Goal: Task Accomplishment & Management: Complete application form

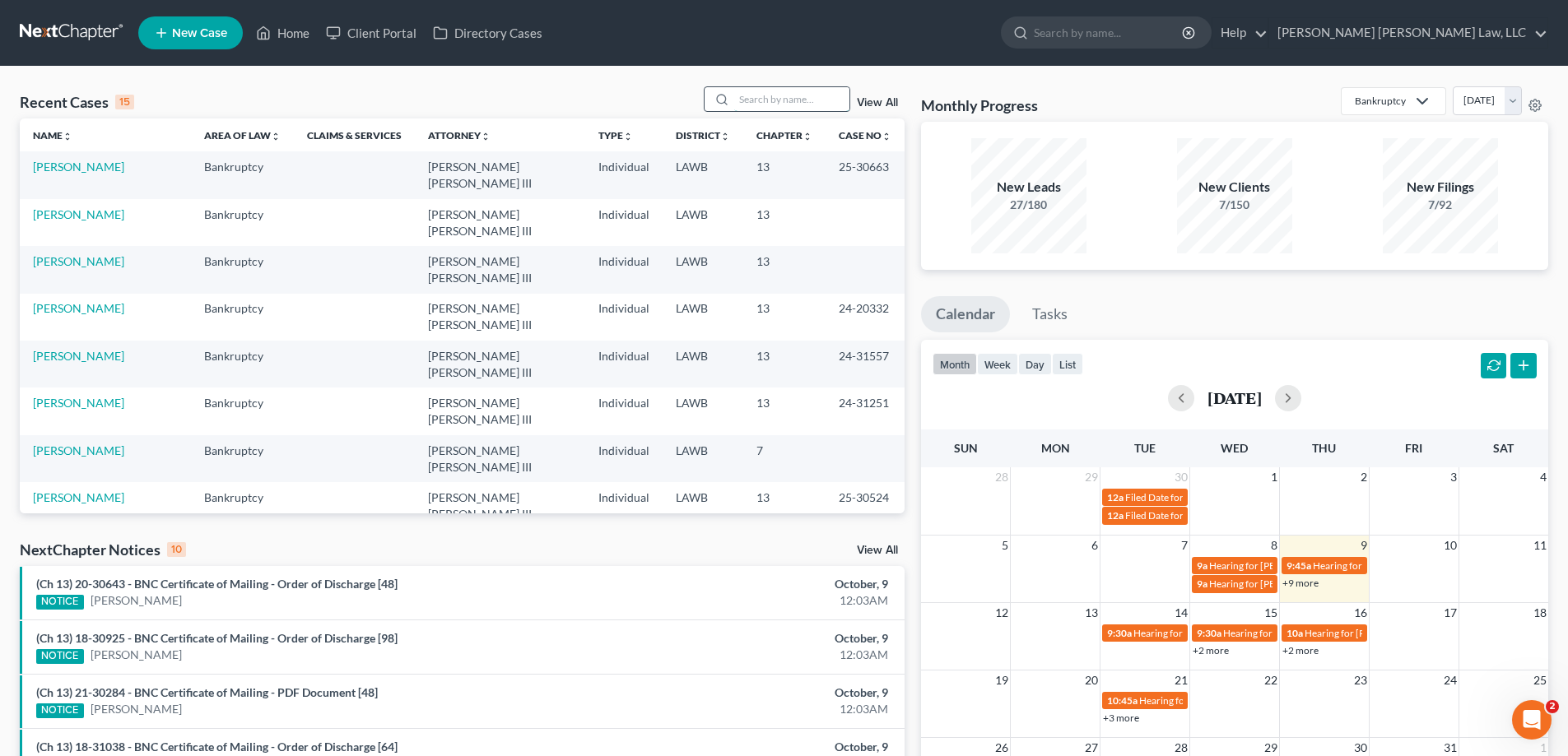
click at [782, 106] on input "search" at bounding box center [792, 100] width 115 height 24
type input "23-30825"
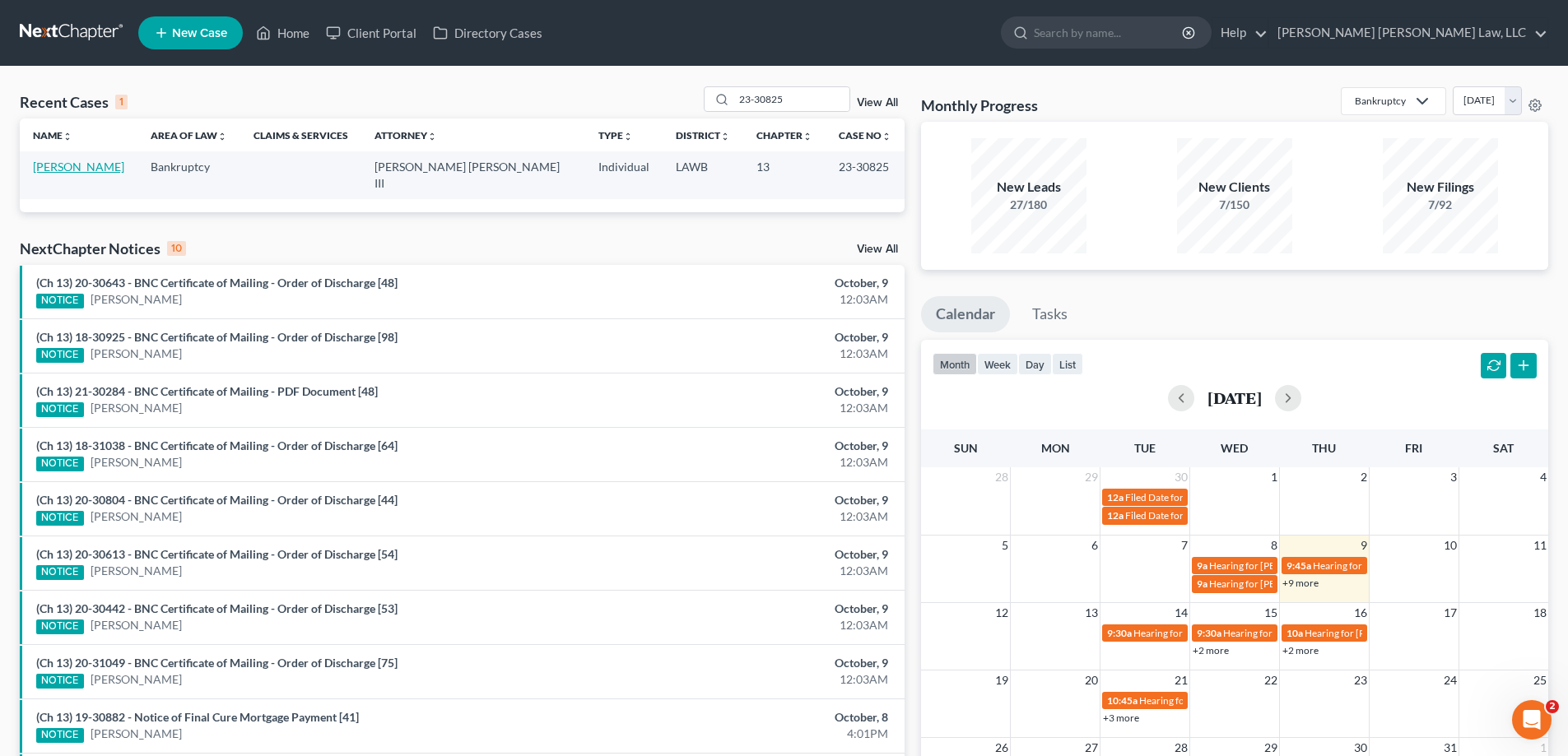
click at [88, 161] on link "[PERSON_NAME]" at bounding box center [79, 166] width 91 height 14
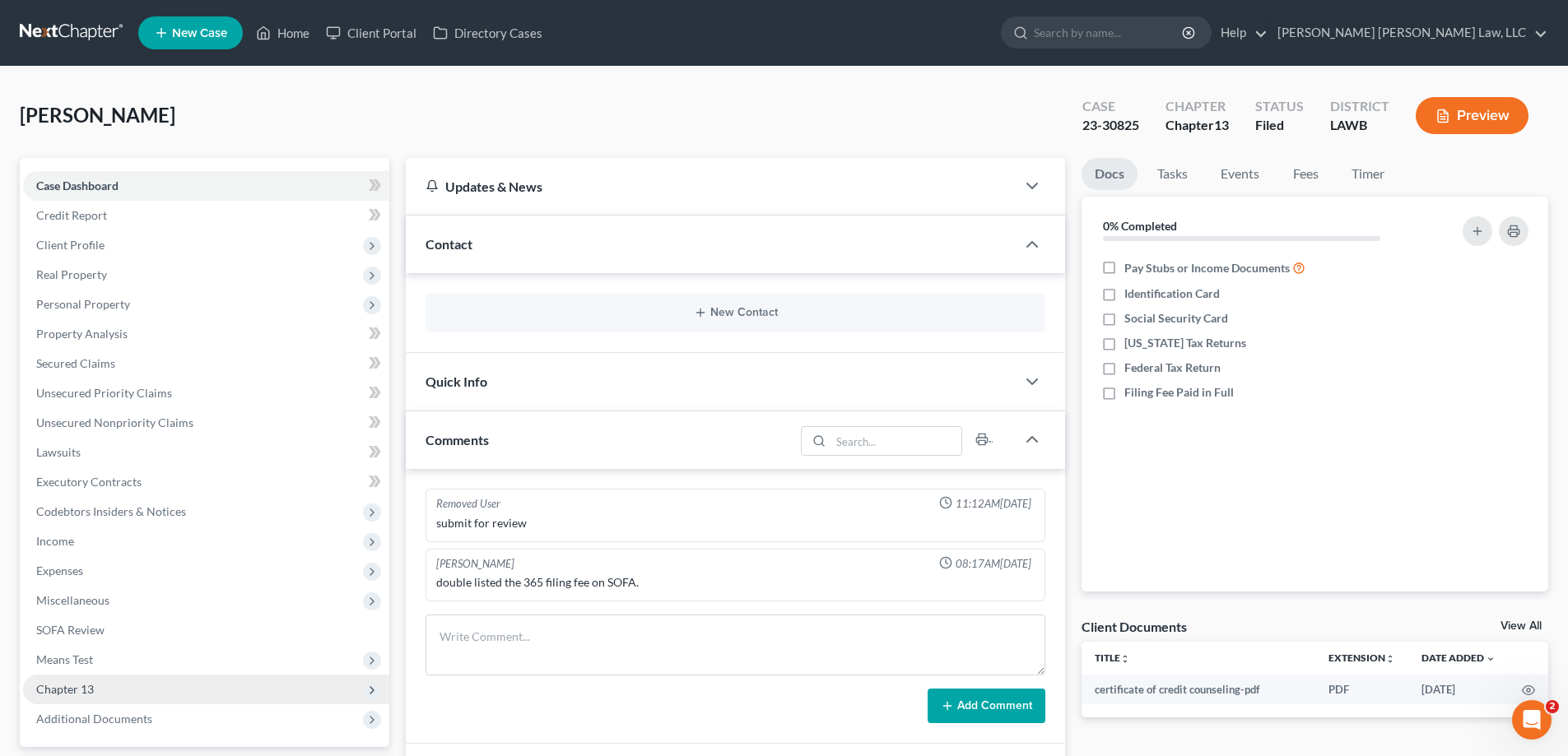
click at [90, 687] on span "Chapter 13" at bounding box center [65, 688] width 58 height 14
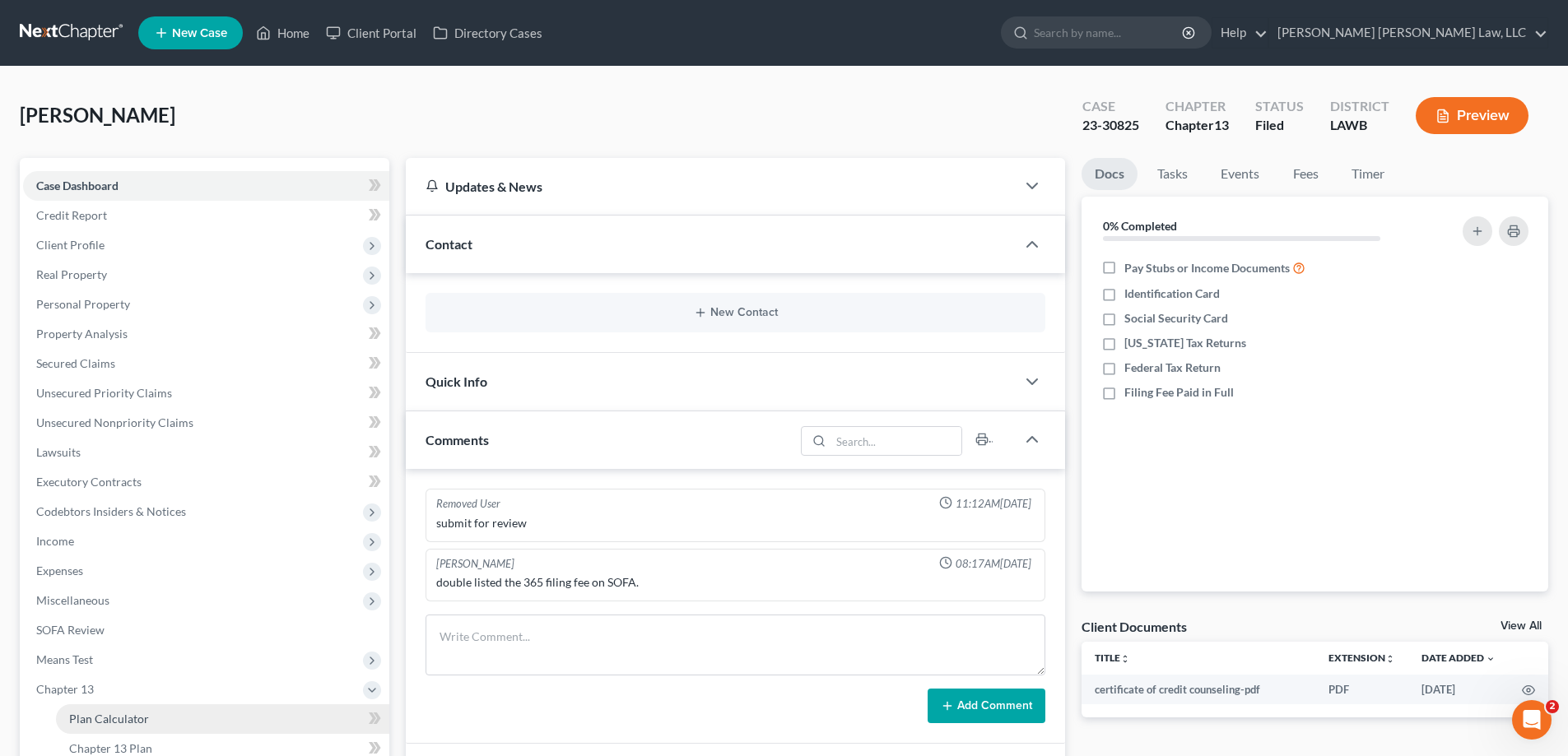
scroll to position [164, 0]
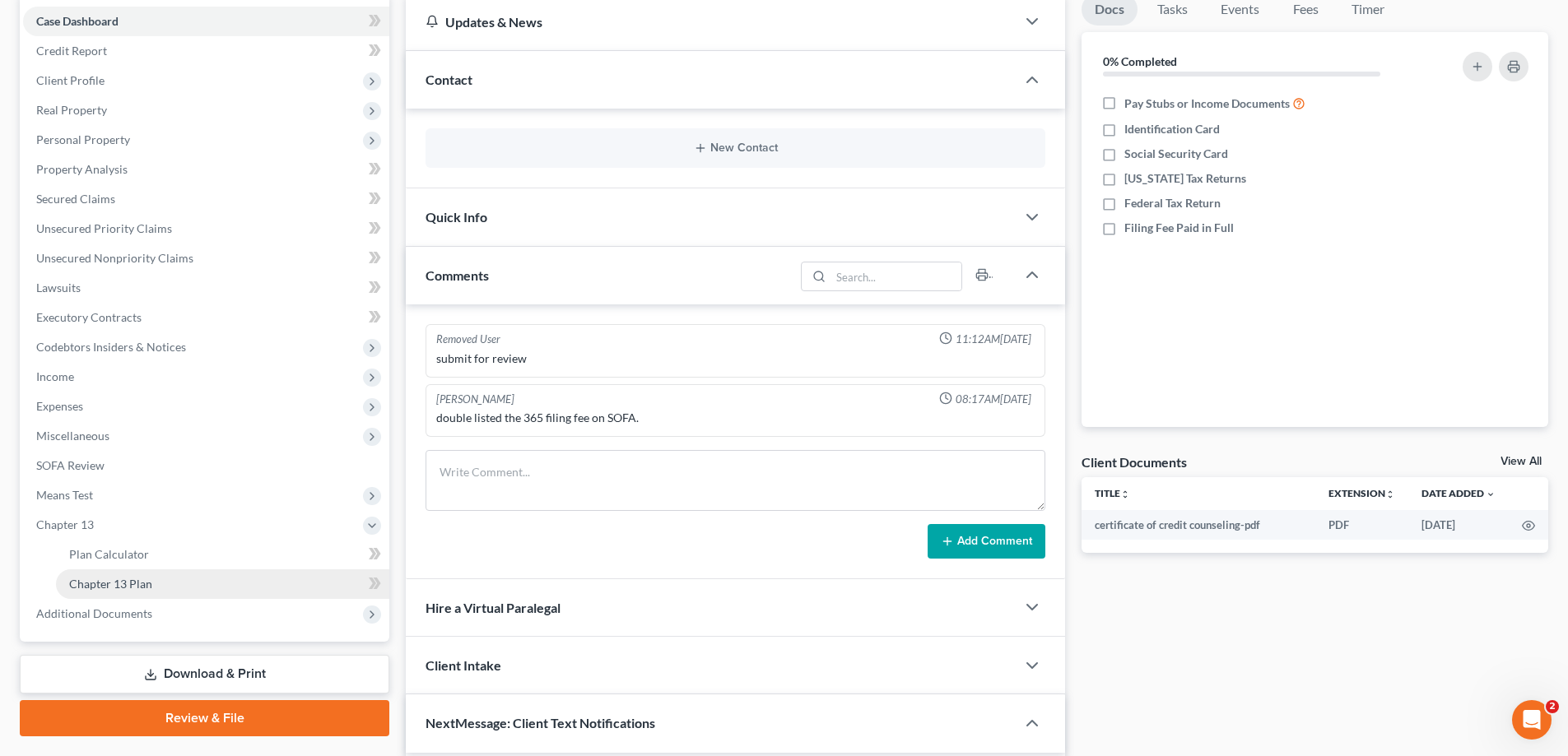
click at [129, 581] on span "Chapter 13 Plan" at bounding box center [110, 583] width 83 height 14
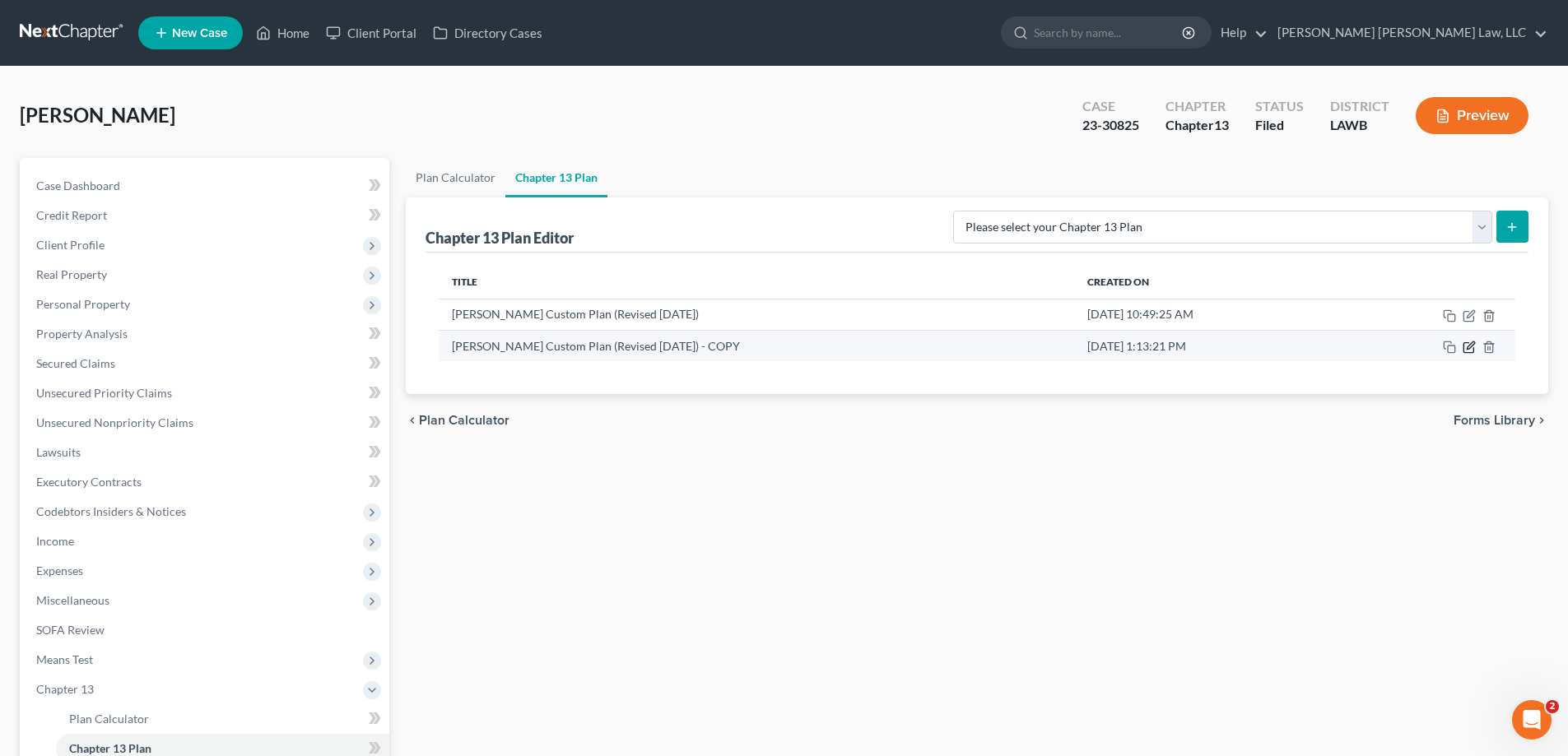
click at [1466, 347] on icon "button" at bounding box center [1468, 347] width 13 height 13
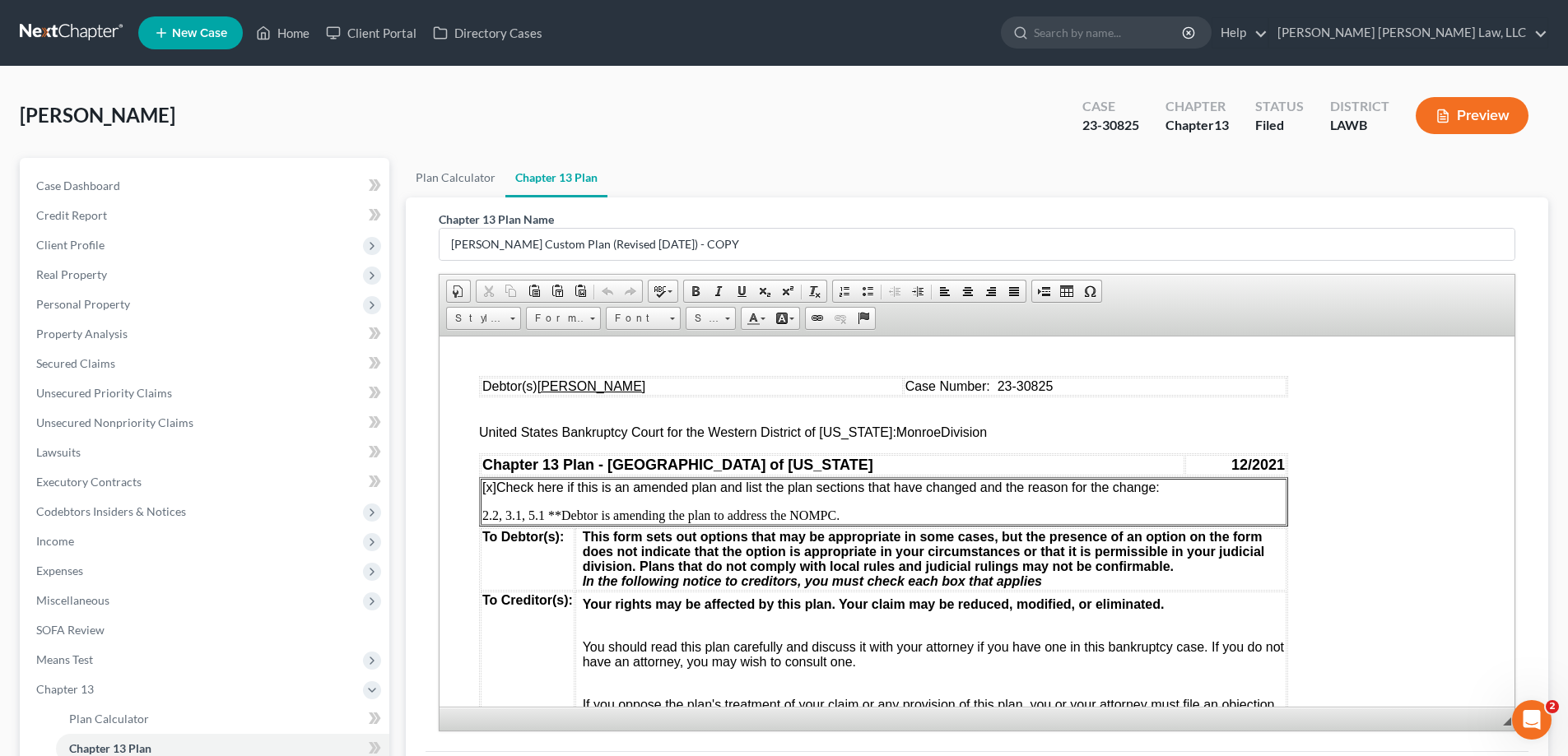
click at [1217, 494] on p "[x] Check here if this is an amended plan and list the plan sections that have …" at bounding box center [883, 487] width 803 height 15
drag, startPoint x: 481, startPoint y: 516, endPoint x: 867, endPoint y: 508, distance: 386.1
click at [867, 508] on p "2.2, 3.1, 5.1 **Debtor is amending the plan to address the NOMPC." at bounding box center [883, 515] width 803 height 15
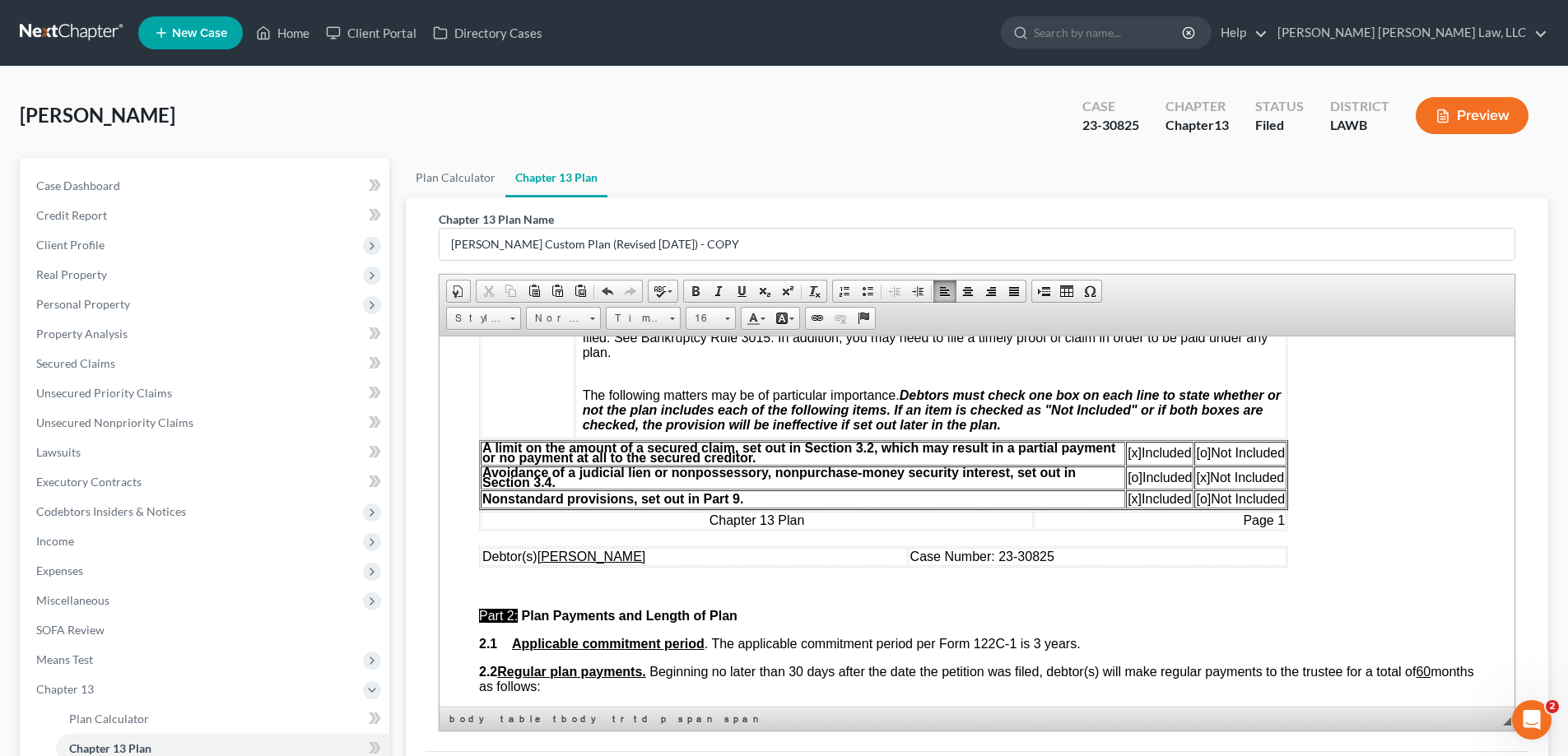
scroll to position [494, 0]
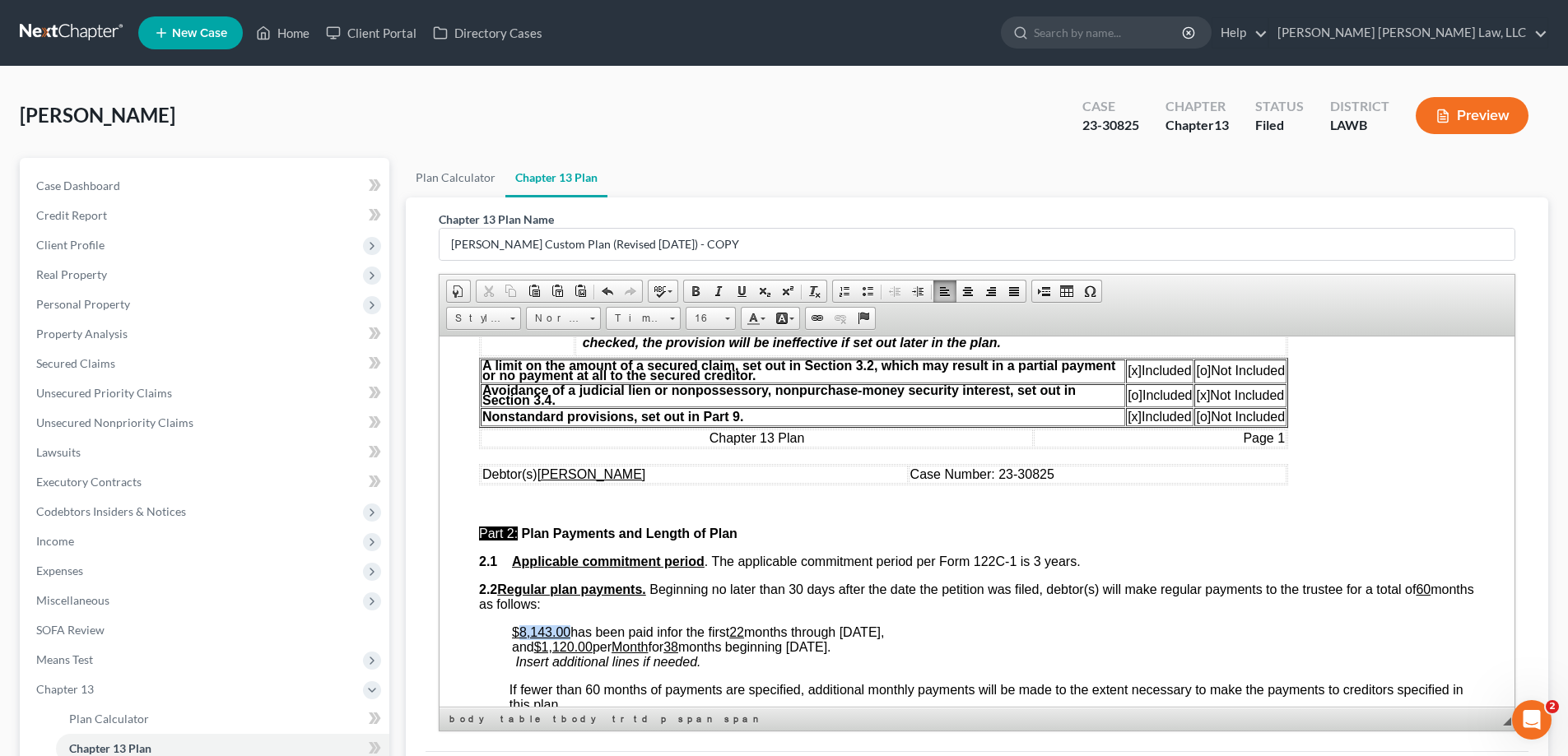
drag, startPoint x: 518, startPoint y: 637, endPoint x: 568, endPoint y: 638, distance: 50.0
click at [568, 638] on p "$8,143.00 has been paid in for the first 22 months through May 2025, and $1,120…" at bounding box center [994, 646] width 963 height 45
click at [752, 628] on u "22" at bounding box center [744, 631] width 15 height 14
click at [762, 632] on p "$10,563.00 has been paid in for the first 22 months through May 2025, and $1,12…" at bounding box center [994, 646] width 963 height 45
drag, startPoint x: 862, startPoint y: 628, endPoint x: 886, endPoint y: 631, distance: 24.2
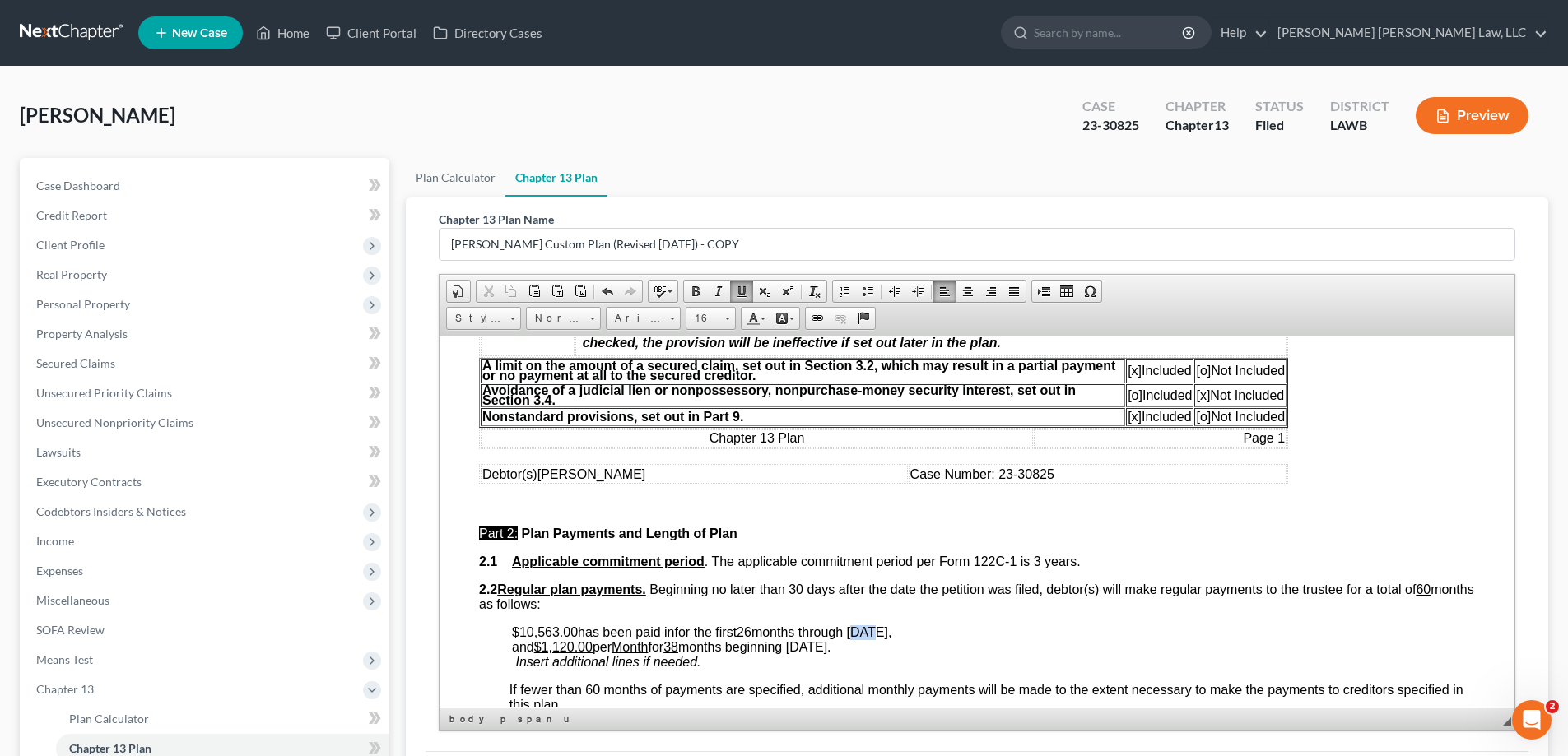
click at [886, 631] on span "months through May 2025, and $1,120.00 per Month for 38 months beginning June 2…" at bounding box center [701, 639] width 379 height 29
click at [679, 648] on u "38" at bounding box center [670, 646] width 15 height 14
drag, startPoint x: 684, startPoint y: 646, endPoint x: 695, endPoint y: 646, distance: 11.0
click at [679, 646] on u "38" at bounding box center [670, 646] width 15 height 14
drag, startPoint x: 736, startPoint y: 647, endPoint x: 863, endPoint y: 645, distance: 127.0
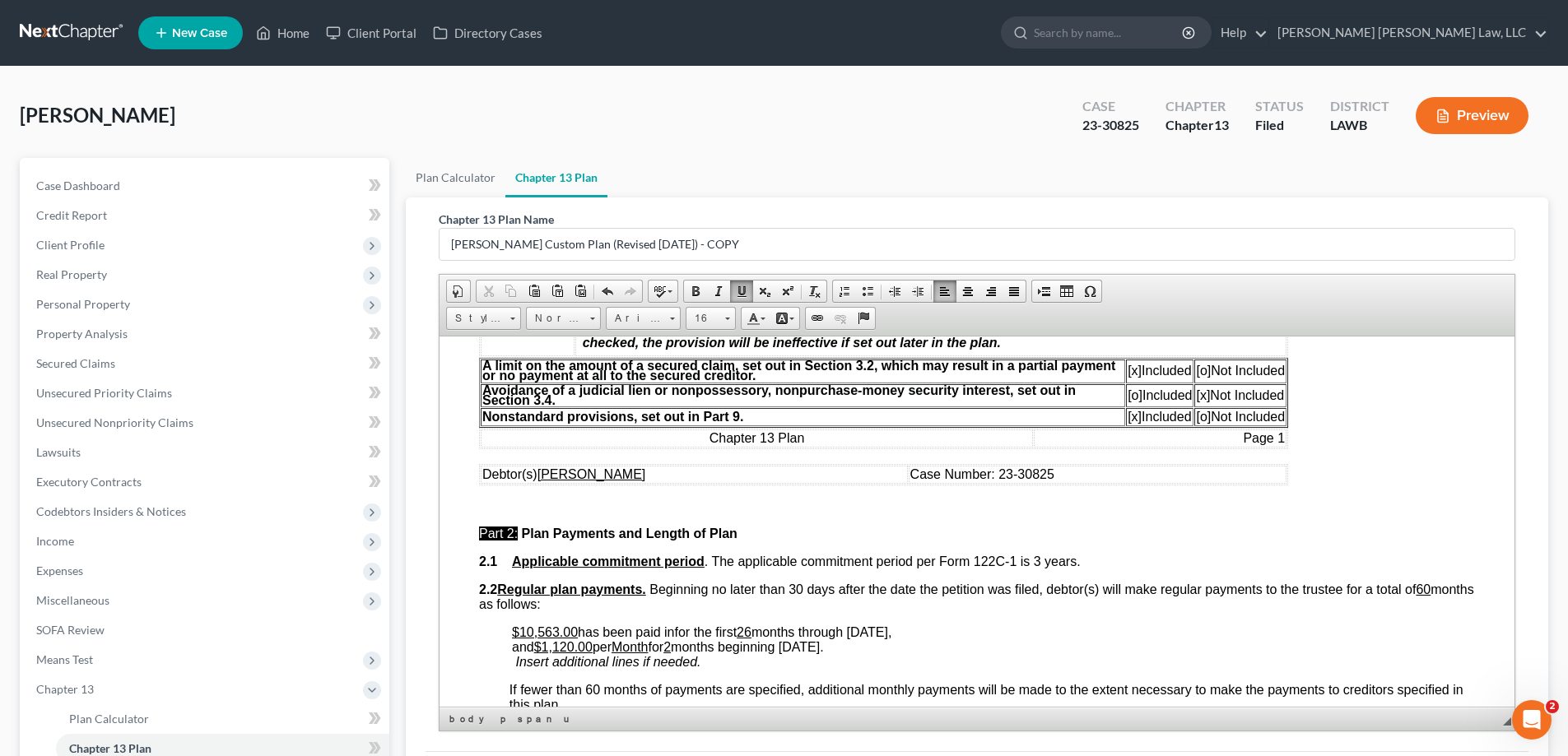
click at [863, 645] on span "months through September 2025, and $1,120.00 per Month for 2 months beginning J…" at bounding box center [701, 639] width 379 height 29
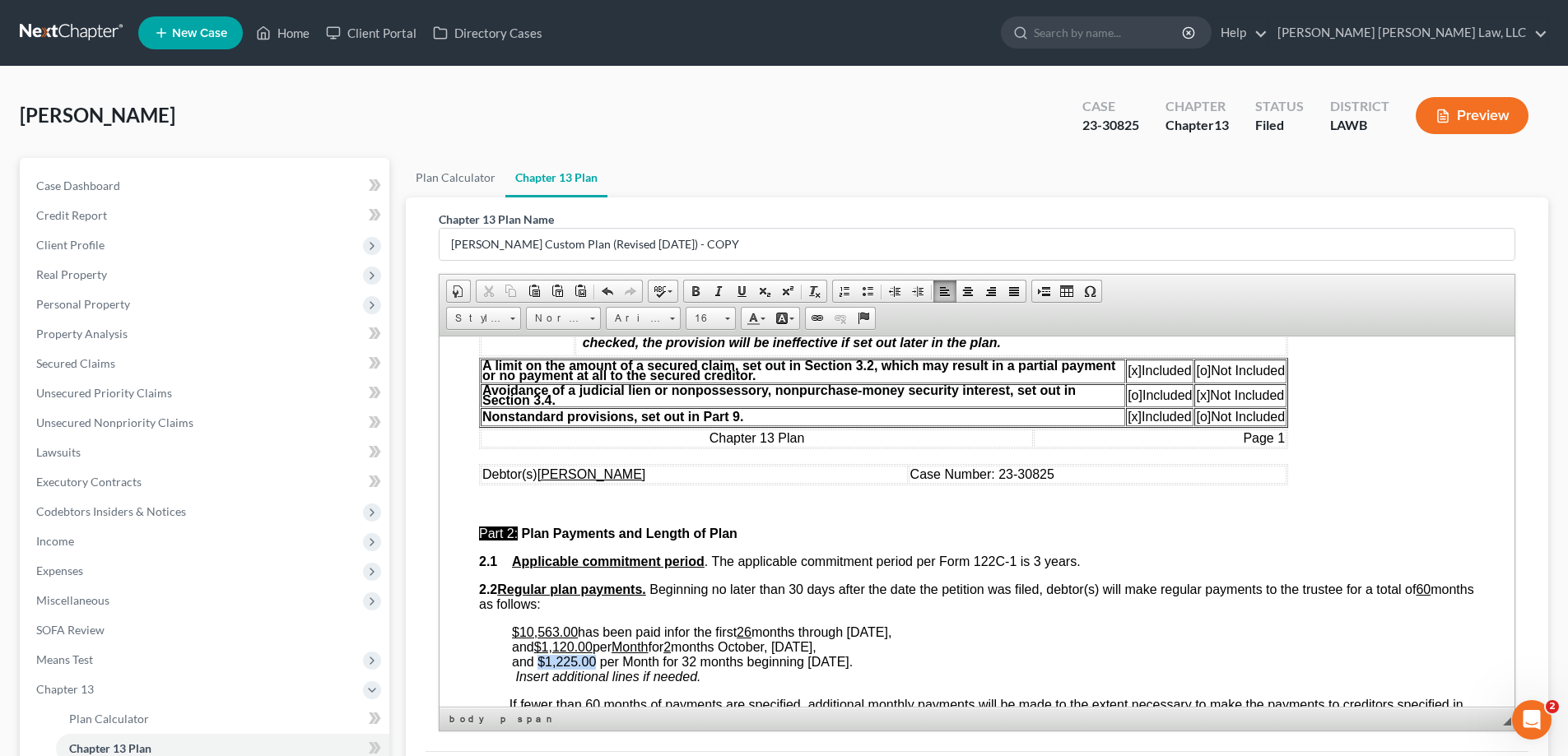
drag, startPoint x: 538, startPoint y: 660, endPoint x: 594, endPoint y: 661, distance: 56.0
click at [594, 661] on span "months through September 2025, and $1,120.00 per Month for 2 months October, No…" at bounding box center [701, 646] width 379 height 44
click at [742, 292] on span at bounding box center [742, 291] width 13 height 13
drag, startPoint x: 622, startPoint y: 662, endPoint x: 656, endPoint y: 663, distance: 34.0
click at [656, 663] on span "months through September 2025, and $1,120.00 per Month for 2 months October, No…" at bounding box center [701, 646] width 379 height 44
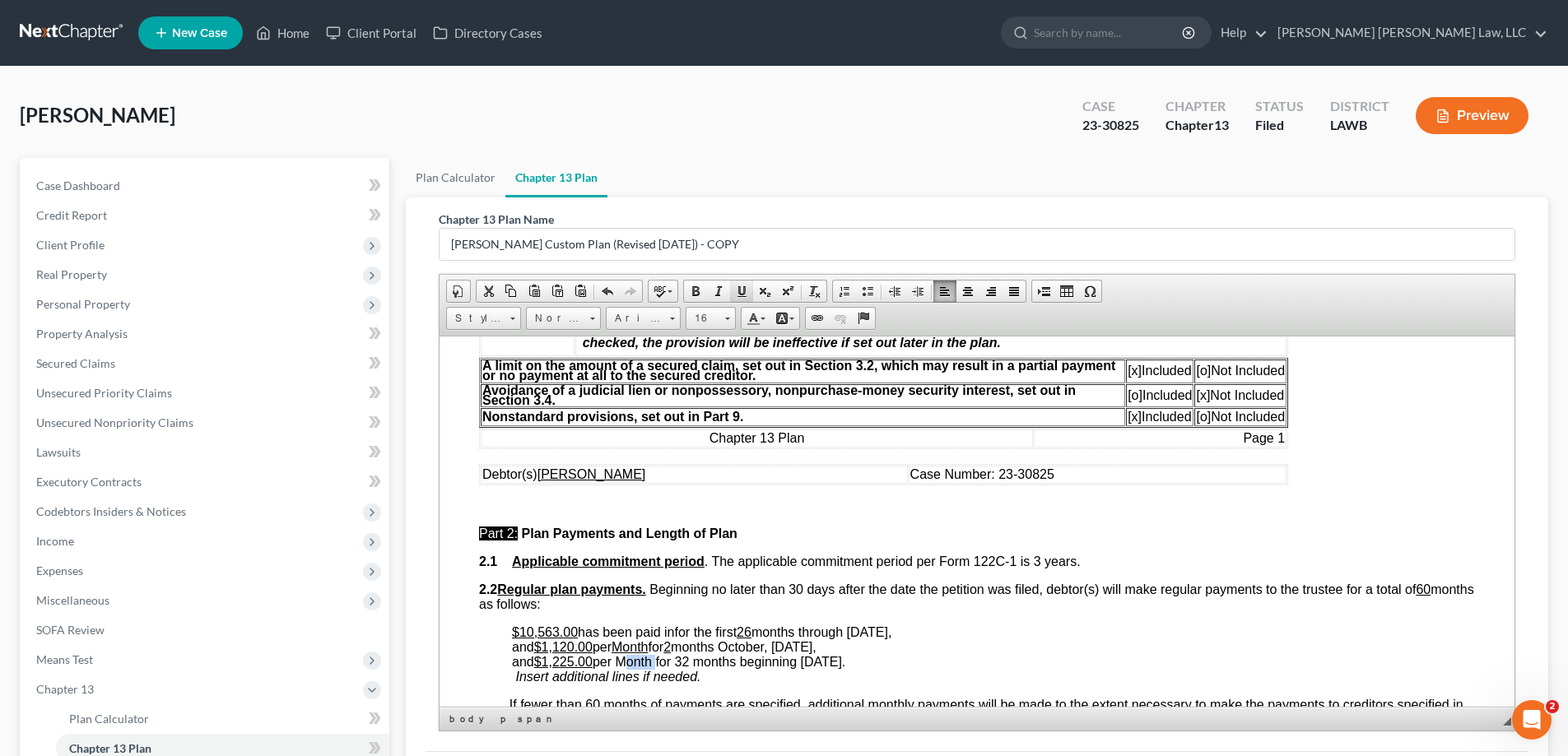
click at [744, 288] on span at bounding box center [742, 291] width 13 height 13
drag, startPoint x: 681, startPoint y: 665, endPoint x: 692, endPoint y: 667, distance: 11.2
click at [692, 667] on span "months through September 2025, and $1,120.00 per Month for 2 months October, No…" at bounding box center [701, 646] width 379 height 44
click at [741, 287] on span at bounding box center [742, 291] width 13 height 13
click at [775, 465] on td "Debtor(s) Latosha Renee Sutton" at bounding box center [694, 474] width 427 height 18
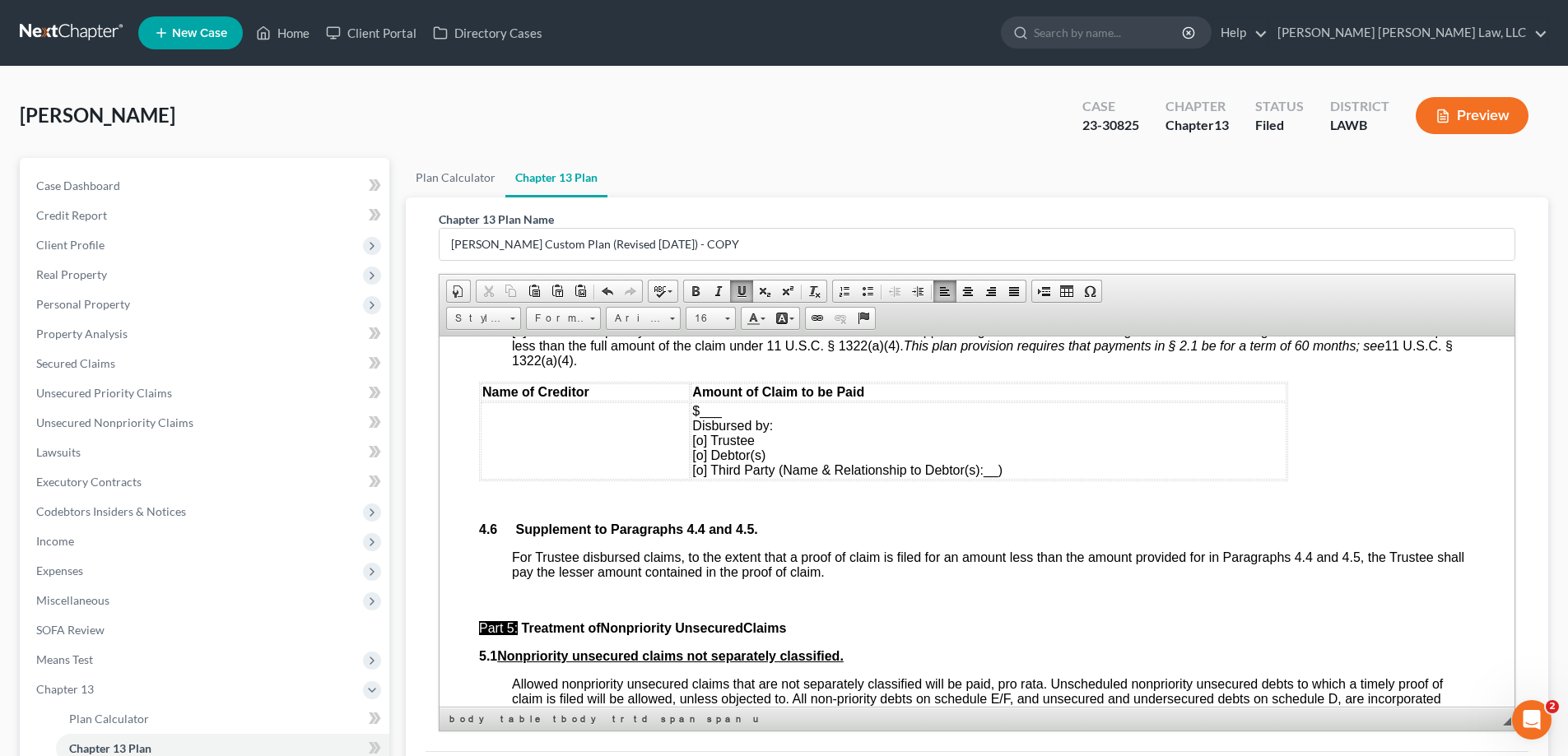
scroll to position [4443, 0]
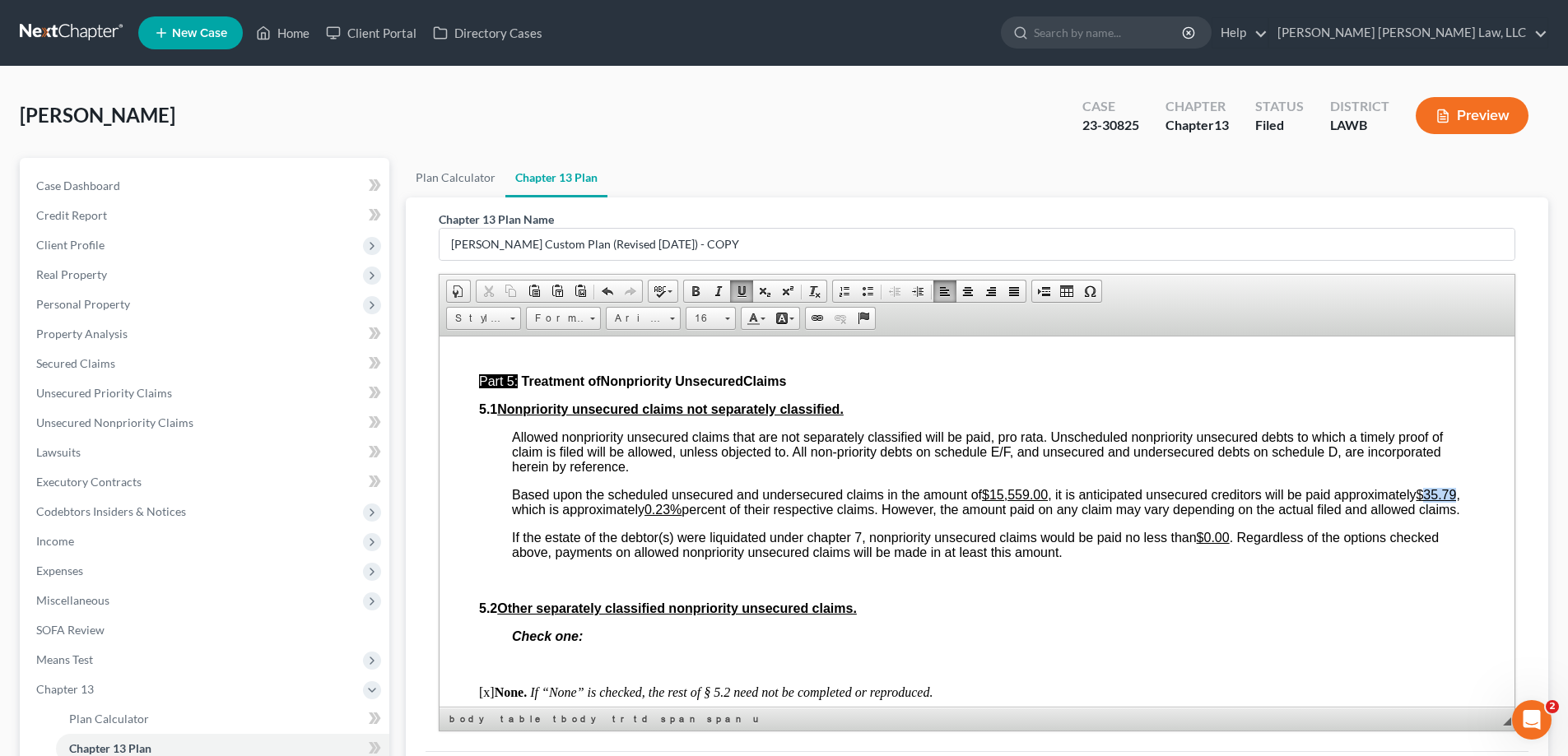
drag, startPoint x: 632, startPoint y: 506, endPoint x: 665, endPoint y: 512, distance: 33.5
click at [1415, 501] on u "$35.79" at bounding box center [1436, 493] width 40 height 14
drag, startPoint x: 824, startPoint y: 509, endPoint x: 837, endPoint y: 511, distance: 13.2
click at [681, 511] on u "0.23%" at bounding box center [663, 509] width 37 height 14
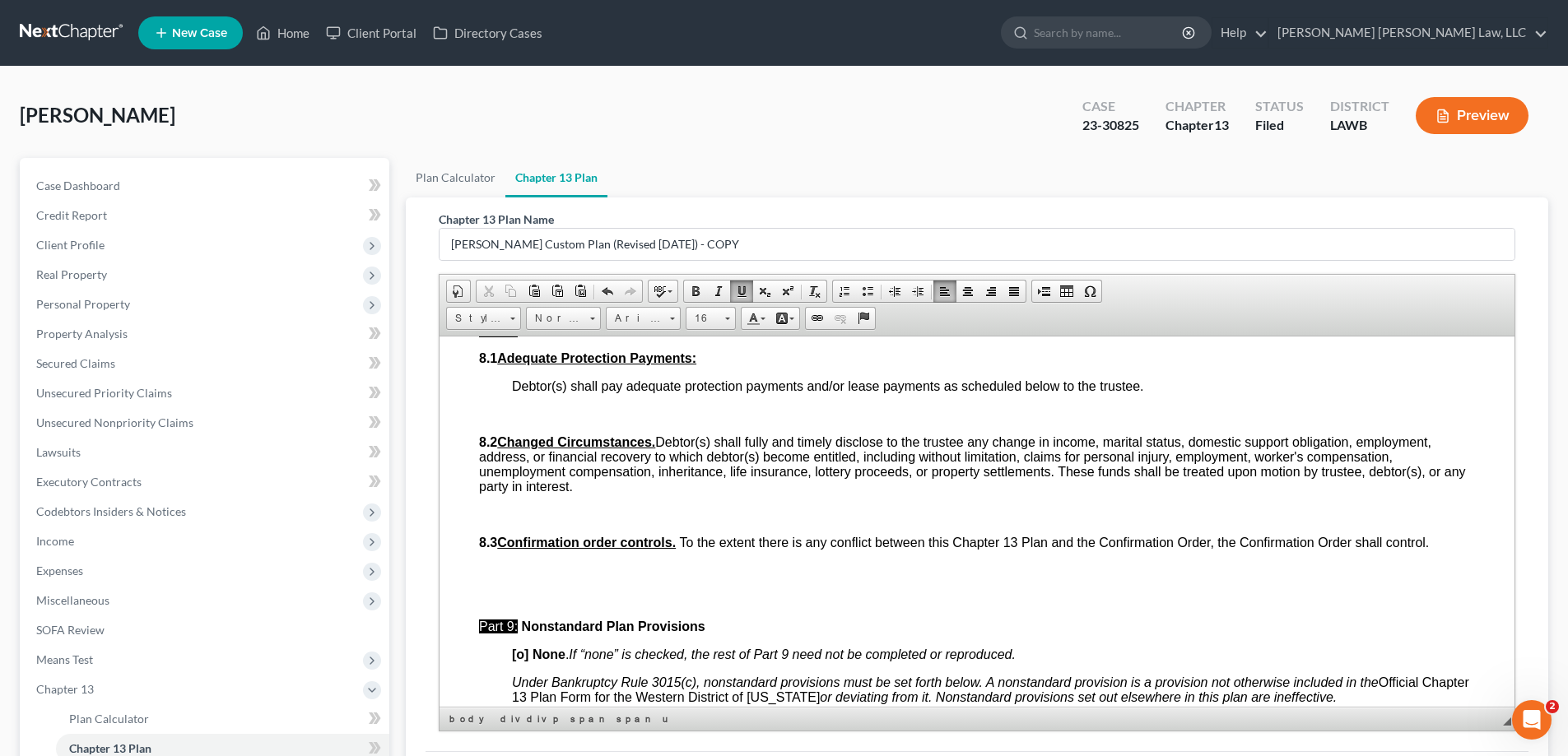
scroll to position [5431, 0]
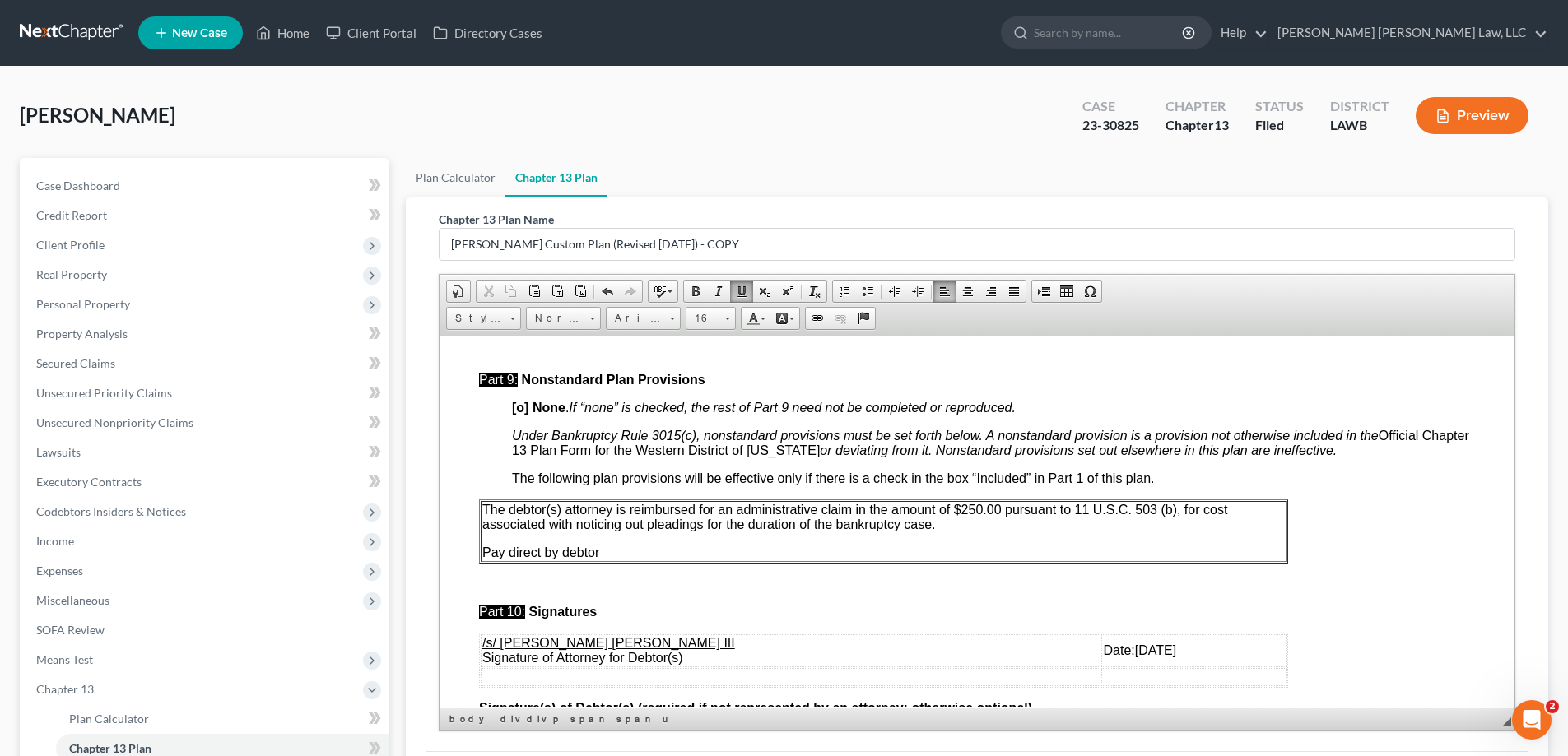
drag, startPoint x: 1051, startPoint y: 661, endPoint x: 1113, endPoint y: 670, distance: 62.6
click at [1135, 656] on u "06/02/2025" at bounding box center [1155, 649] width 41 height 14
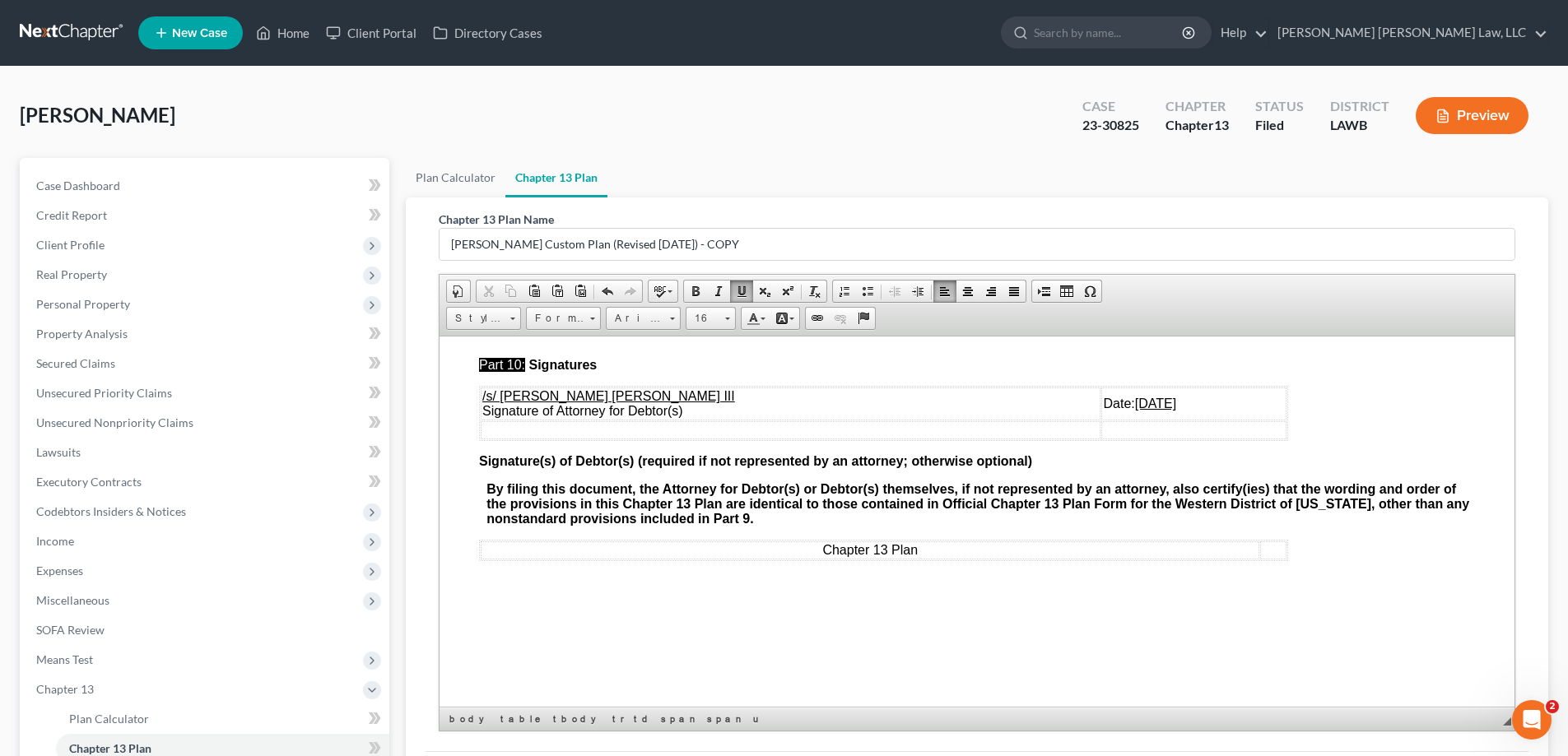
scroll to position [164, 0]
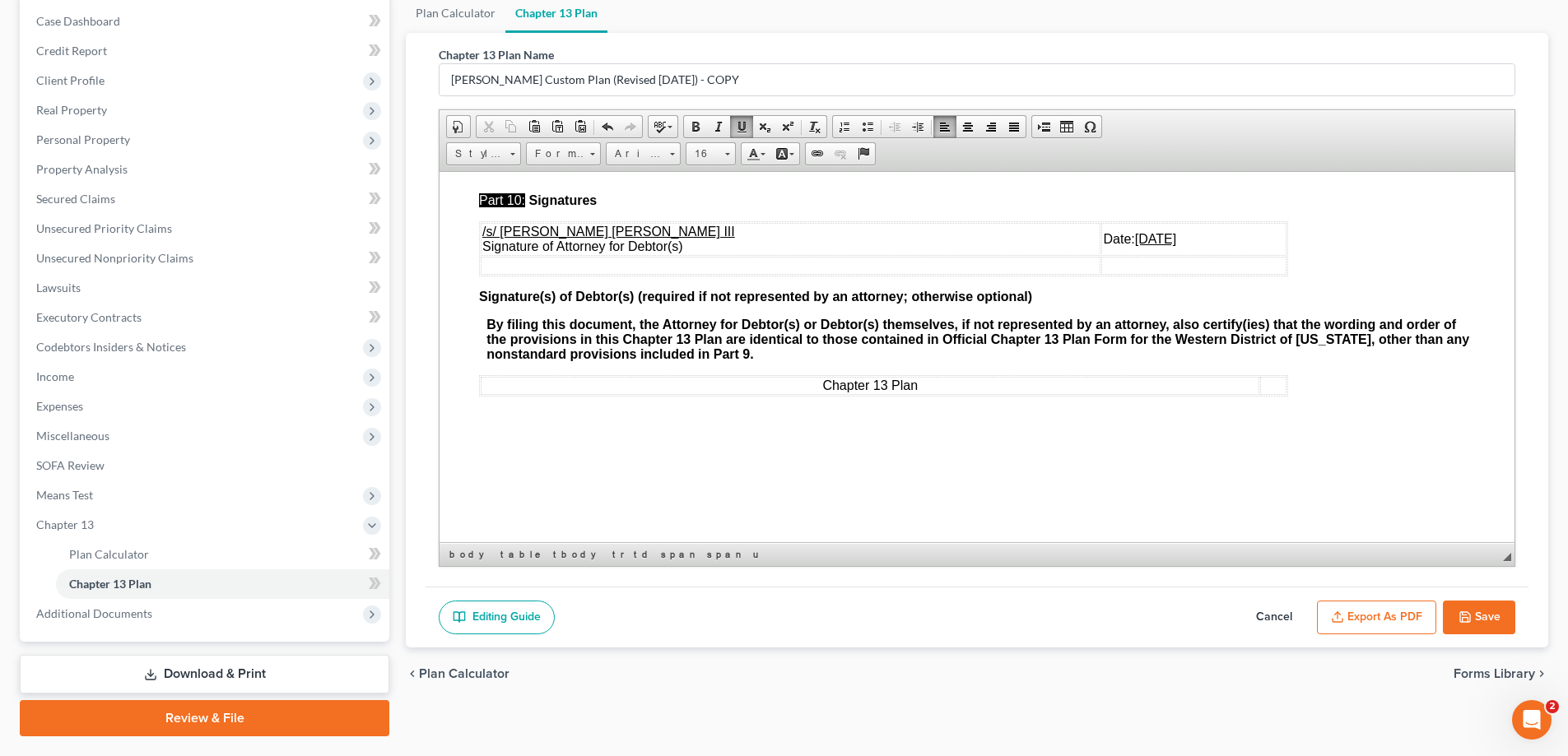
click at [1488, 613] on button "Save" at bounding box center [1479, 618] width 72 height 35
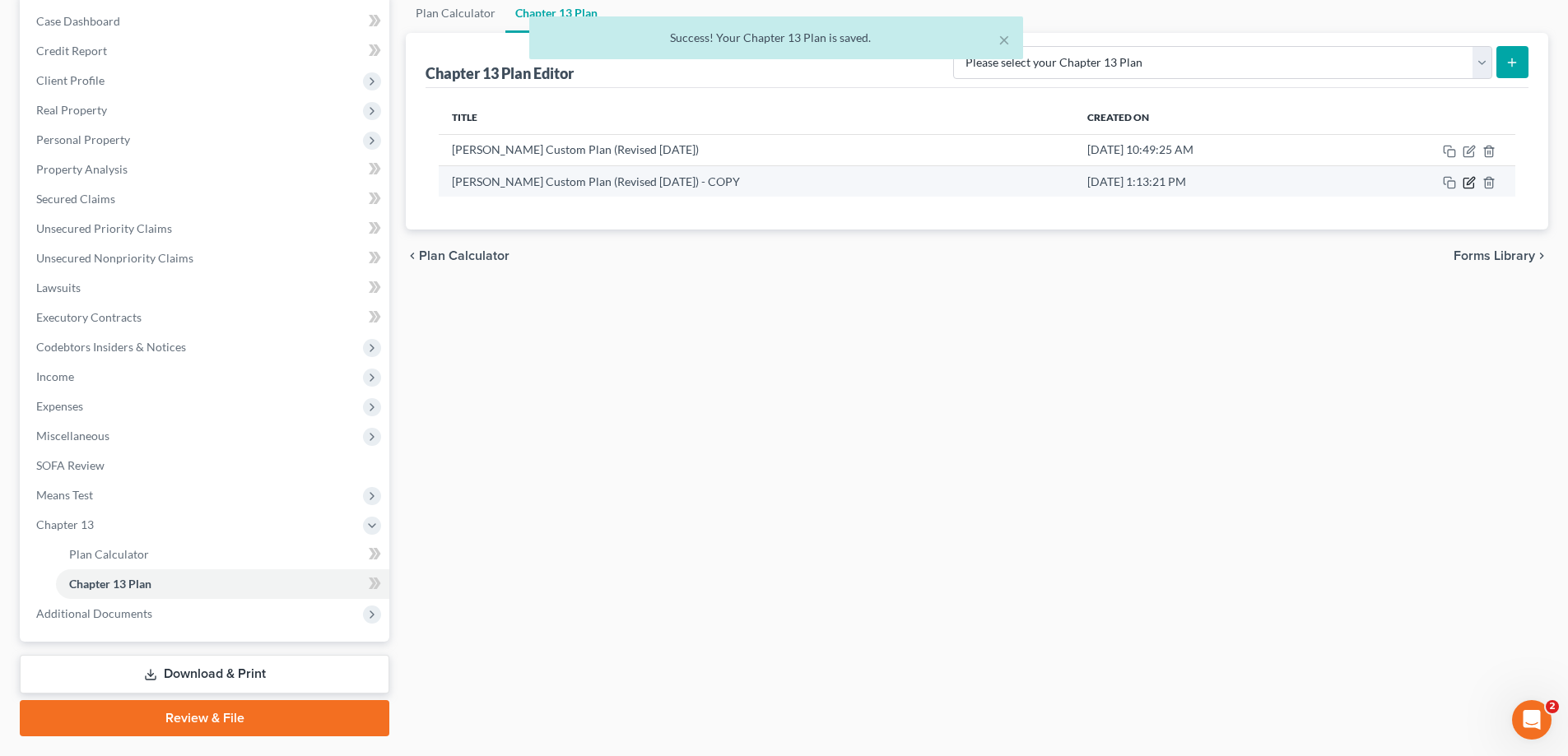
click at [1473, 180] on icon "button" at bounding box center [1470, 181] width 7 height 7
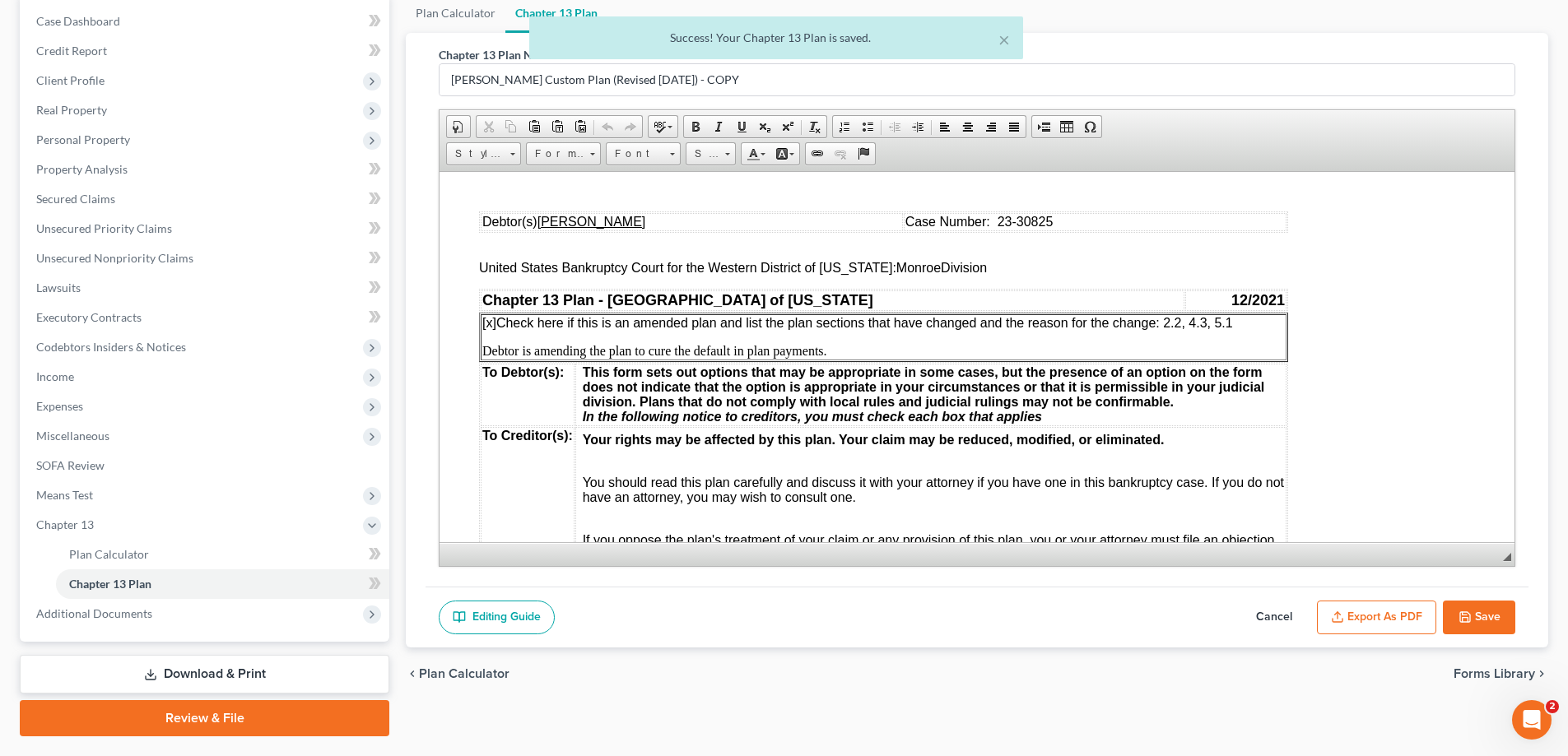
scroll to position [0, 0]
click at [1343, 614] on icon "button" at bounding box center [1337, 617] width 13 height 13
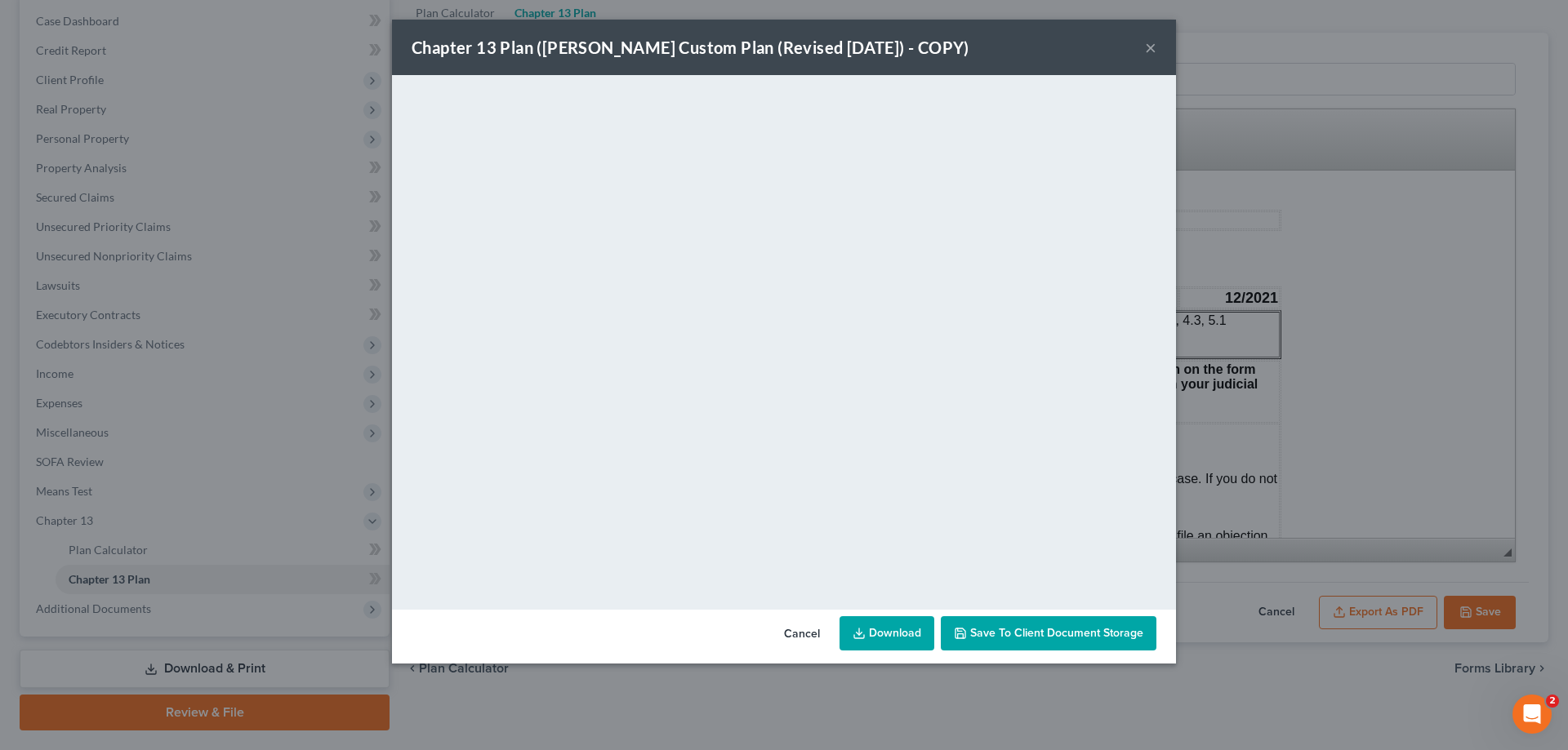
click at [118, 409] on div "Chapter 13 Plan (E. Orum Custom Plan (Revised 12/1/2021) - COPY) × <object ng-a…" at bounding box center [784, 375] width 1568 height 750
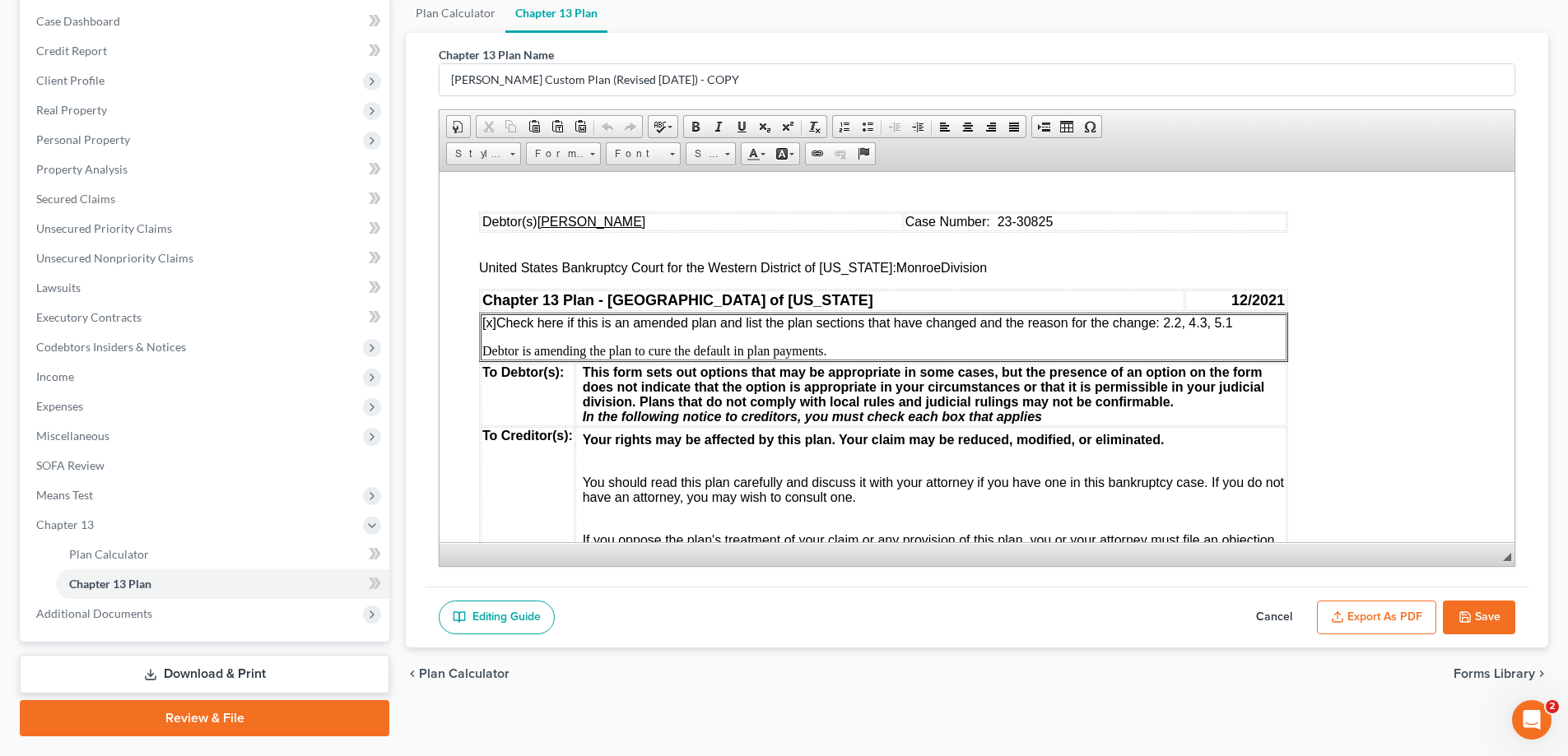
click at [79, 409] on span "Expenses" at bounding box center [59, 405] width 47 height 14
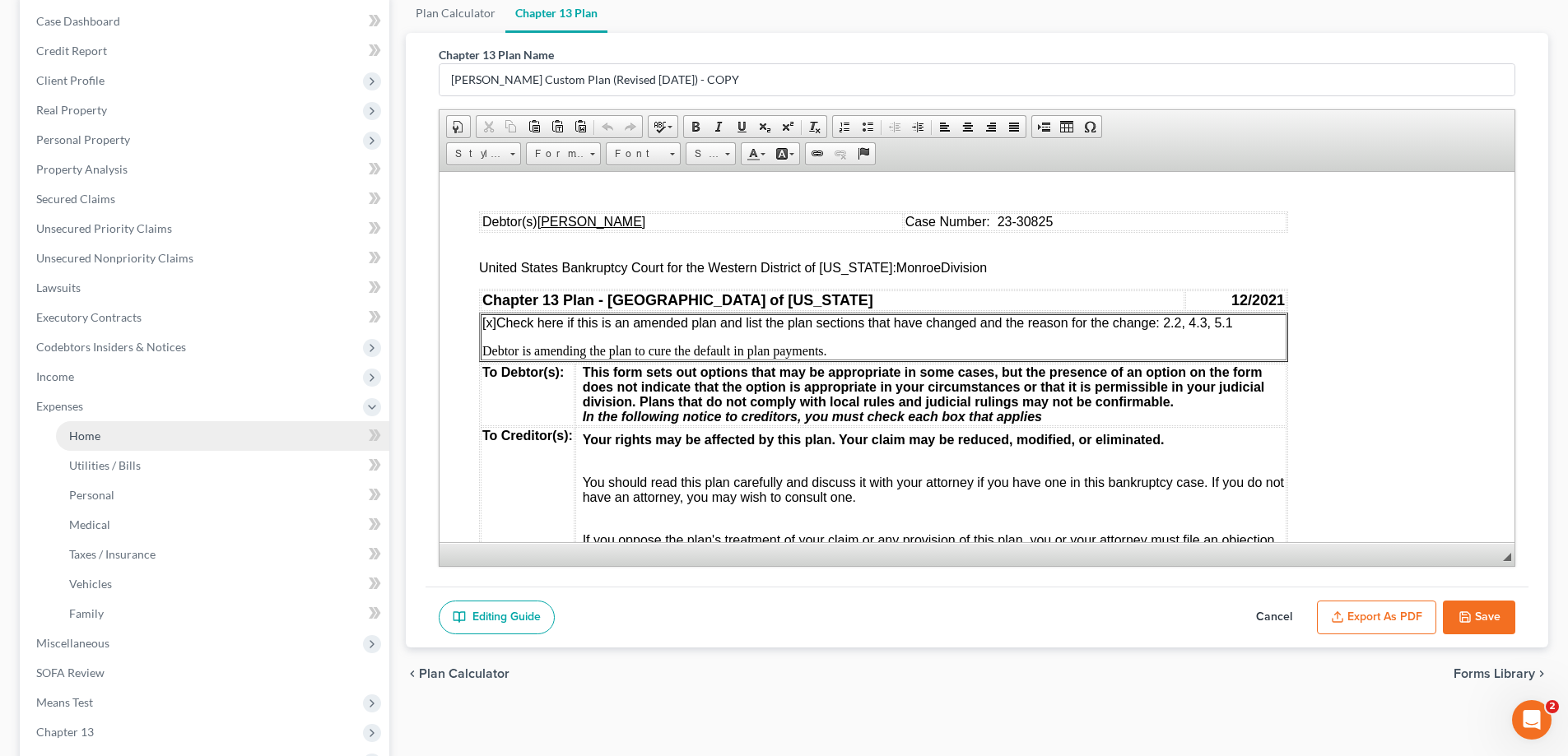
click at [90, 442] on span "Home" at bounding box center [85, 436] width 31 height 14
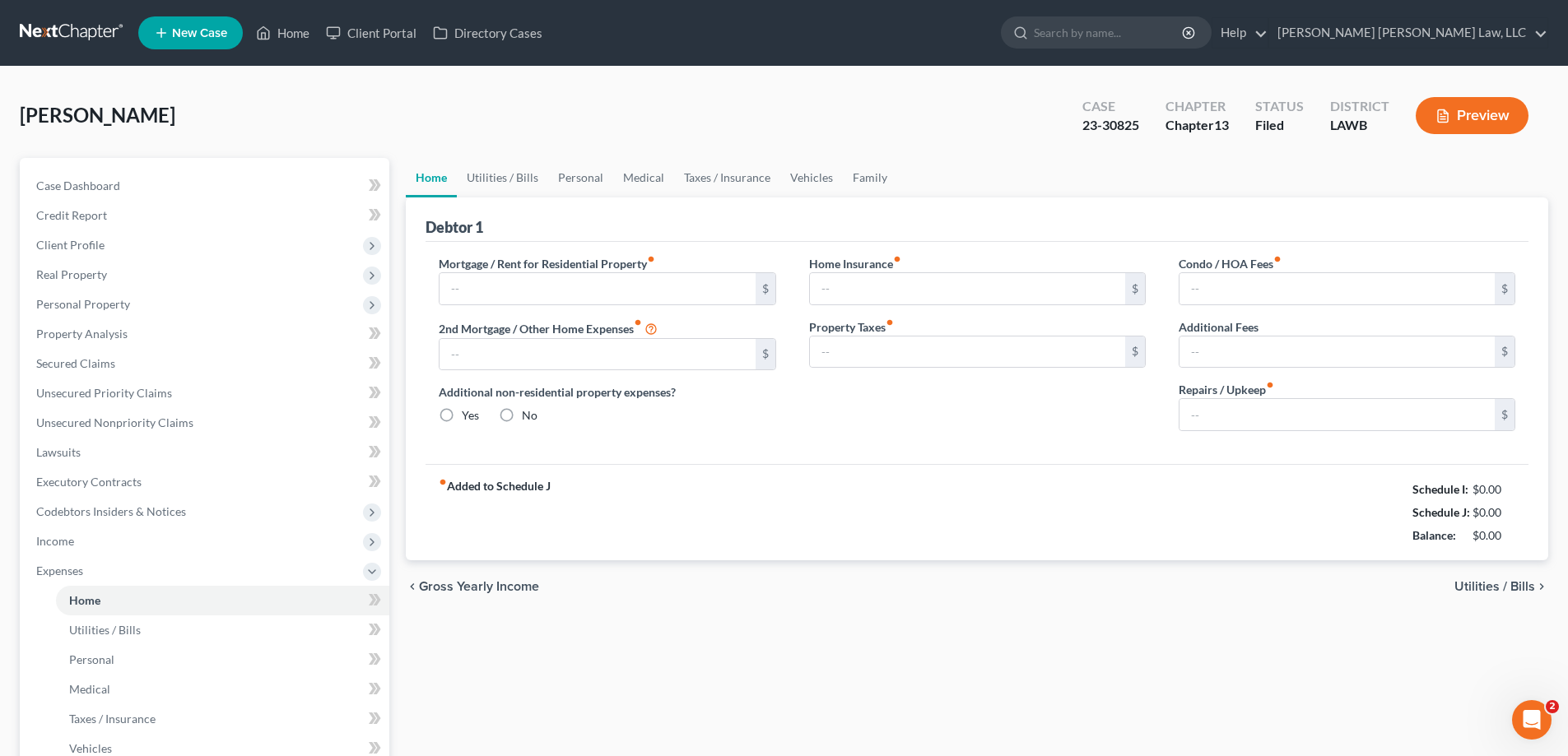
type input "0.00"
radio input "true"
type input "0.00"
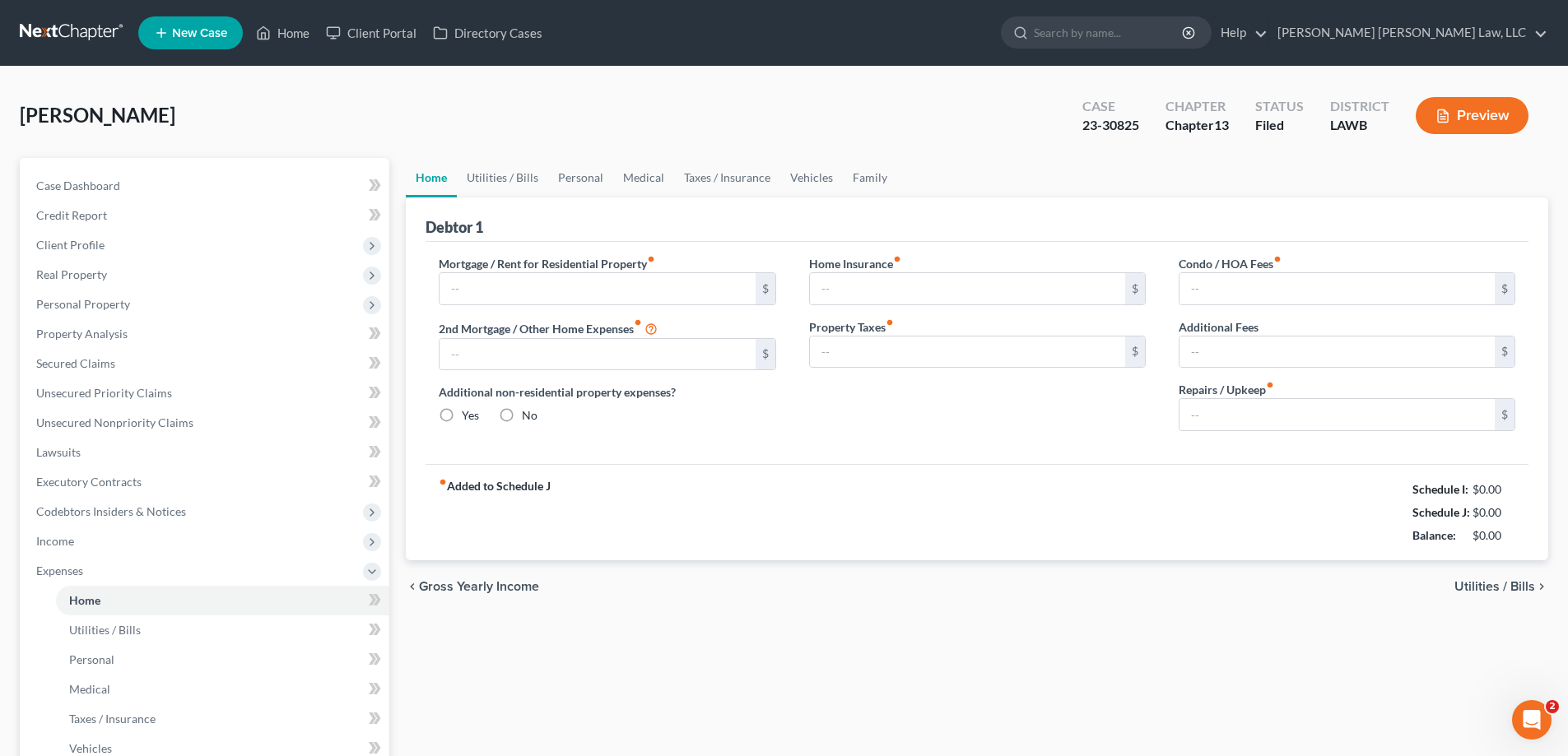
type input "62.00"
type input "100.00"
click at [296, 29] on link "Home" at bounding box center [282, 33] width 70 height 29
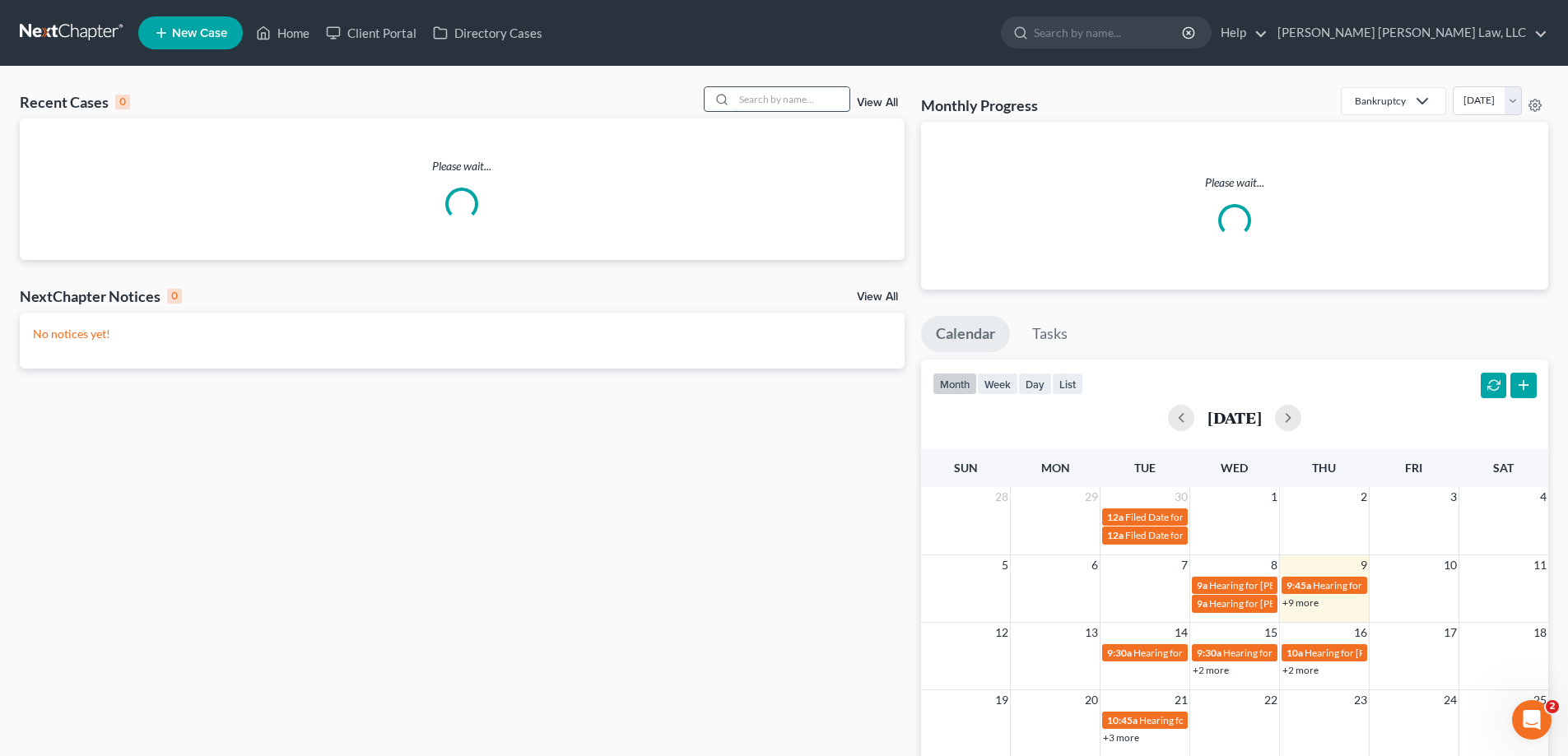
click at [739, 100] on input "search" at bounding box center [792, 100] width 115 height 24
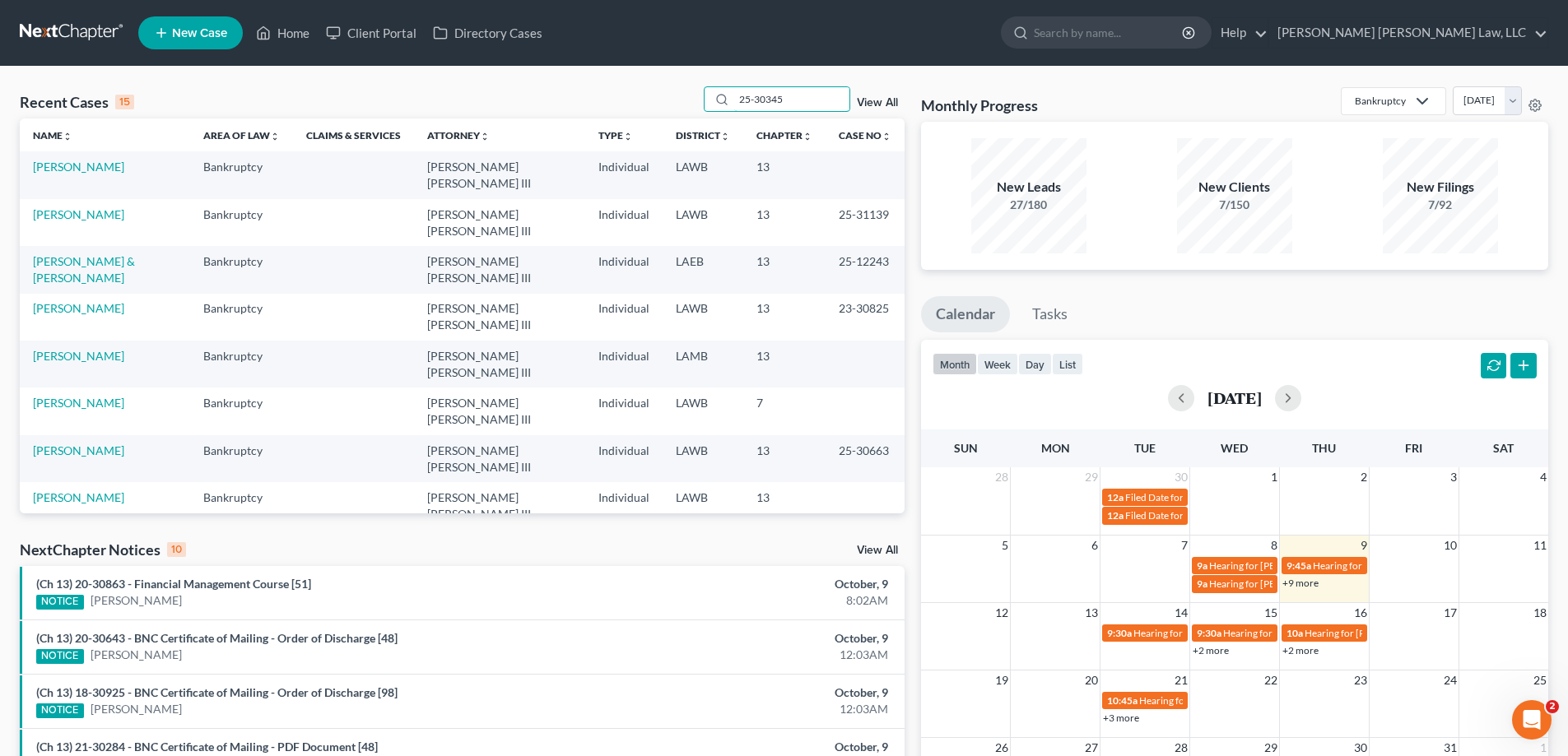
drag, startPoint x: 806, startPoint y: 107, endPoint x: 659, endPoint y: 94, distance: 147.6
click at [742, 111] on input "25-30345" at bounding box center [792, 100] width 115 height 24
type input "25-30345"
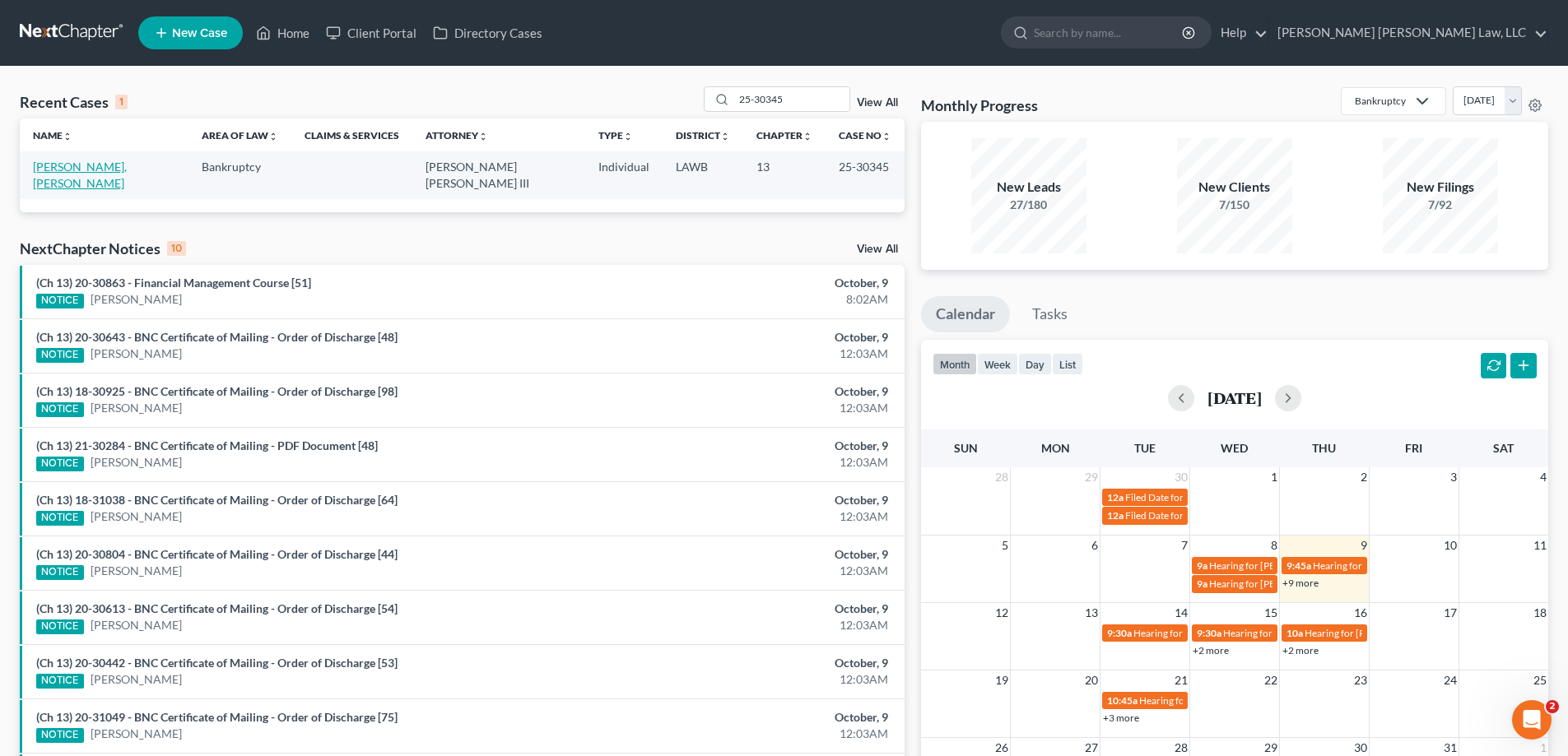
click at [89, 173] on link "[PERSON_NAME], [PERSON_NAME]" at bounding box center [79, 174] width 94 height 30
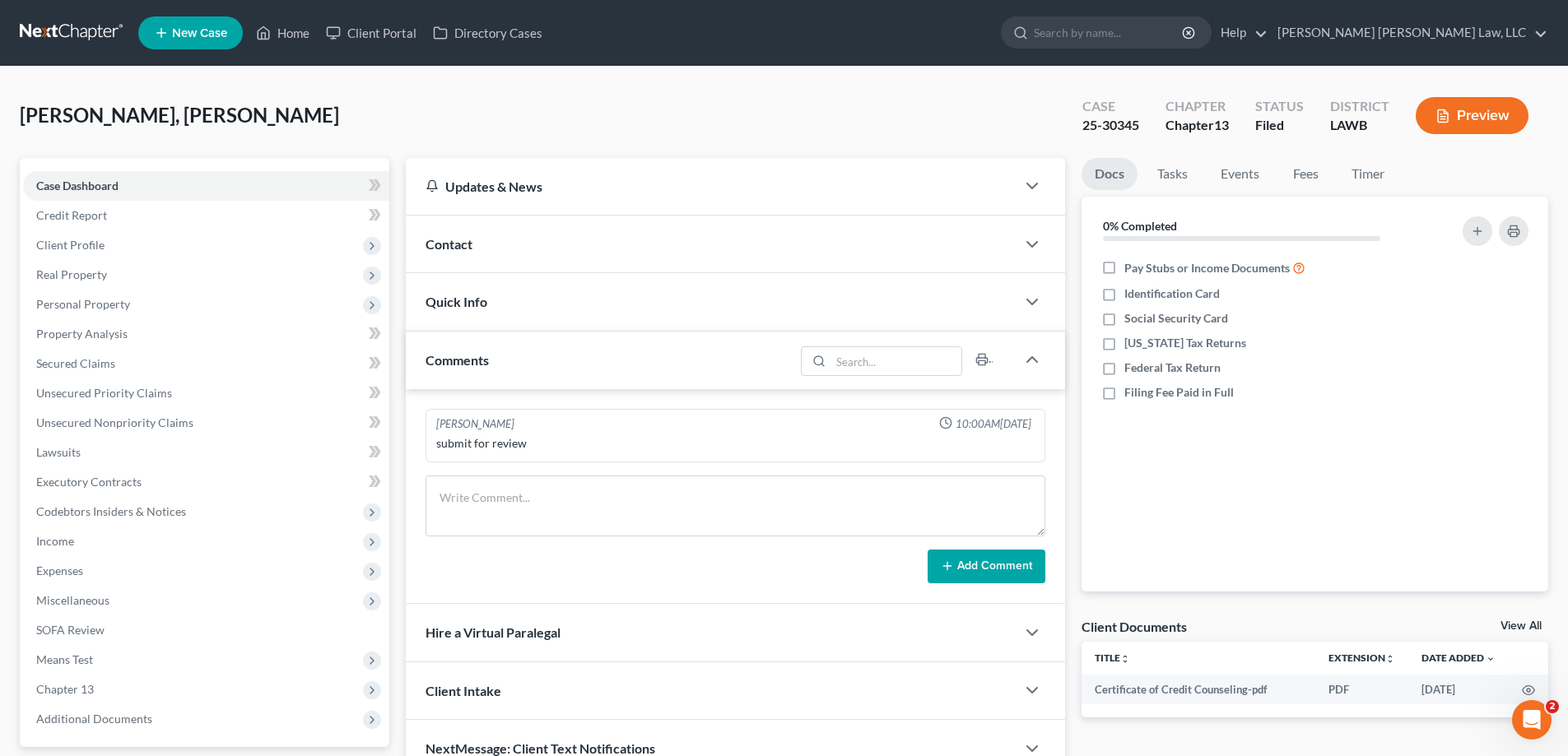
scroll to position [148, 0]
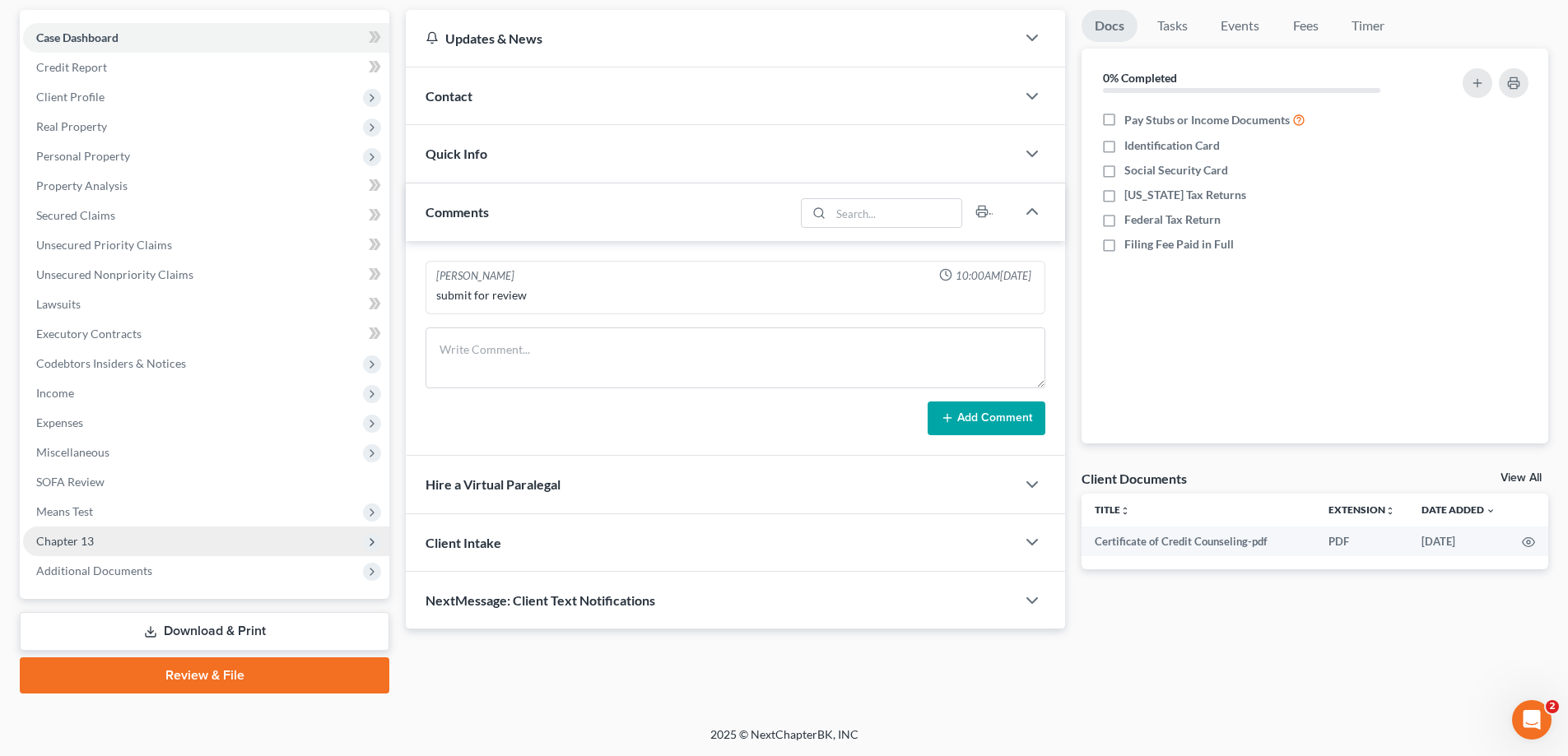
click at [65, 546] on span "Chapter 13" at bounding box center [65, 541] width 58 height 14
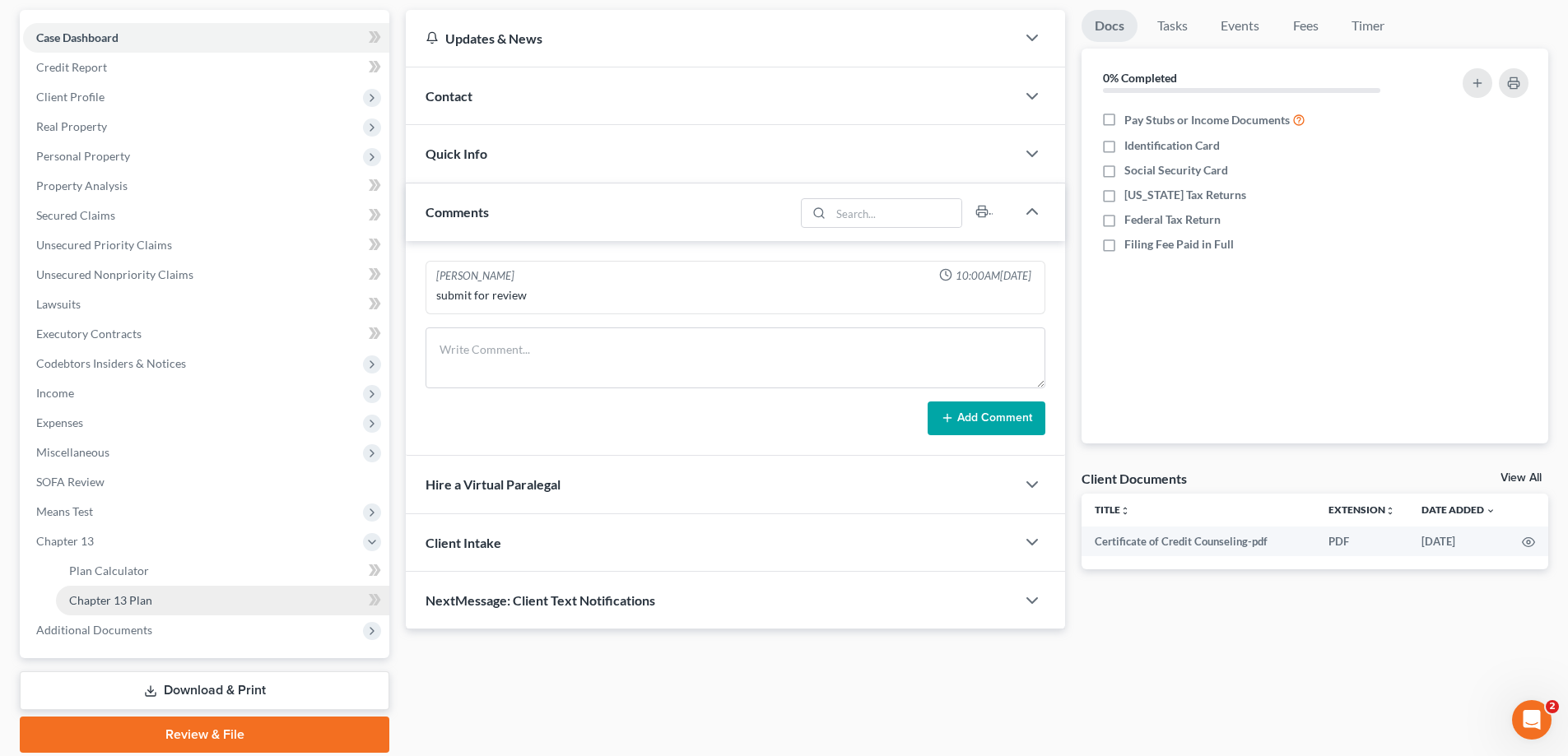
click at [118, 604] on span "Chapter 13 Plan" at bounding box center [110, 600] width 83 height 14
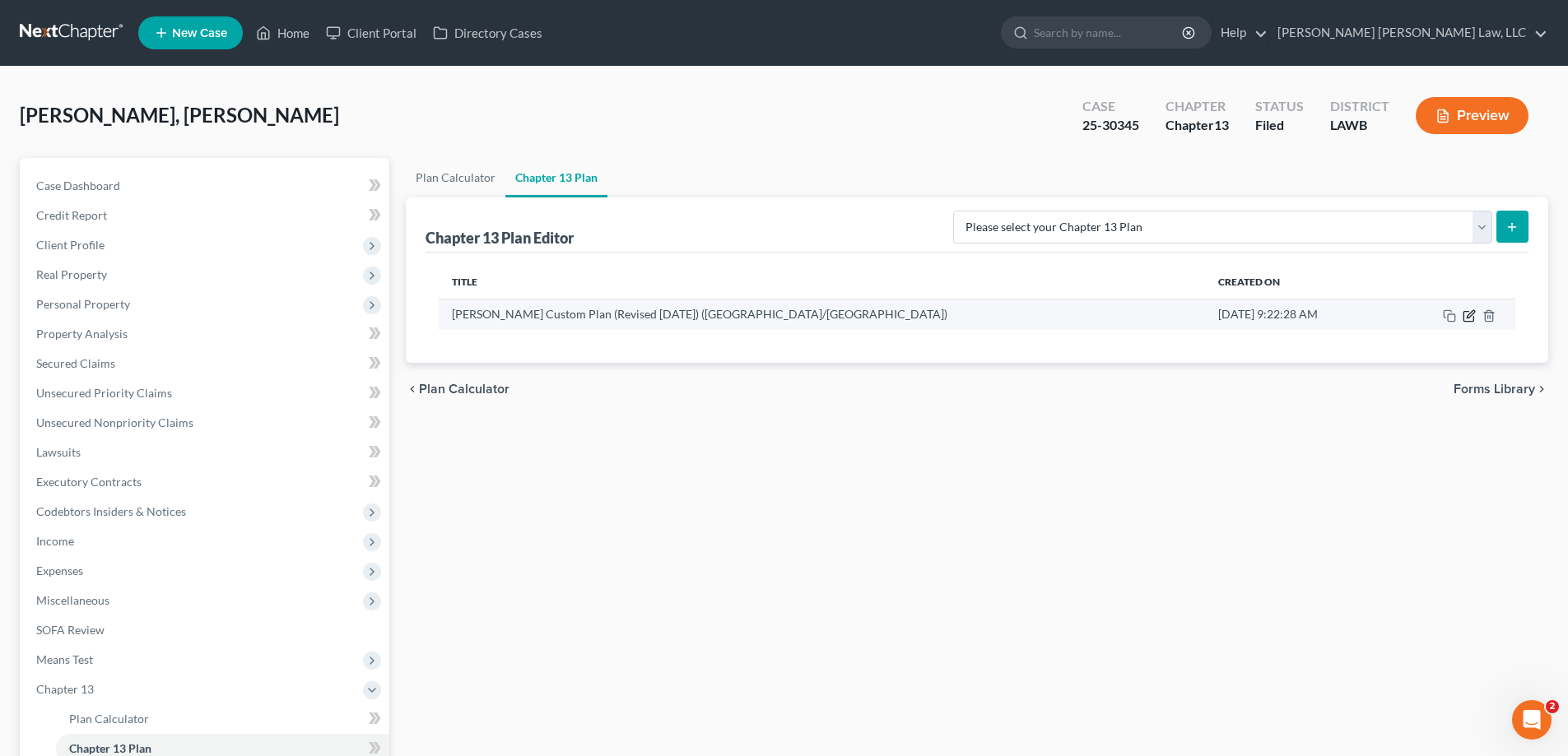
click at [1469, 314] on icon "button" at bounding box center [1470, 314] width 7 height 7
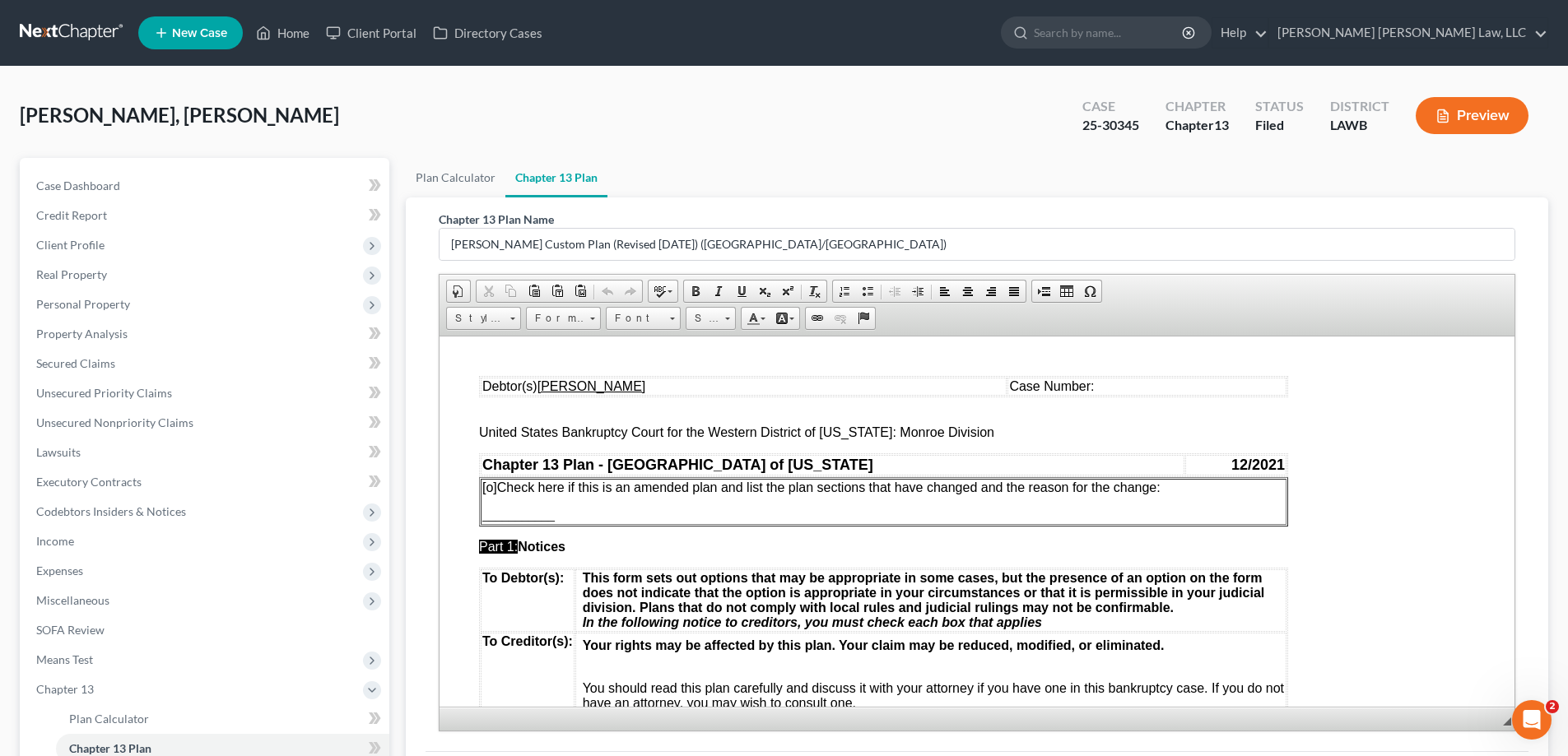
click at [1094, 385] on span "Case Number:" at bounding box center [1051, 385] width 85 height 14
click at [495, 489] on span "[o]" at bounding box center [489, 486] width 15 height 14
click at [606, 289] on span at bounding box center [607, 291] width 13 height 13
click at [484, 489] on span "[o]" at bounding box center [489, 486] width 15 height 14
click at [490, 490] on span "[o]" at bounding box center [489, 486] width 15 height 14
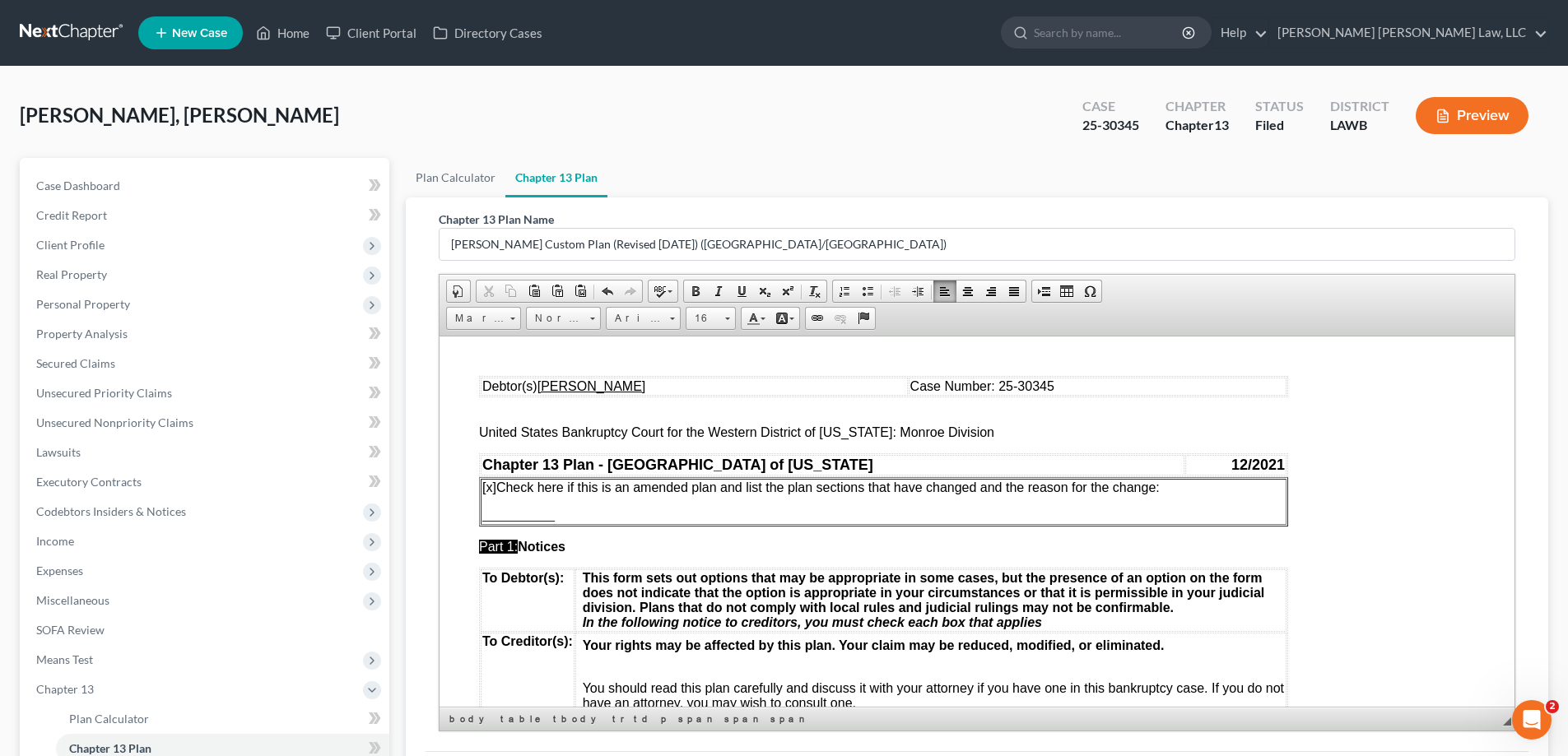
click at [1184, 494] on p "[x] Check here if this is an amended plan and list the plan sections that have …" at bounding box center [883, 487] width 803 height 15
drag, startPoint x: 485, startPoint y: 520, endPoint x: 553, endPoint y: 519, distance: 68.0
click at [553, 519] on p "___________" at bounding box center [883, 515] width 803 height 15
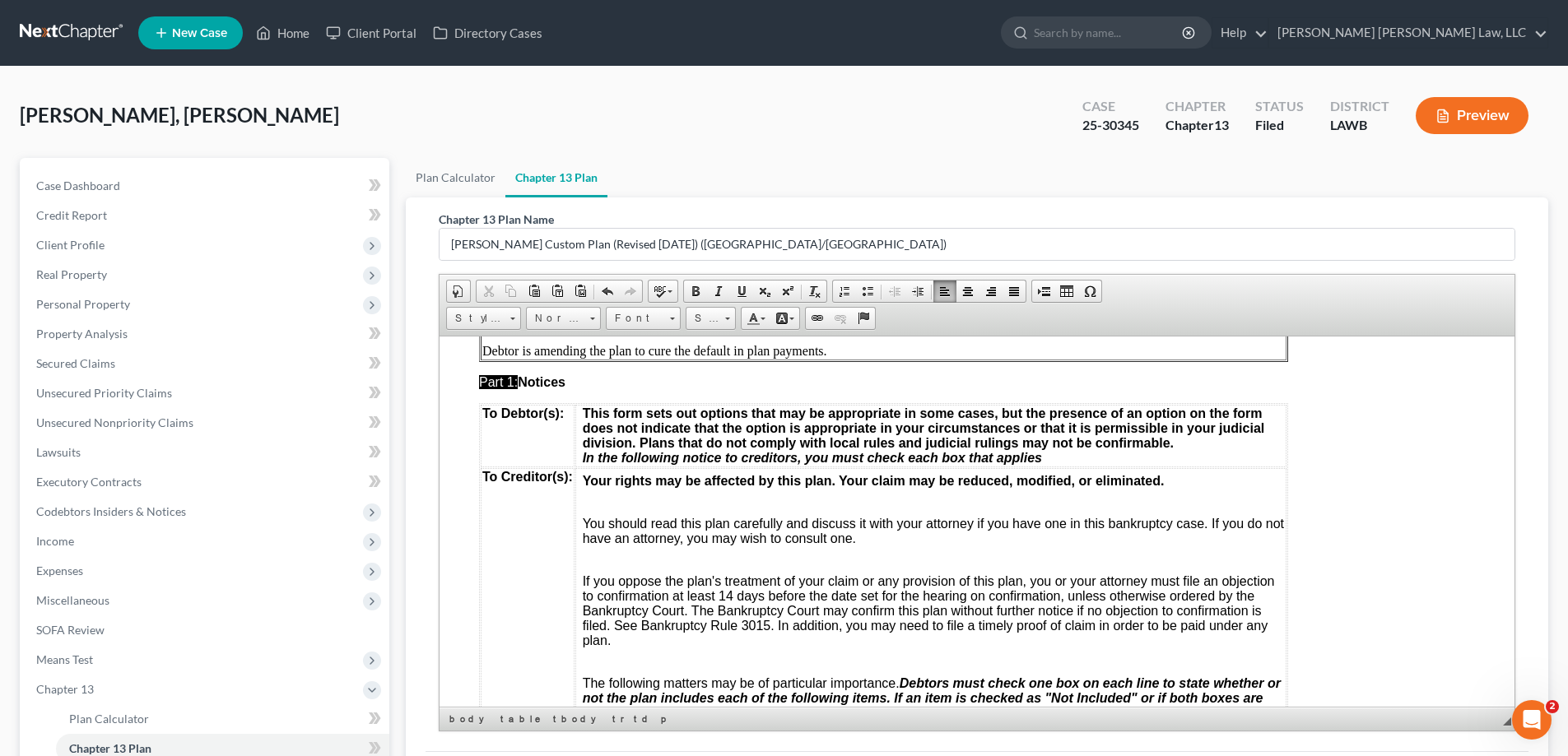
scroll to position [494, 0]
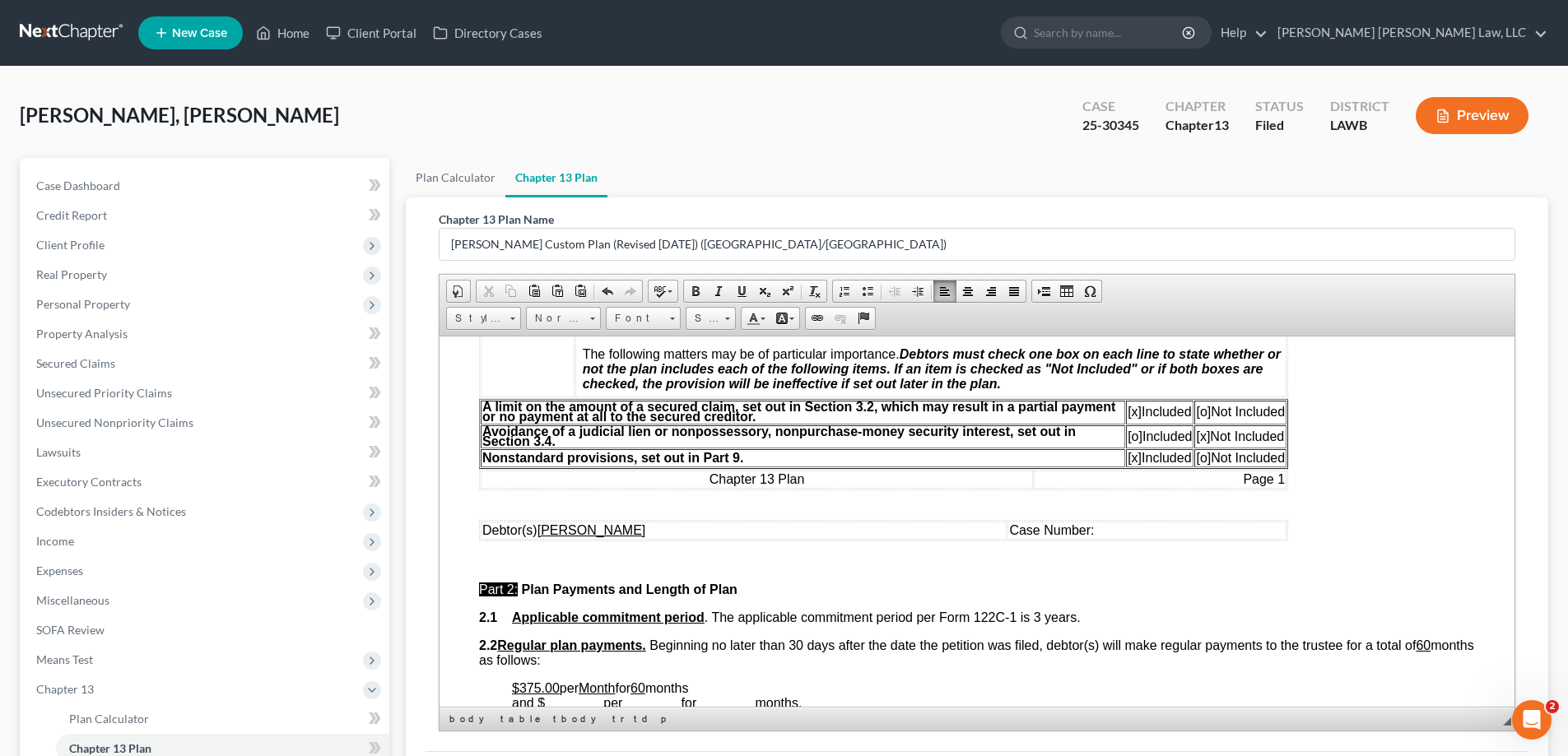
click at [1094, 532] on span "Case Number:" at bounding box center [1051, 529] width 85 height 14
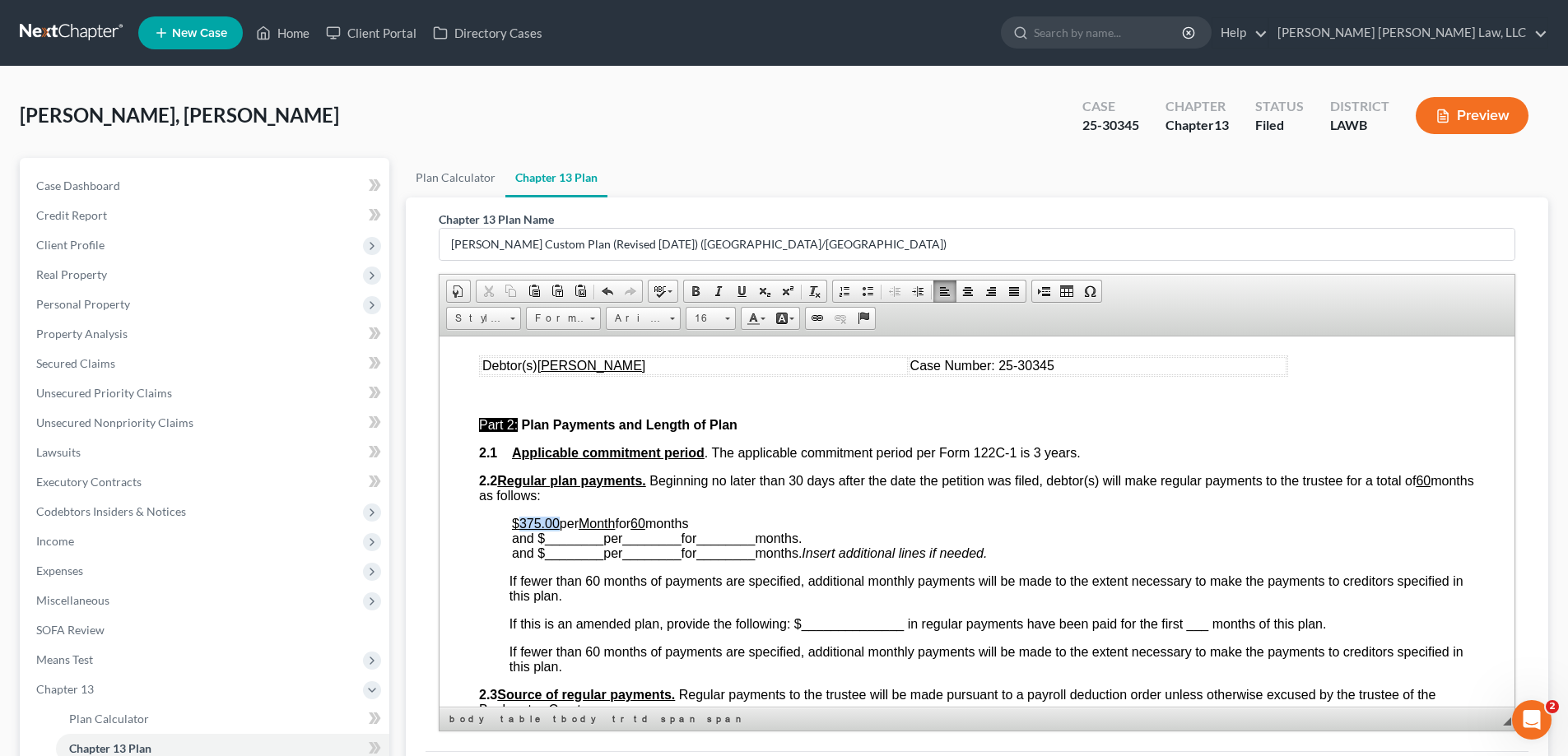
drag, startPoint x: 519, startPoint y: 520, endPoint x: 557, endPoint y: 522, distance: 38.1
click at [557, 522] on u "$375.00" at bounding box center [536, 522] width 47 height 14
click at [576, 530] on span "________" at bounding box center [574, 537] width 58 height 14
drag, startPoint x: 740, startPoint y: 517, endPoint x: 819, endPoint y: 521, distance: 79.1
click at [819, 521] on p "$1,125.00 has been paid in for the first per Month for 60 months and $ ________…" at bounding box center [994, 538] width 963 height 45
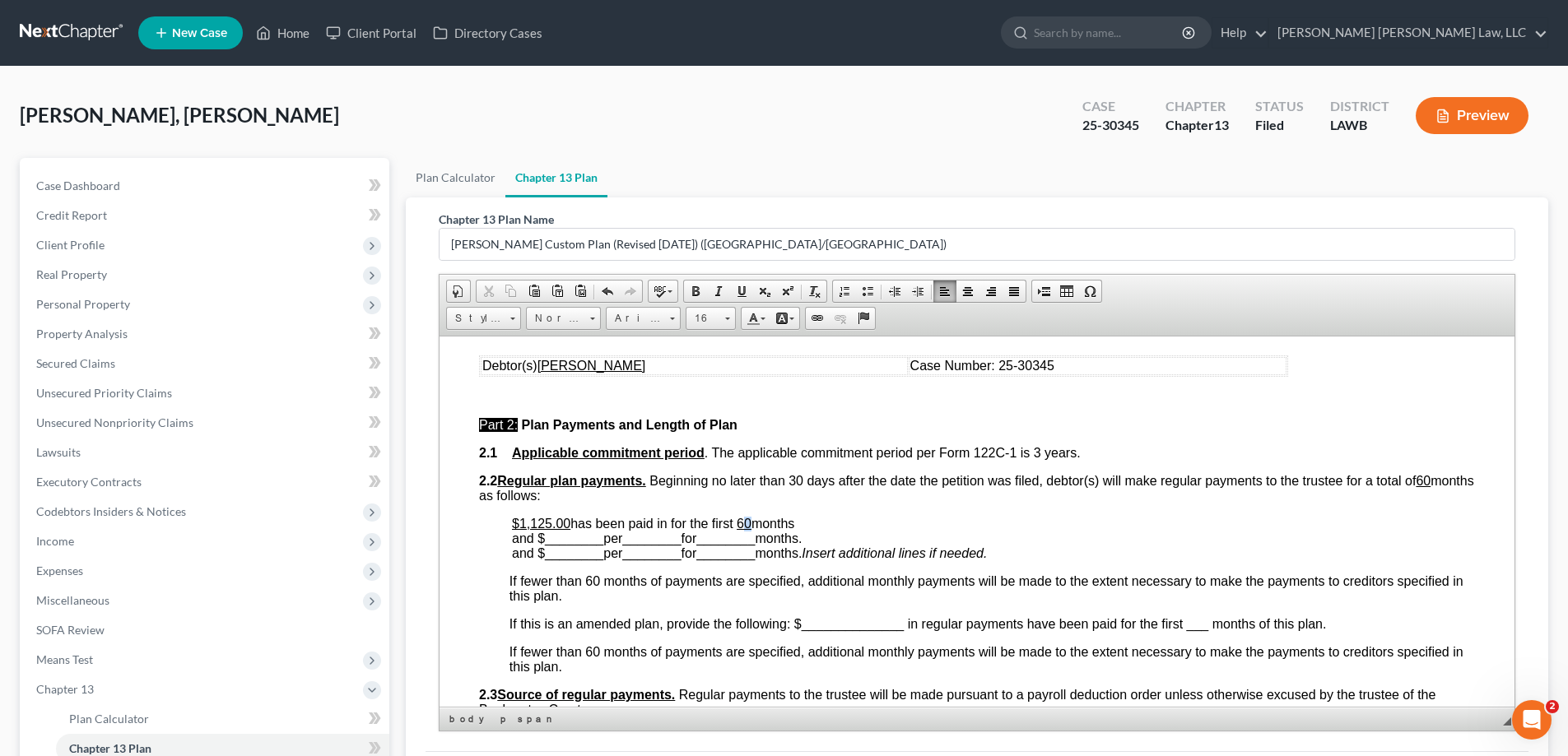
click at [752, 522] on u "60" at bounding box center [744, 522] width 15 height 14
click at [737, 523] on span at bounding box center [735, 522] width 4 height 14
click at [835, 528] on p "$1,125.00 has been paid in for the first 6 months and $ ________ per ________ f…" at bounding box center [994, 538] width 963 height 45
drag, startPoint x: 545, startPoint y: 542, endPoint x: 604, endPoint y: 542, distance: 59.0
click at [604, 542] on span "months through September 2025, and $ ________ per ________ for ________ months." at bounding box center [698, 530] width 372 height 29
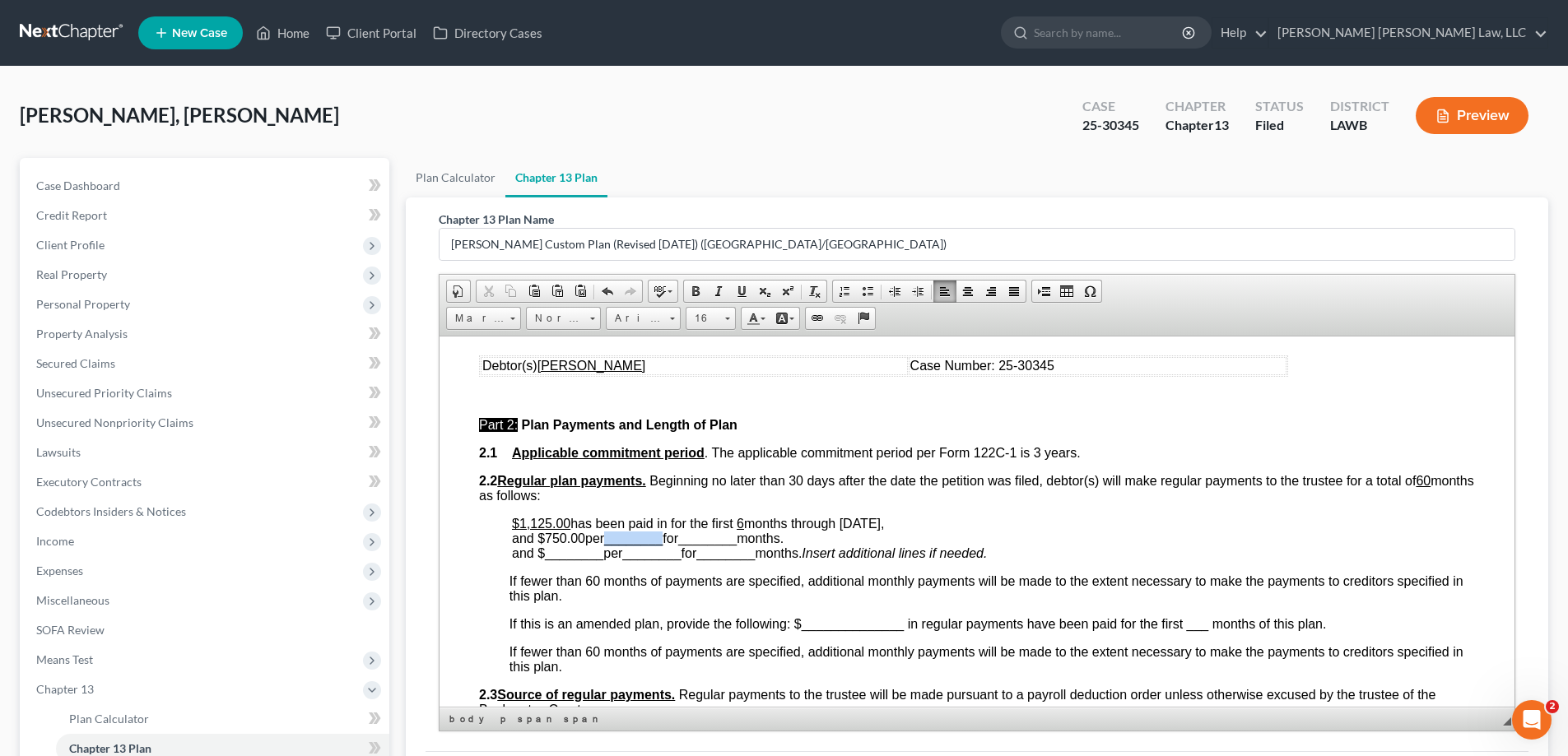
drag, startPoint x: 613, startPoint y: 542, endPoint x: 668, endPoint y: 541, distance: 55.0
click at [670, 541] on span "months through September 2025, and $ 750.00 per ________ for ________ months." at bounding box center [698, 530] width 372 height 29
drag, startPoint x: 670, startPoint y: 539, endPoint x: 727, endPoint y: 541, distance: 57.0
click at [714, 541] on span "________" at bounding box center [685, 537] width 58 height 14
drag, startPoint x: 721, startPoint y: 540, endPoint x: 732, endPoint y: 541, distance: 11.0
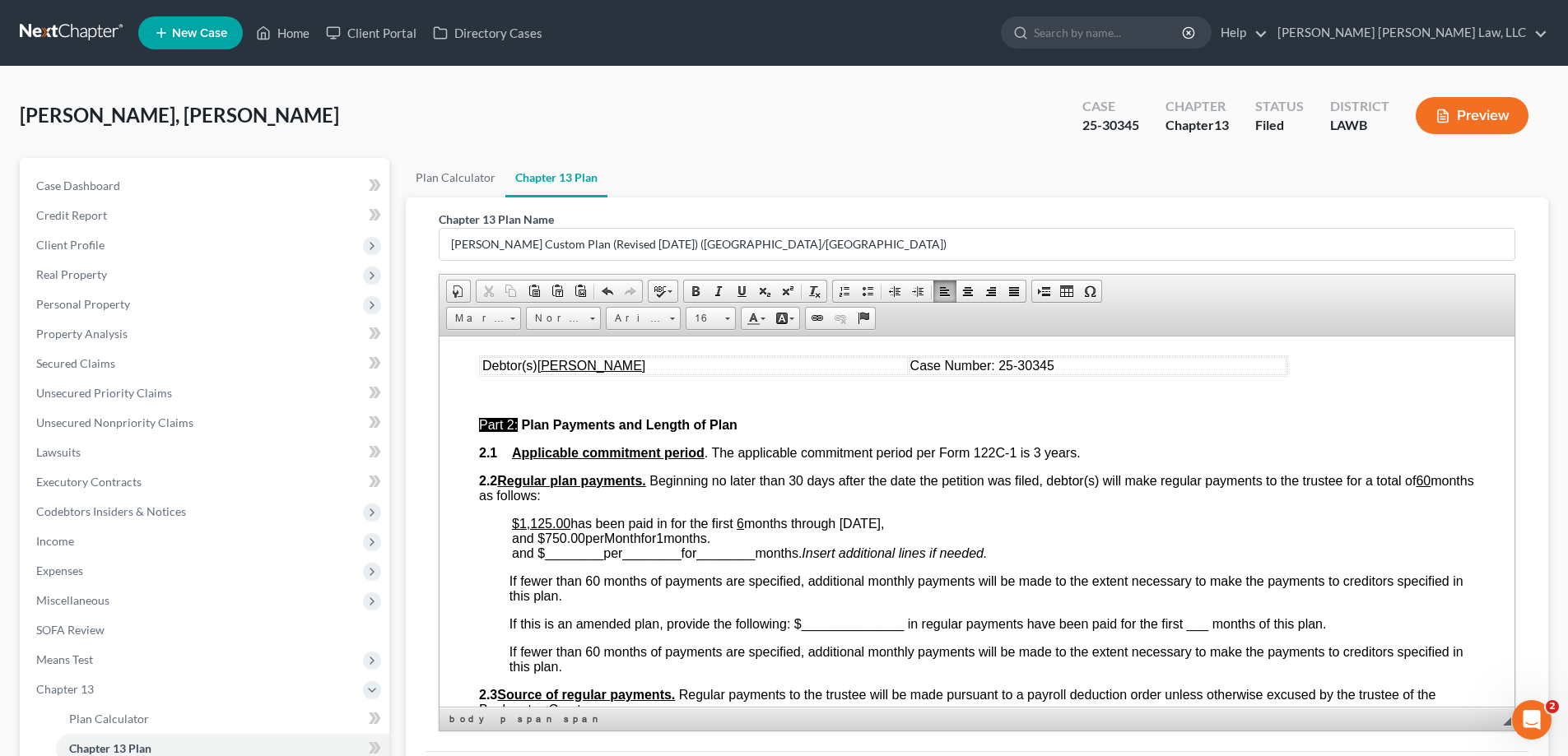
click at [732, 541] on p "$1,125.00 has been paid in for the first 6 months through September 2025, and $…" at bounding box center [994, 538] width 963 height 45
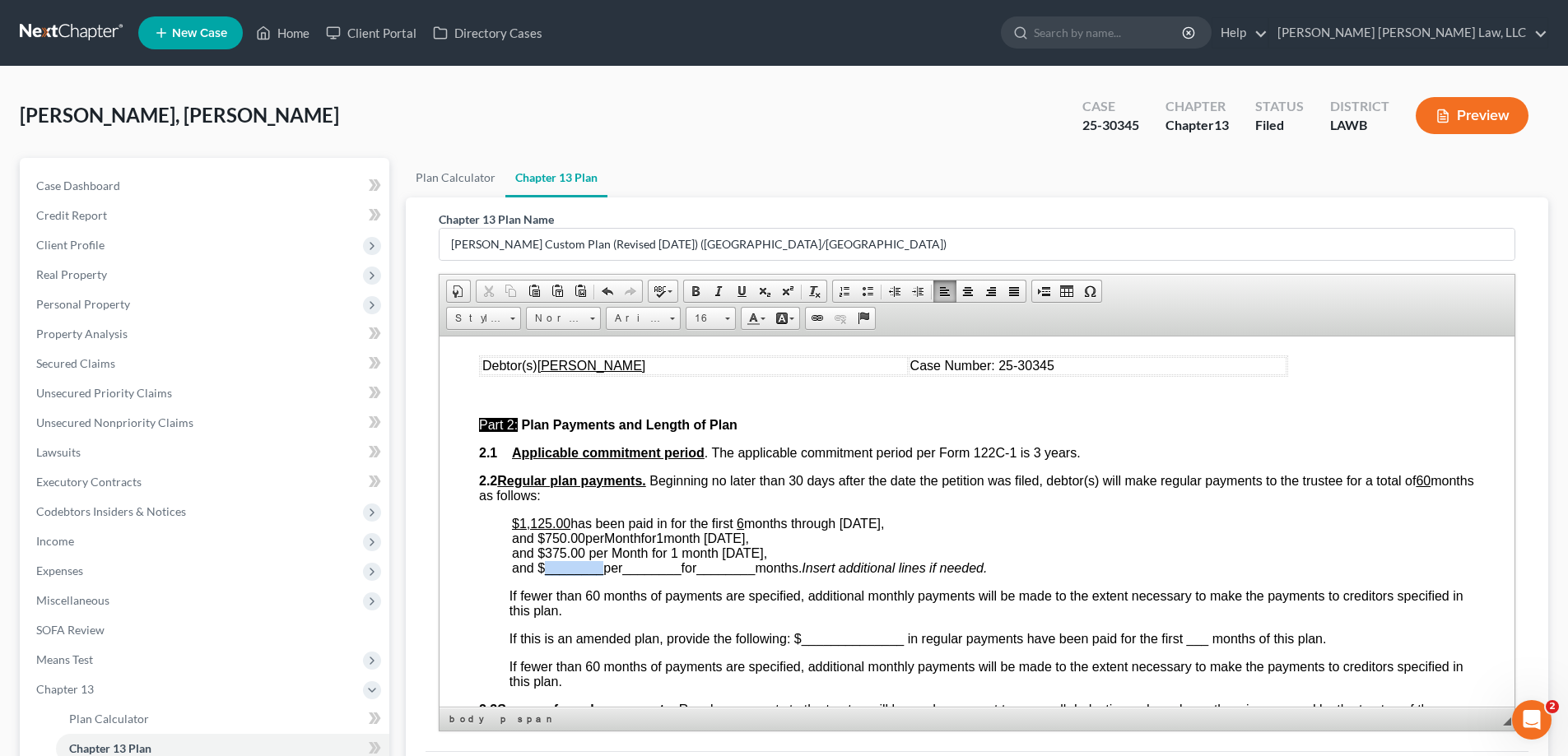
drag, startPoint x: 541, startPoint y: 572, endPoint x: 601, endPoint y: 571, distance: 60.0
click at [601, 571] on span "and $ ________ per ________ for ________ months." at bounding box center [657, 567] width 289 height 14
drag, startPoint x: 611, startPoint y: 571, endPoint x: 673, endPoint y: 564, distance: 62.4
click at [673, 564] on span "and $ 392.00 per ________ for ________ months." at bounding box center [647, 567] width 271 height 14
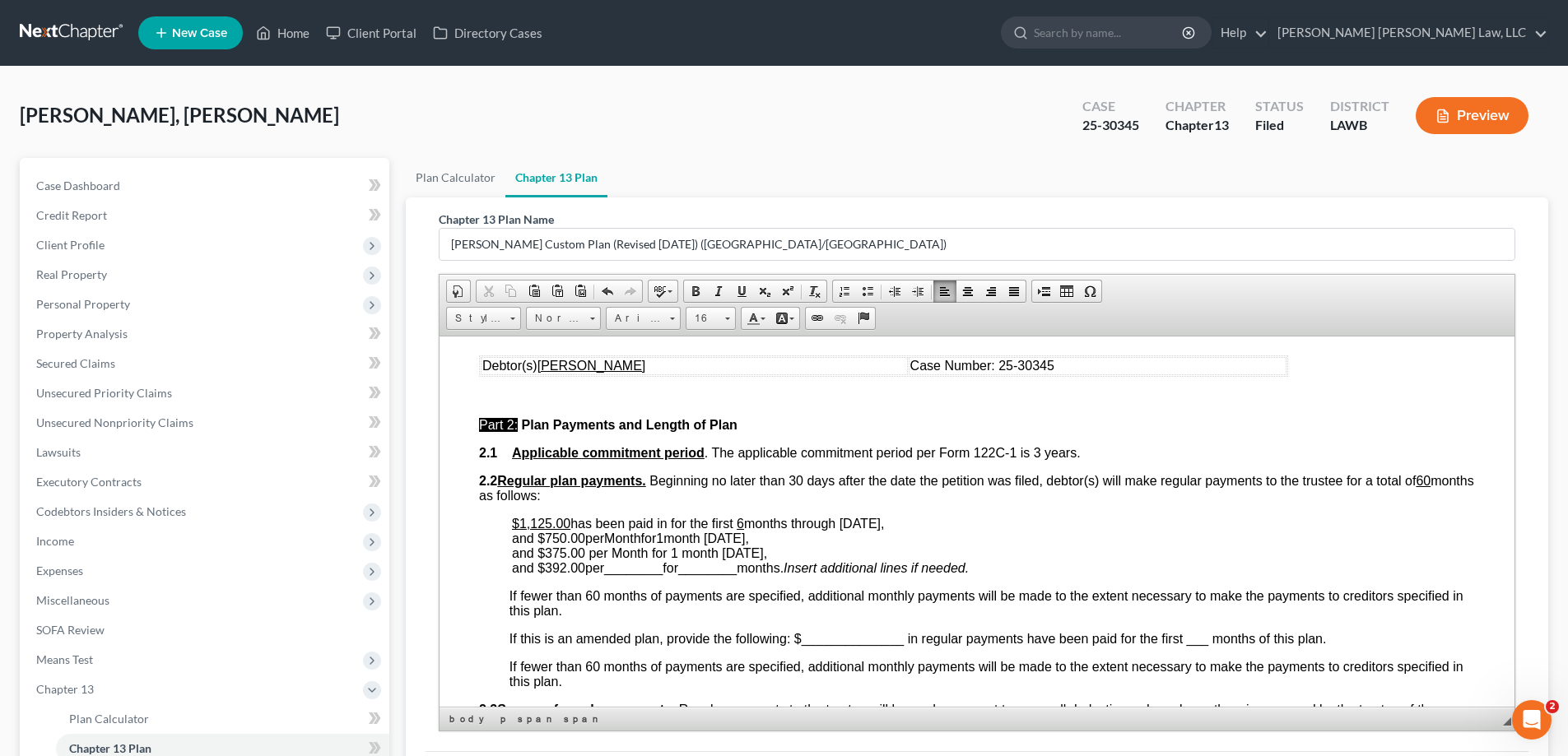
drag, startPoint x: 609, startPoint y: 570, endPoint x: 644, endPoint y: 571, distance: 35.0
click at [644, 571] on span "and $ 392.00 per ________ for ________ months." at bounding box center [647, 567] width 271 height 14
drag, startPoint x: 614, startPoint y: 570, endPoint x: 666, endPoint y: 571, distance: 52.0
click at [662, 571] on span "________" at bounding box center [633, 567] width 58 height 14
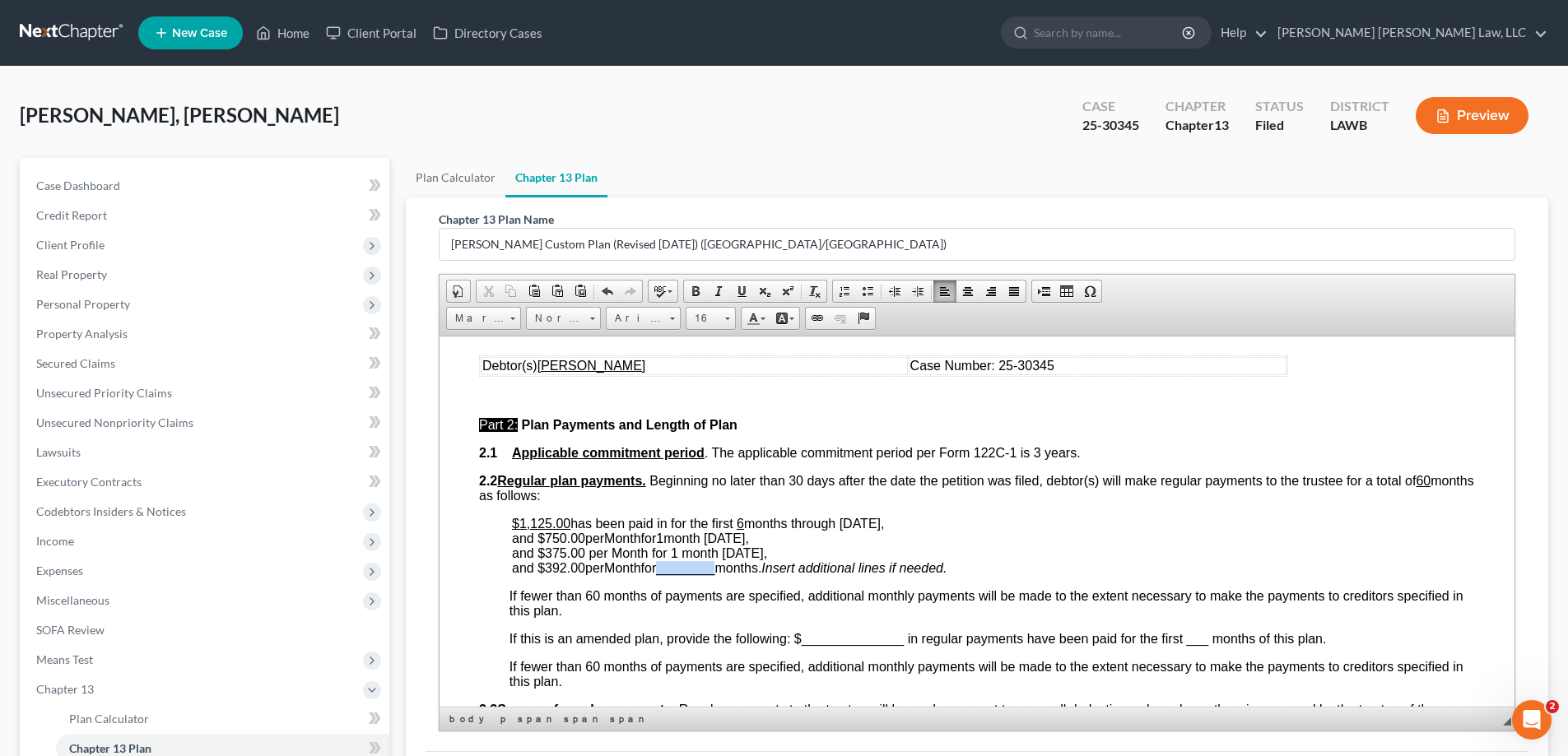
drag, startPoint x: 669, startPoint y: 569, endPoint x: 729, endPoint y: 567, distance: 60.0
click at [729, 567] on span "and $ 392.00 per Month for ________ months." at bounding box center [637, 567] width 249 height 14
click at [718, 566] on span "and $ 392.00 per Month for 52 months." at bounding box center [615, 567] width 205 height 14
drag, startPoint x: 537, startPoint y: 539, endPoint x: 586, endPoint y: 541, distance: 49.0
click at [586, 541] on span "months through September 2025, and $ 750.00 per Month for 1 month October 2025,…" at bounding box center [698, 538] width 372 height 44
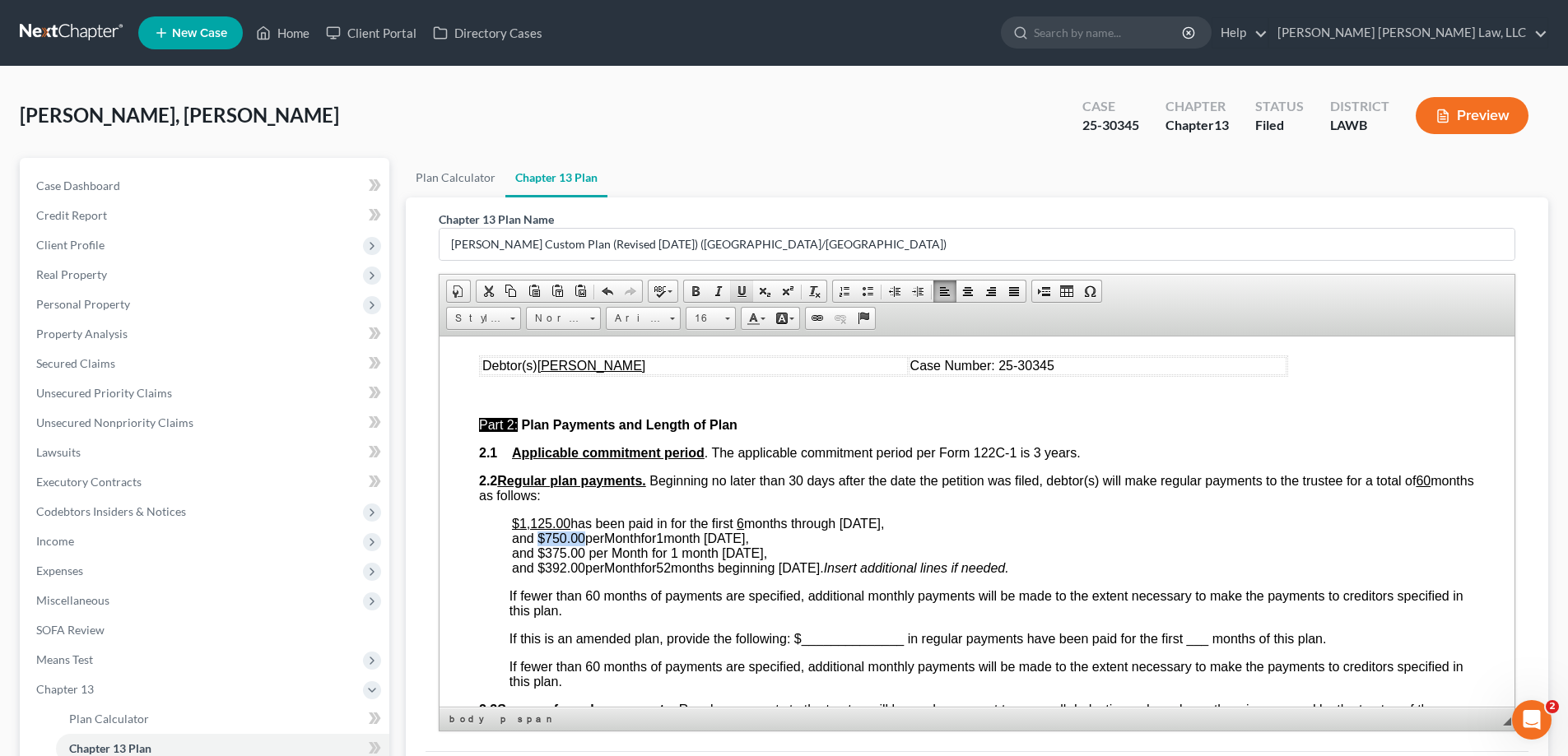
click at [744, 289] on span at bounding box center [742, 291] width 13 height 13
drag, startPoint x: 547, startPoint y: 553, endPoint x: 583, endPoint y: 553, distance: 36.0
click at [583, 553] on span "months through September 2025, and $ 750.00 per Month for 1 month October 2025,…" at bounding box center [698, 538] width 372 height 44
click at [745, 288] on span at bounding box center [742, 291] width 13 height 13
drag, startPoint x: 538, startPoint y: 567, endPoint x: 581, endPoint y: 571, distance: 43.2
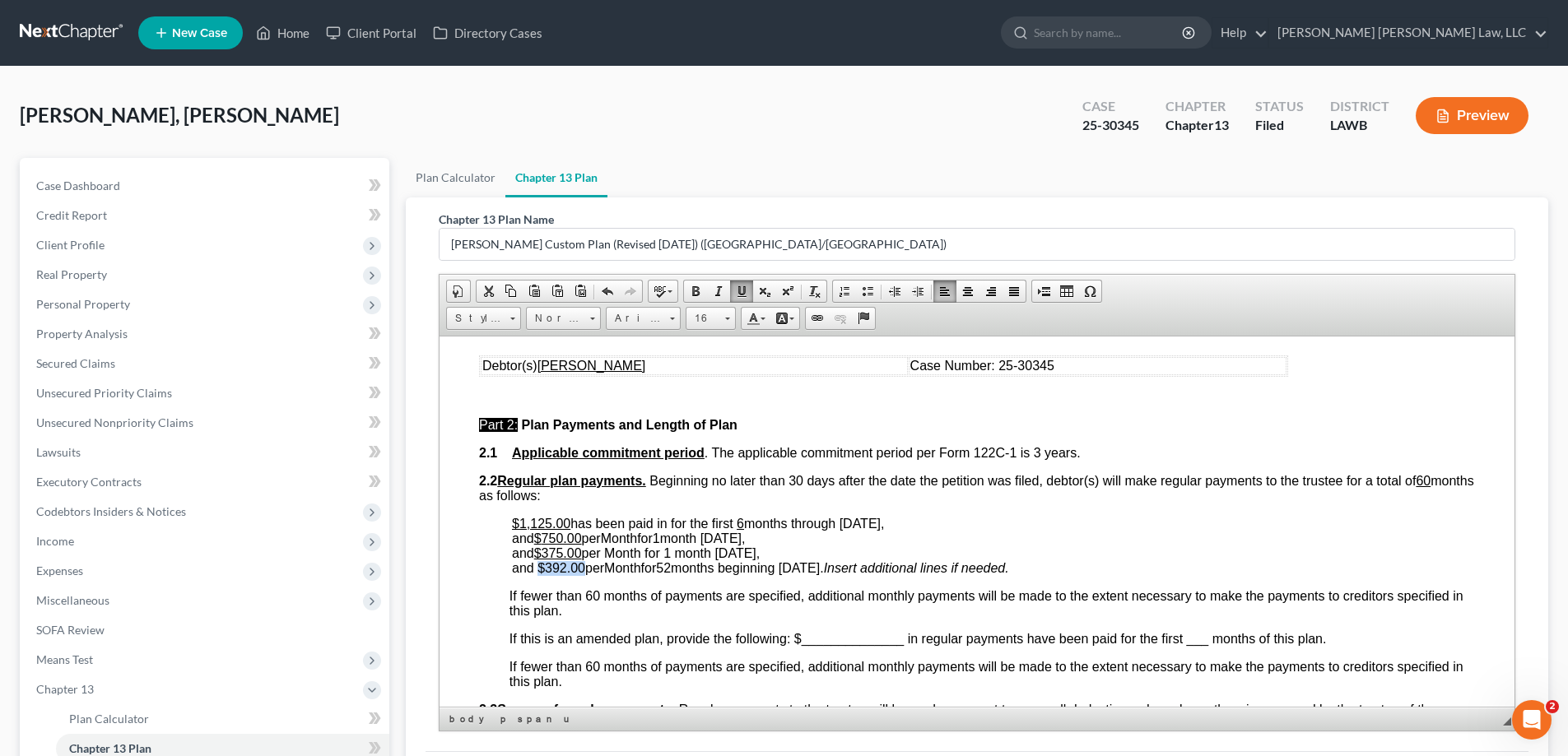
click at [581, 571] on span "and $ 392.00 per Month for 52 months beginning December 2025." at bounding box center [668, 567] width 312 height 14
click at [740, 295] on span at bounding box center [742, 291] width 13 height 13
drag, startPoint x: 615, startPoint y: 533, endPoint x: 651, endPoint y: 539, distance: 36.5
click at [651, 539] on span "months through September 2025, and $ 750.00 per Month for 1 month October 2025,…" at bounding box center [698, 538] width 372 height 44
click at [747, 287] on span at bounding box center [742, 291] width 13 height 13
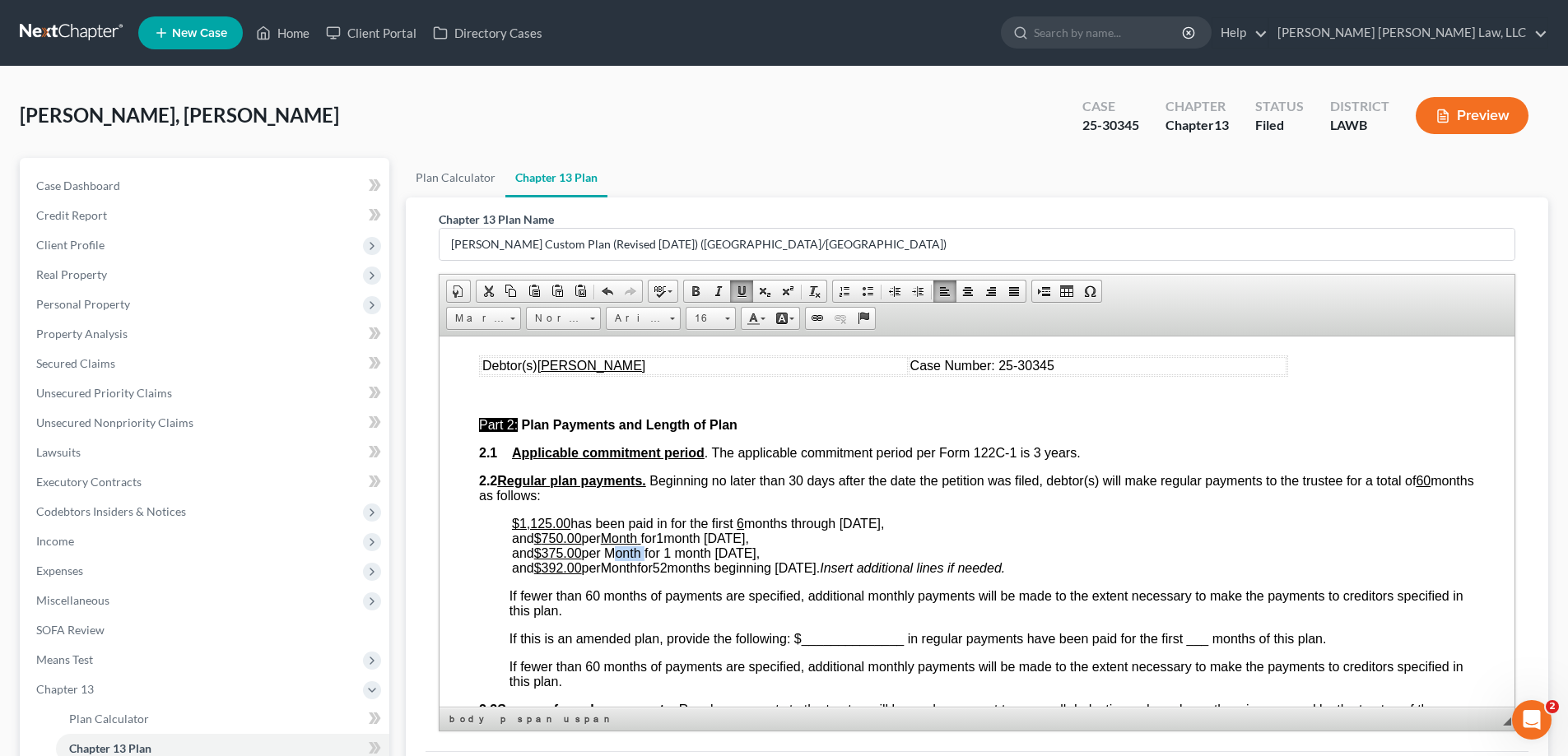
drag, startPoint x: 616, startPoint y: 552, endPoint x: 647, endPoint y: 556, distance: 31.3
click at [647, 556] on span "months through September 2025, and $ 750.00 per Month for 1 month October 2025,…" at bounding box center [698, 538] width 372 height 44
click at [742, 286] on span at bounding box center [742, 291] width 13 height 13
drag, startPoint x: 609, startPoint y: 567, endPoint x: 647, endPoint y: 570, distance: 38.1
click at [647, 570] on span "and $ 392.00 per Month for 52 months beginning December 2025." at bounding box center [666, 567] width 308 height 14
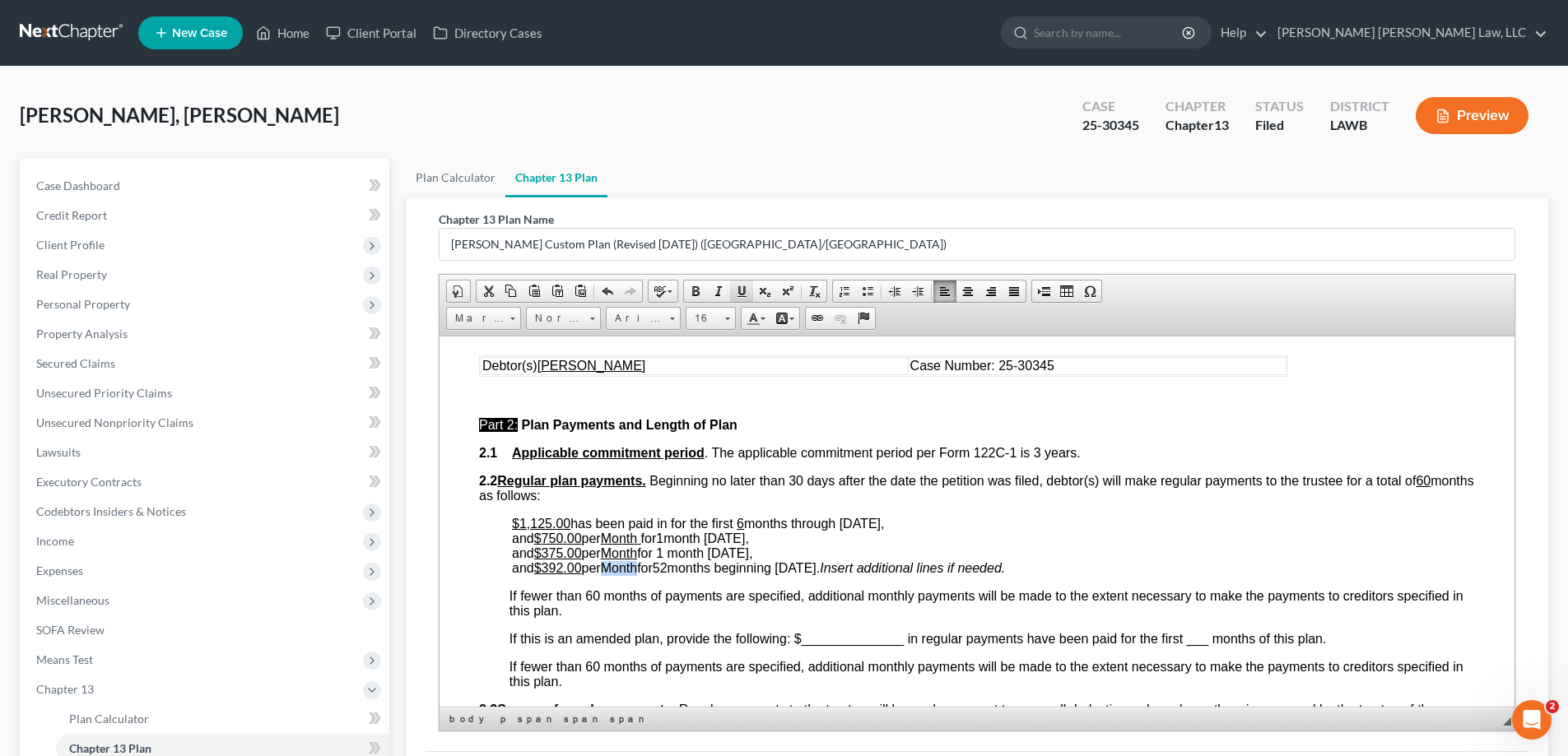
drag, startPoint x: 742, startPoint y: 288, endPoint x: 284, endPoint y: 35, distance: 523.2
click at [742, 288] on span at bounding box center [742, 291] width 13 height 13
click at [678, 539] on span "months through September 2025, and $ 750.00 per Month for 1 month October 2025,…" at bounding box center [698, 538] width 372 height 44
drag, startPoint x: 734, startPoint y: 296, endPoint x: 283, endPoint y: 110, distance: 487.8
click at [734, 296] on link "Underline" at bounding box center [741, 290] width 23 height 21
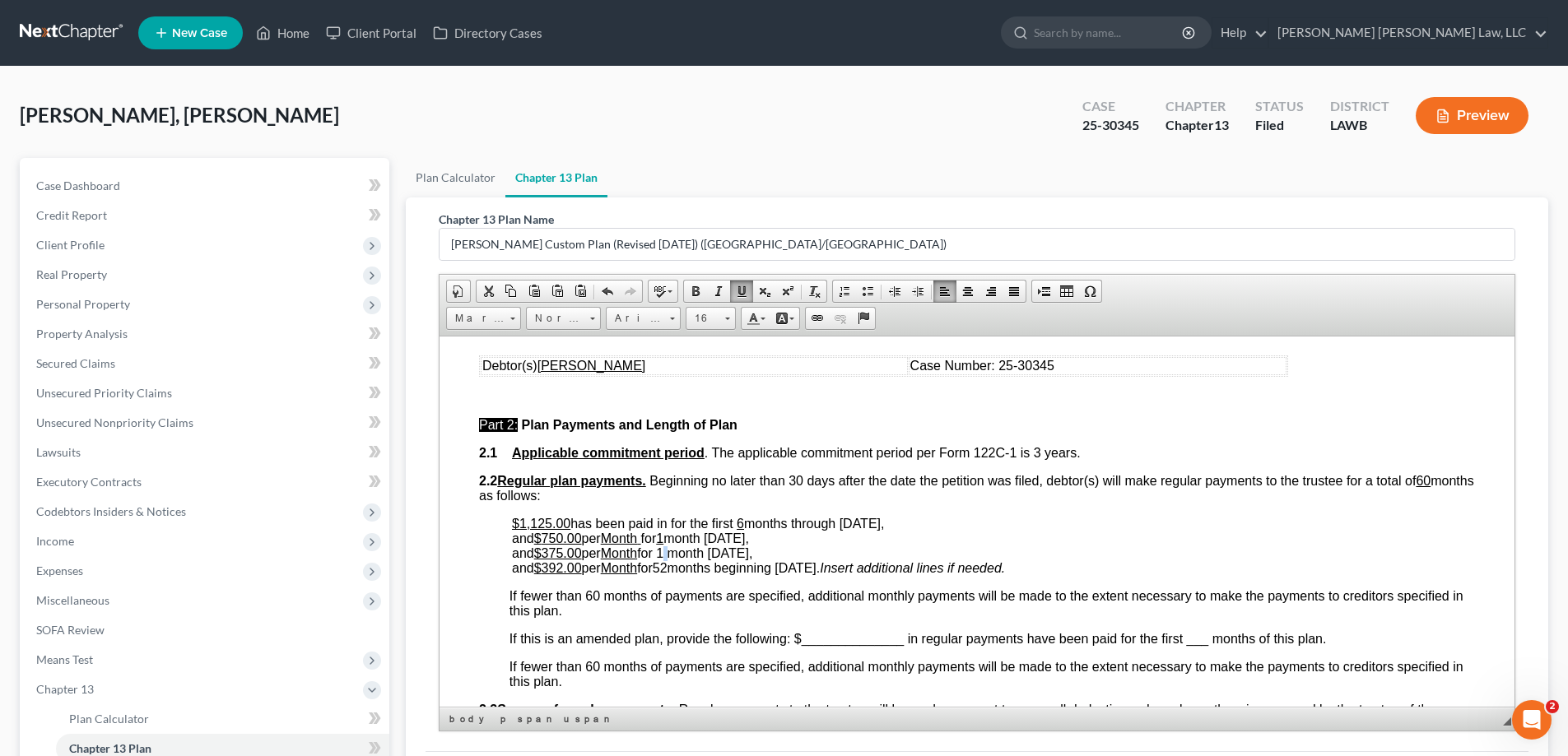
click at [677, 552] on span "months through September 2025, and $ 750.00 per Month for 1 month October 2025,…" at bounding box center [698, 538] width 372 height 44
click at [742, 288] on span at bounding box center [742, 291] width 13 height 13
drag, startPoint x: 669, startPoint y: 569, endPoint x: 681, endPoint y: 570, distance: 12.0
click at [681, 570] on span "and $ 392.00 per Month for 52 months beginning December 2025." at bounding box center [666, 567] width 308 height 14
click at [740, 296] on span at bounding box center [742, 291] width 13 height 13
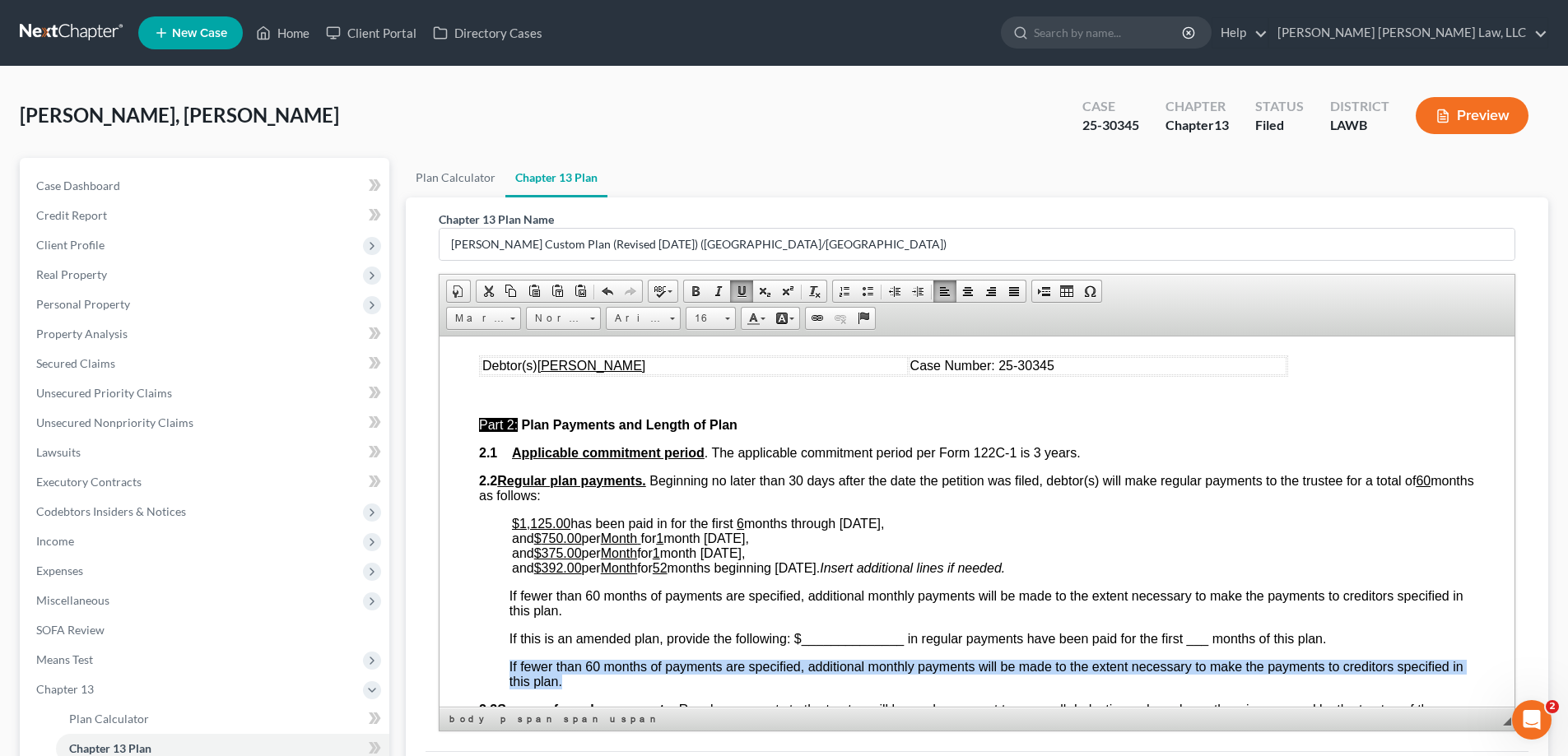
drag, startPoint x: 507, startPoint y: 658, endPoint x: 586, endPoint y: 676, distance: 81.0
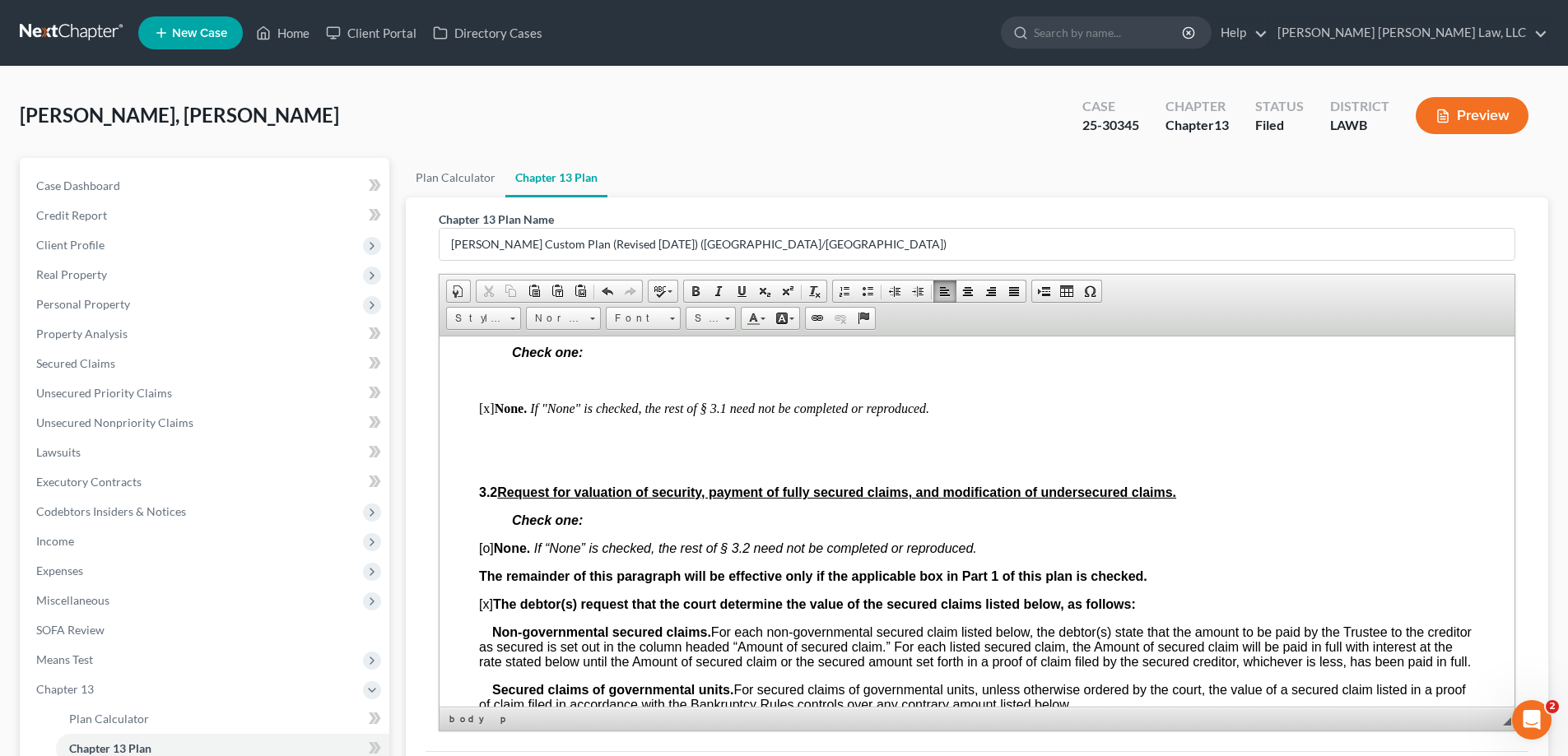
scroll to position [1727, 0]
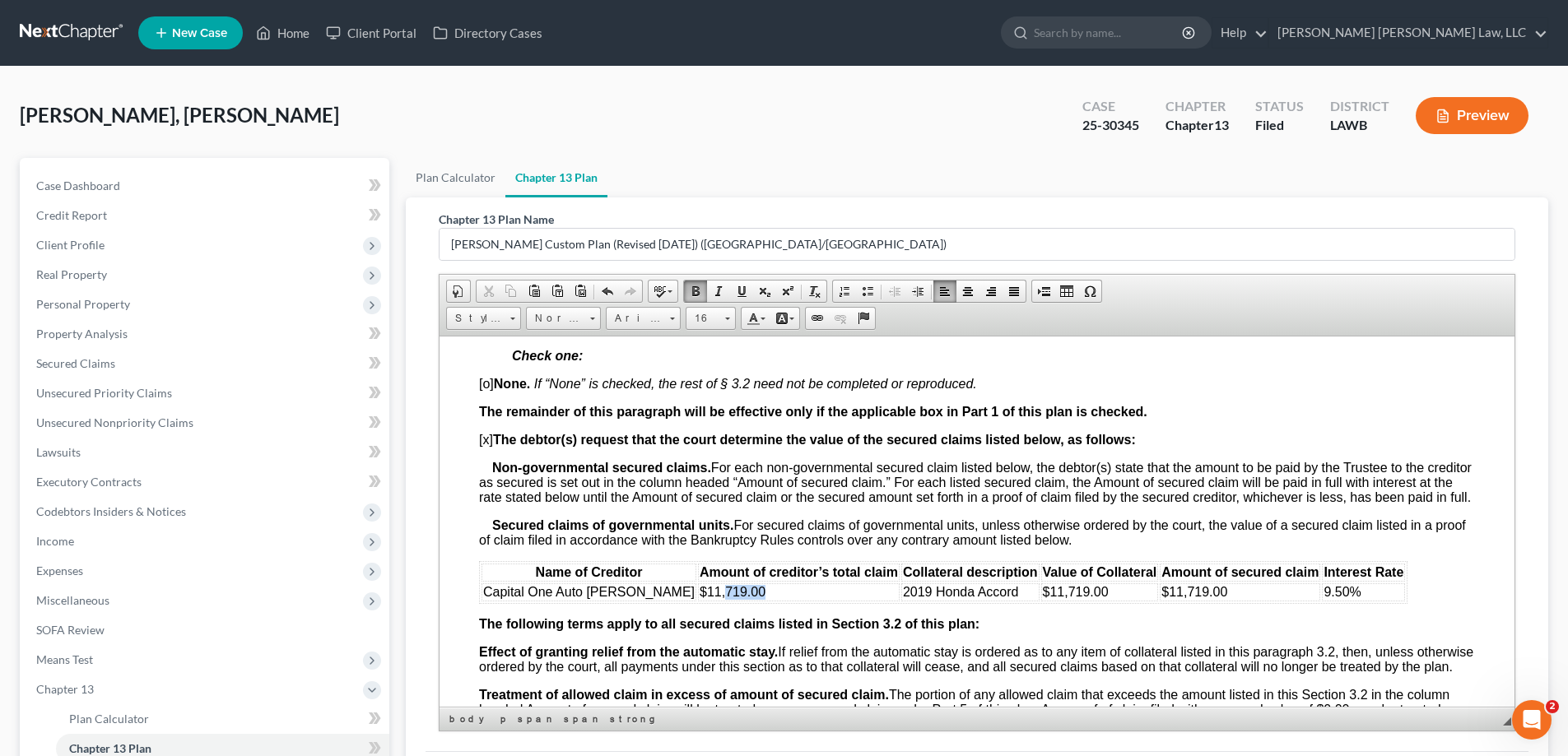
drag, startPoint x: 654, startPoint y: 604, endPoint x: 697, endPoint y: 607, distance: 43.1
click at [698, 601] on td "$11,719.00" at bounding box center [798, 592] width 202 height 18
drag, startPoint x: 994, startPoint y: 604, endPoint x: 1030, endPoint y: 606, distance: 36.1
click at [1043, 598] on span "$11,719.00" at bounding box center [1076, 591] width 66 height 14
drag, startPoint x: 1111, startPoint y: 604, endPoint x: 1158, endPoint y: 610, distance: 47.4
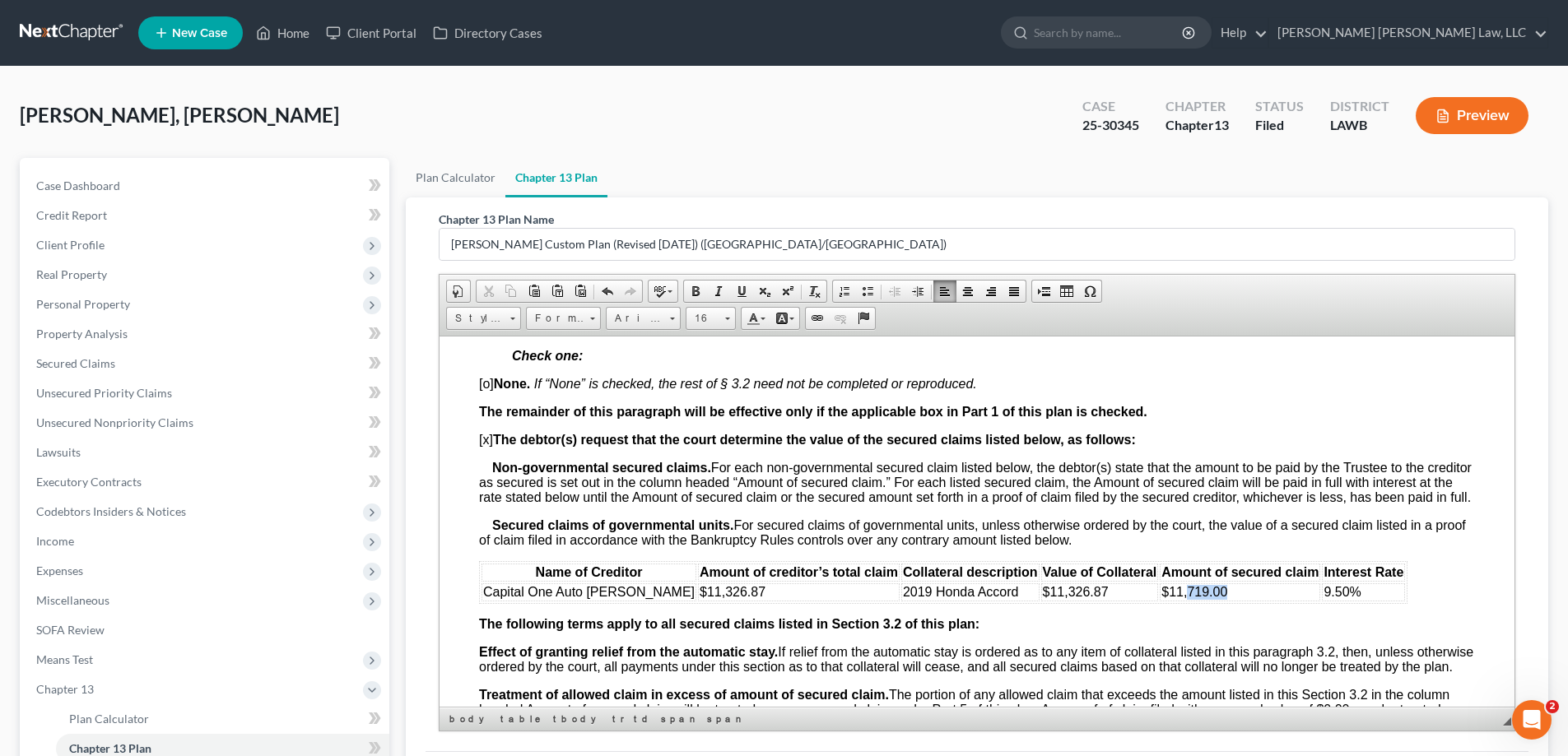
click at [1161, 601] on td "$11,719.00" at bounding box center [1240, 592] width 161 height 18
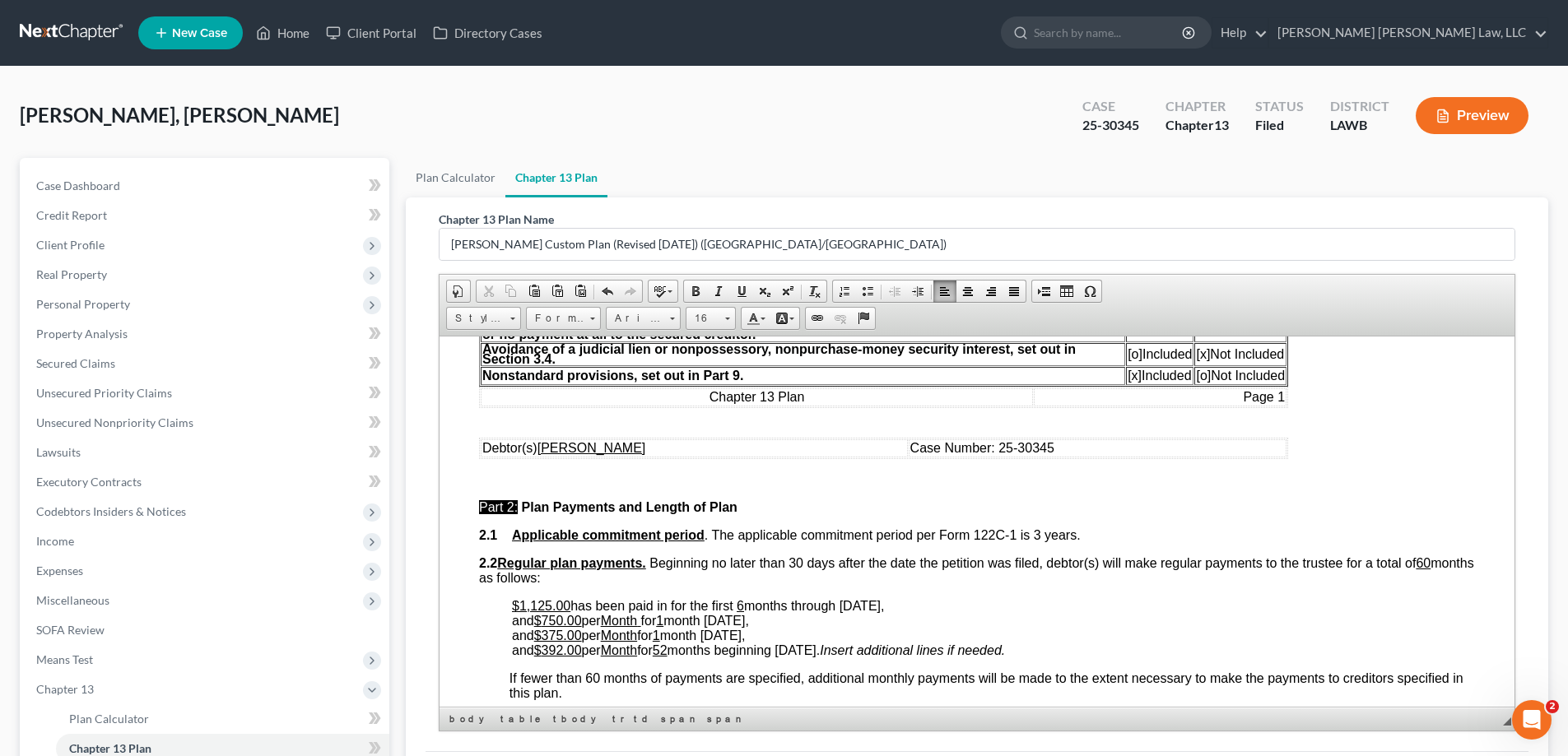
scroll to position [82, 0]
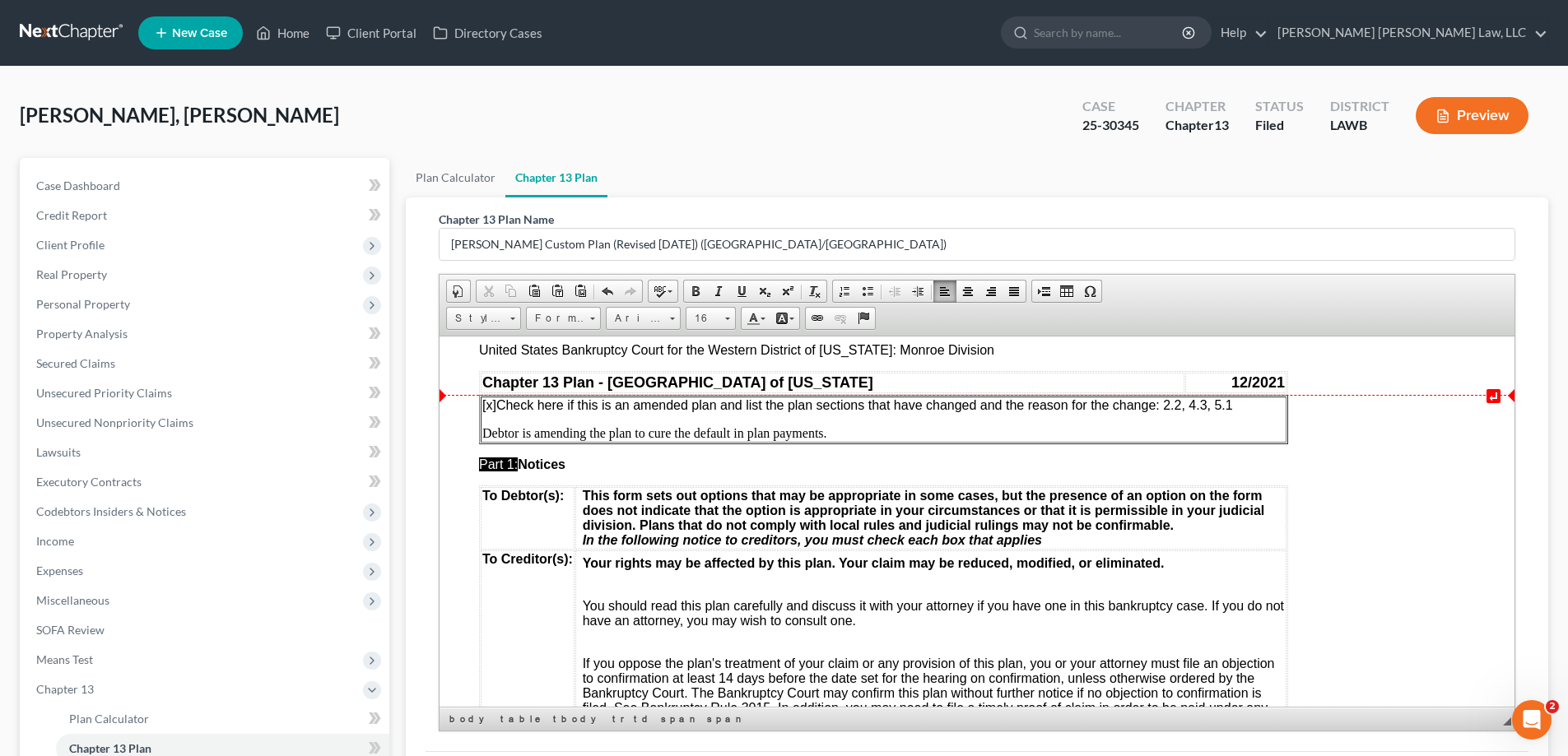
click at [1190, 404] on span "[x] Check here if this is an amended plan and list the plan sections that have …" at bounding box center [858, 404] width 751 height 14
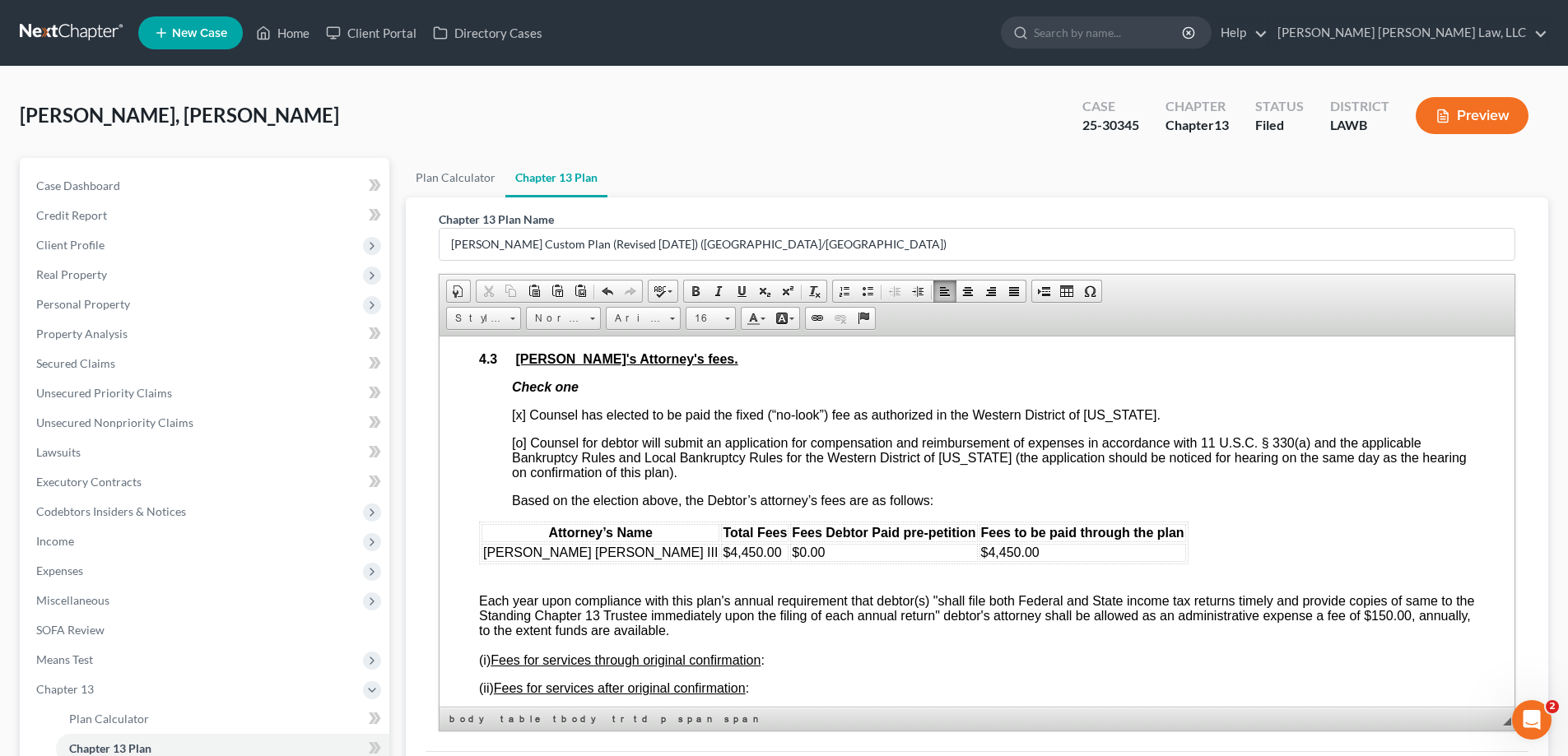
scroll to position [3126, 0]
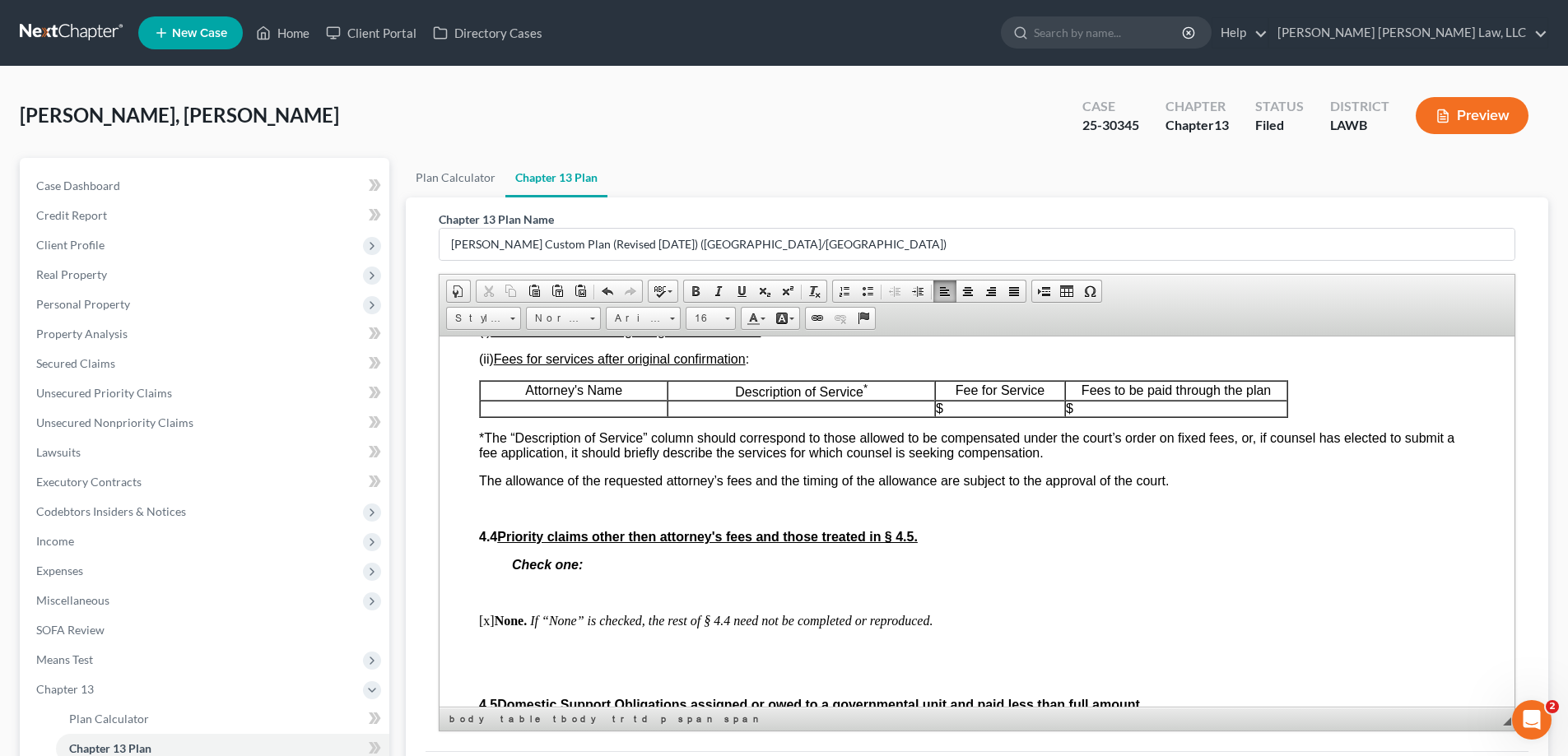
click at [656, 415] on p at bounding box center [574, 408] width 186 height 15
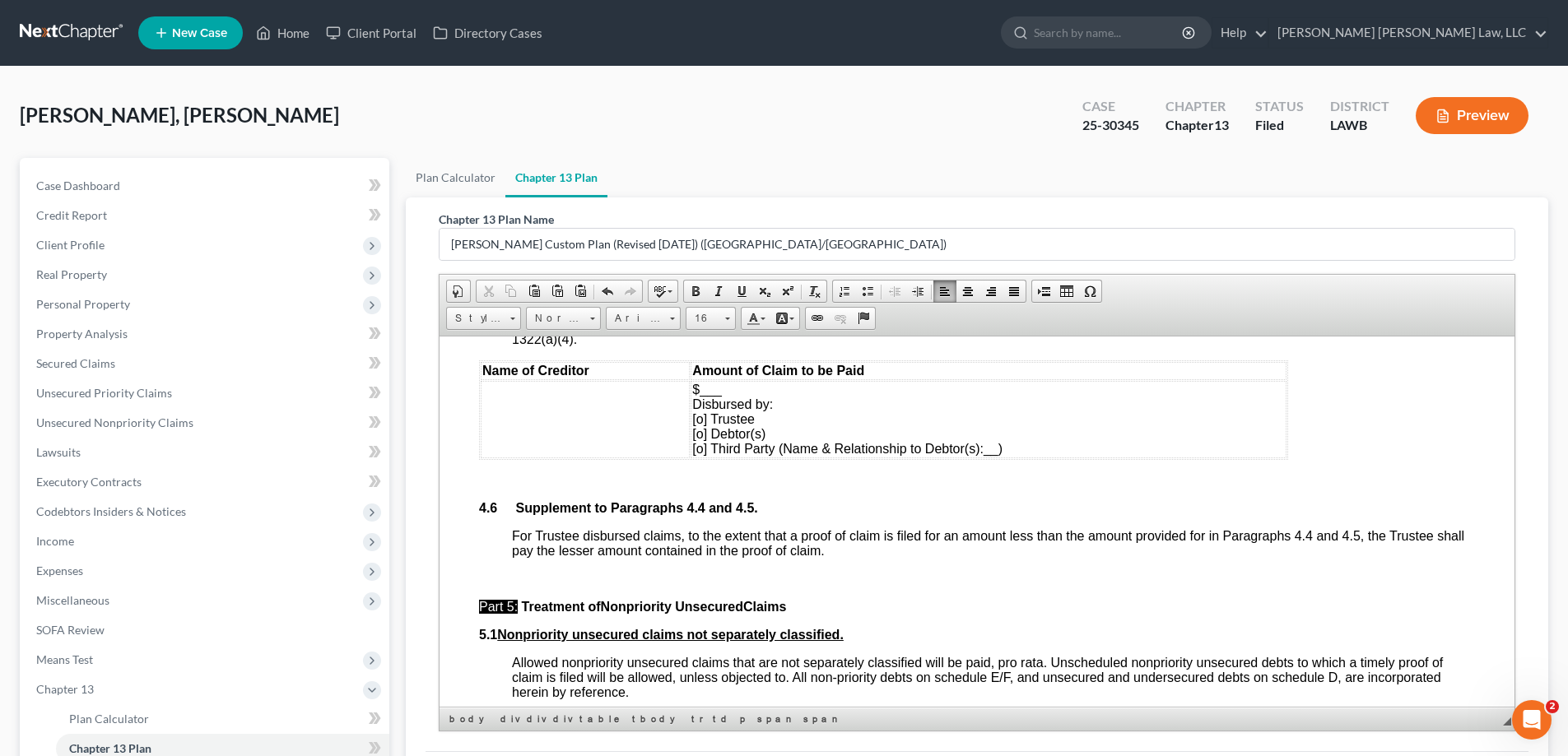
scroll to position [3867, 0]
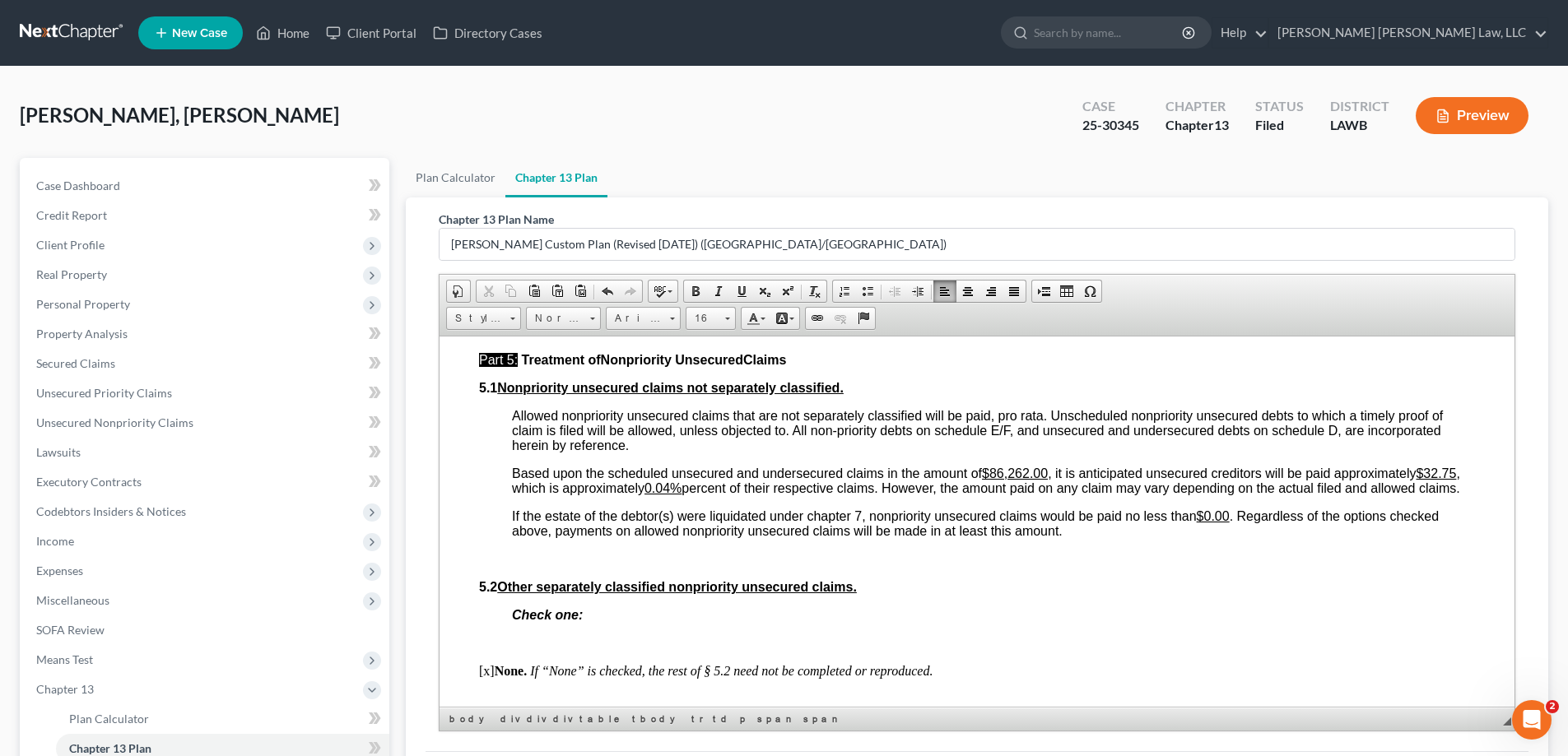
click at [992, 479] on u "$86,262.00" at bounding box center [1015, 472] width 66 height 14
drag, startPoint x: 637, startPoint y: 503, endPoint x: 665, endPoint y: 503, distance: 28.0
click at [1415, 479] on u "$32.75" at bounding box center [1436, 472] width 40 height 14
click at [681, 495] on u "0.04%" at bounding box center [663, 487] width 37 height 14
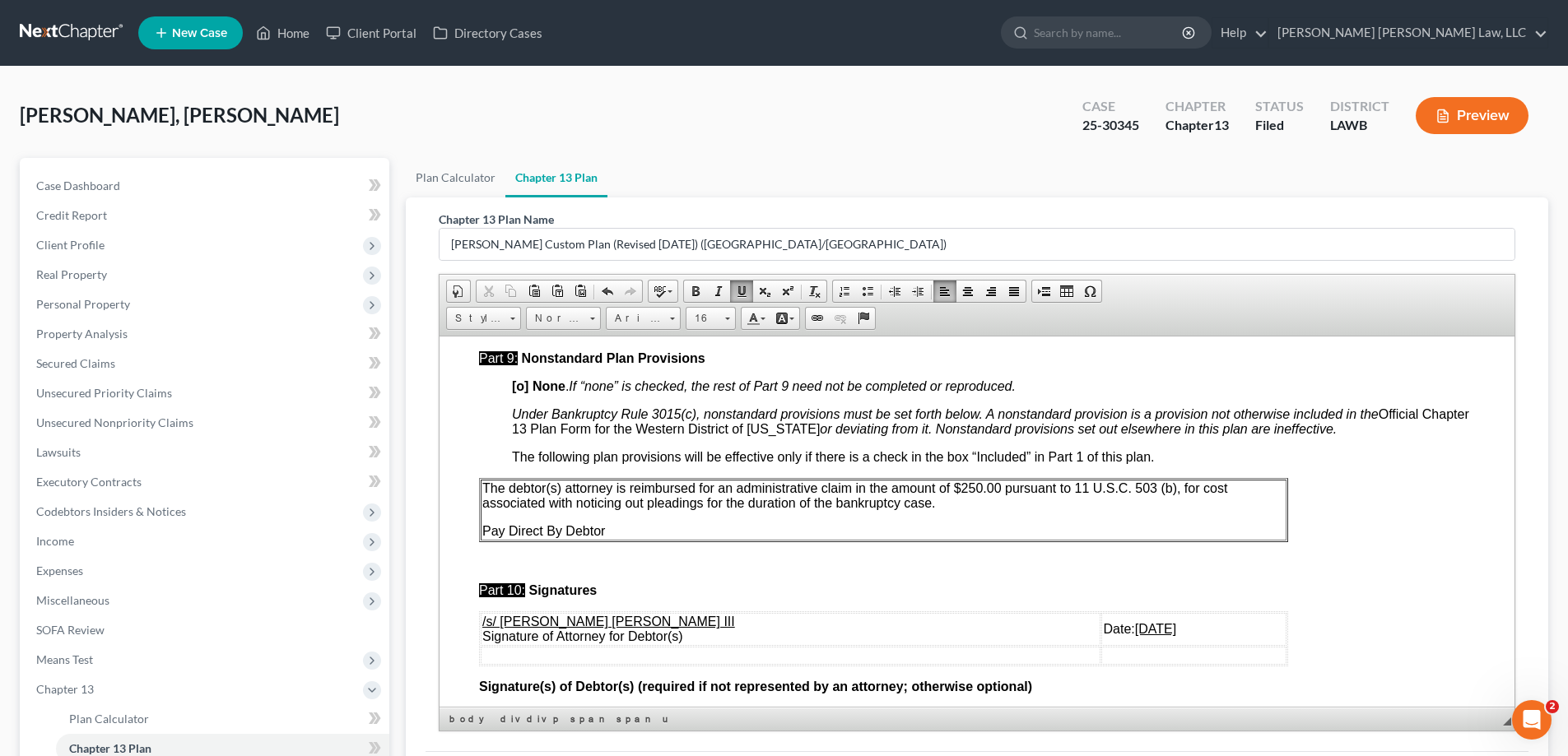
scroll to position [4937, 0]
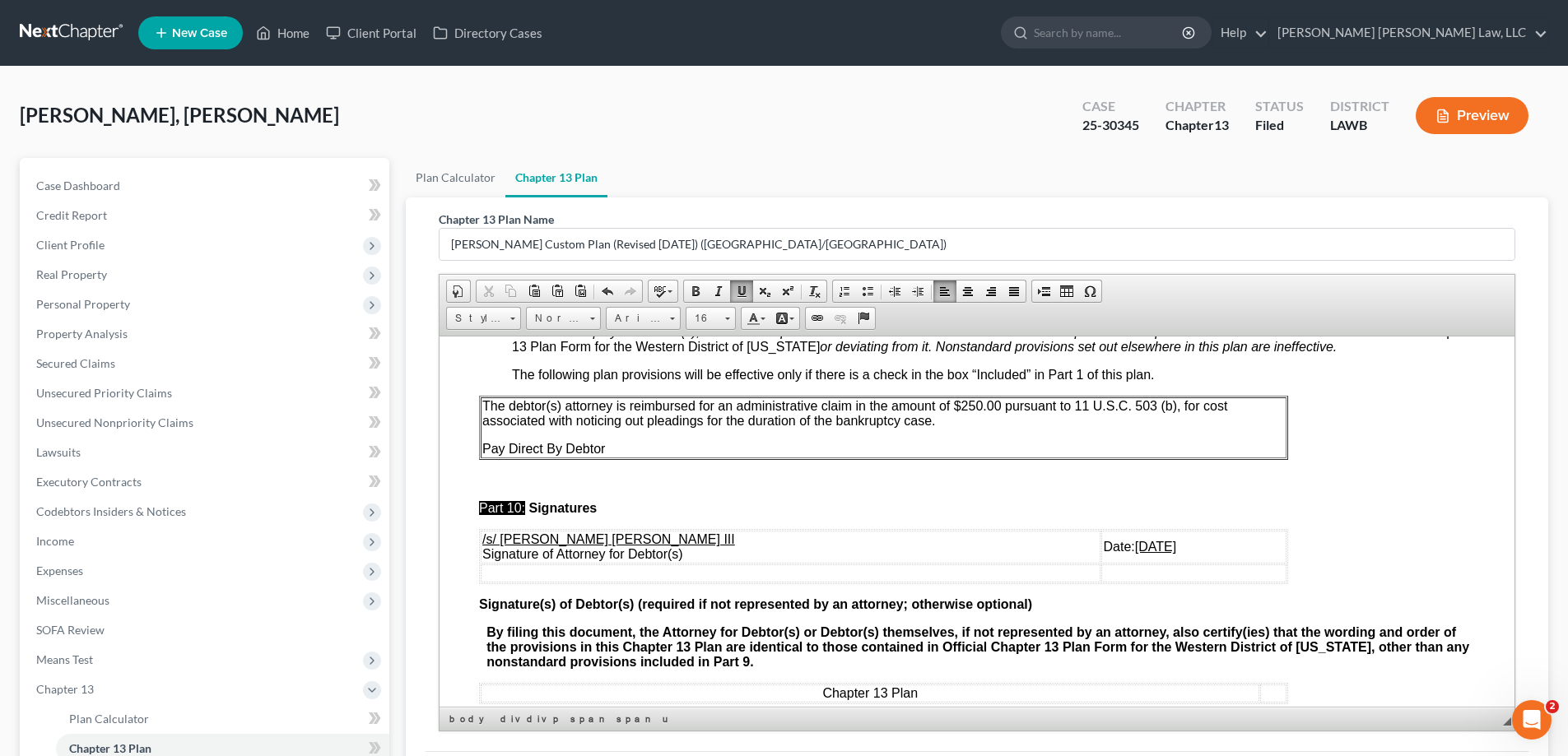
drag, startPoint x: 1053, startPoint y: 571, endPoint x: 1110, endPoint y: 574, distance: 57.1
click at [1135, 553] on u "03/24/2025" at bounding box center [1155, 545] width 41 height 14
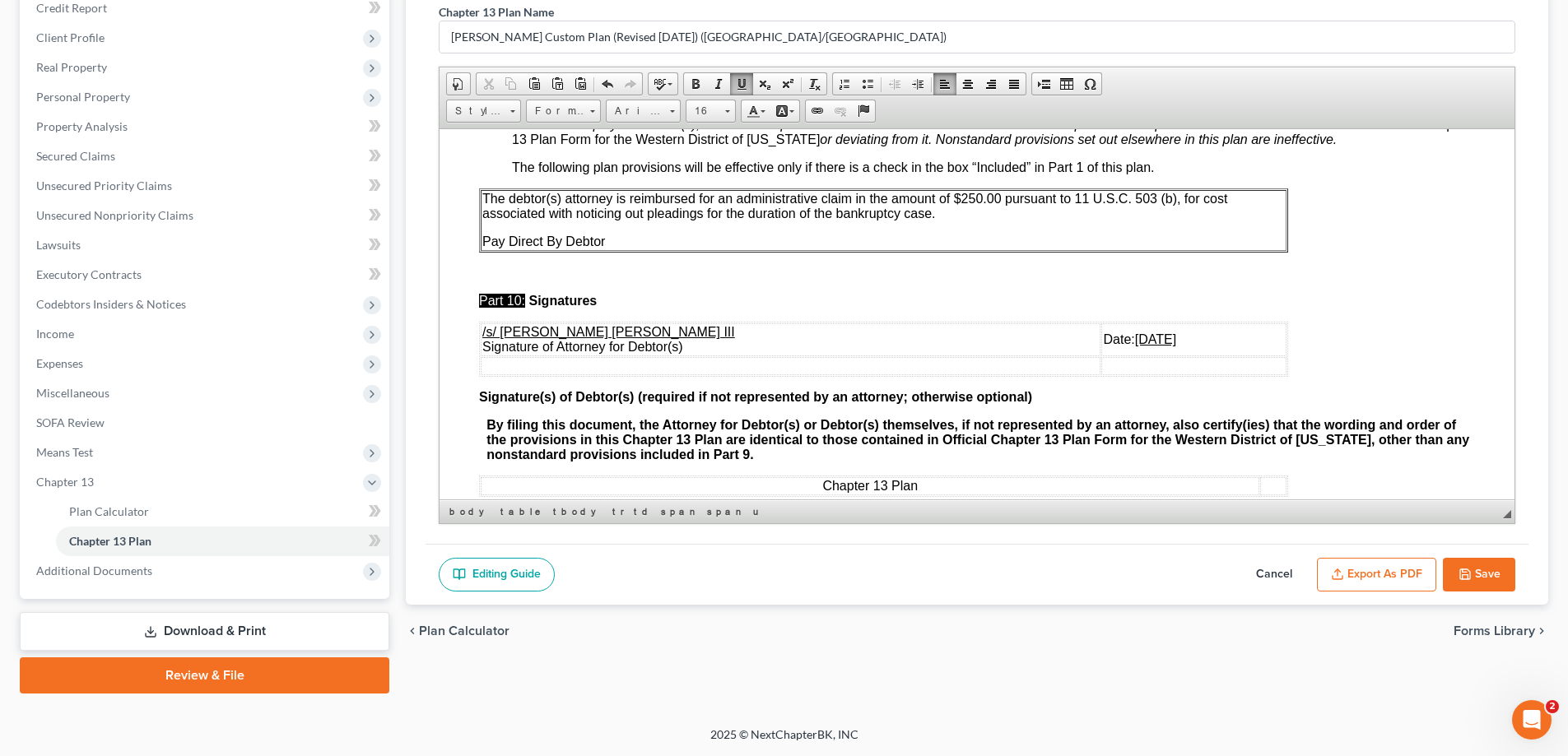
click at [1480, 574] on button "Save" at bounding box center [1479, 575] width 72 height 35
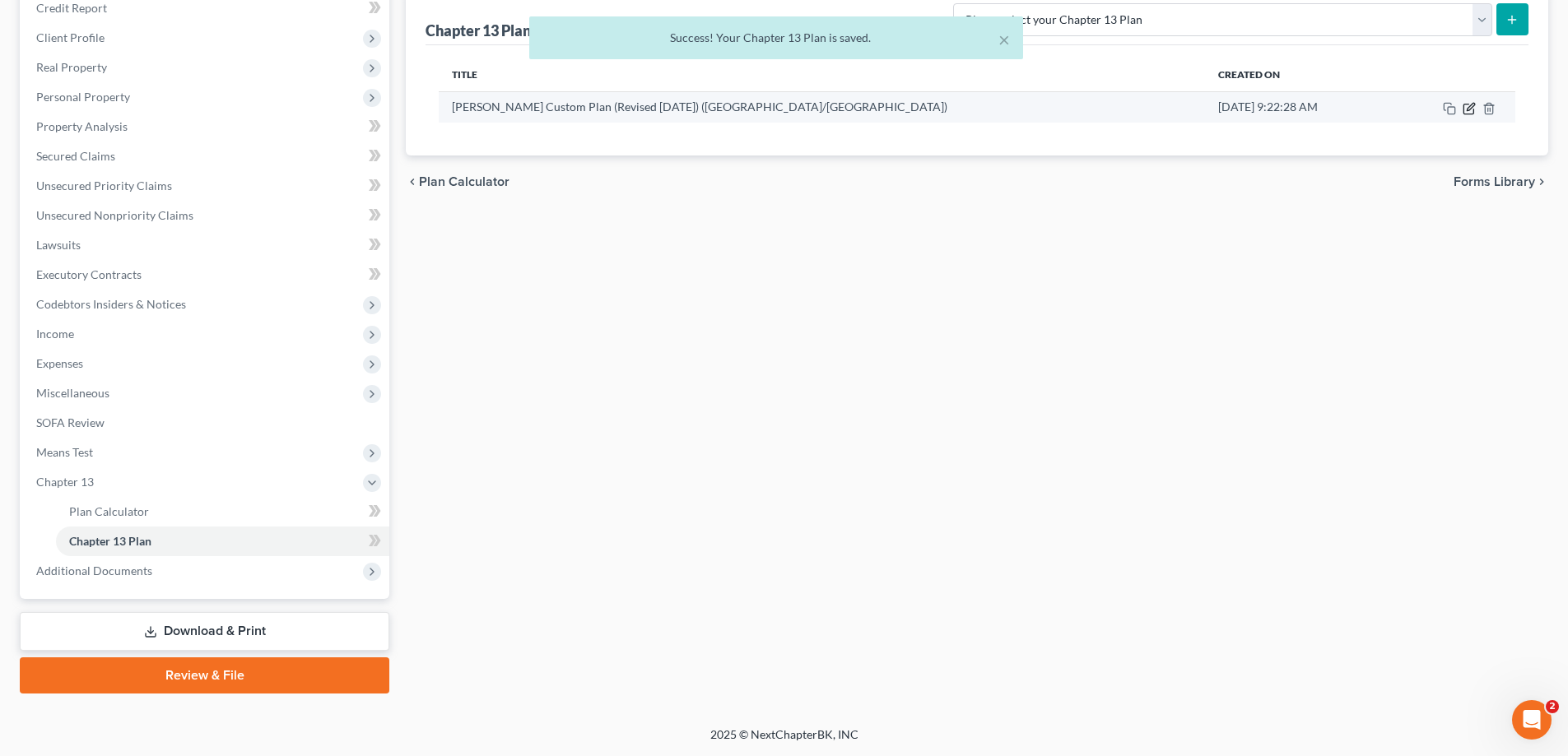
click at [1470, 106] on icon "button" at bounding box center [1468, 109] width 13 height 13
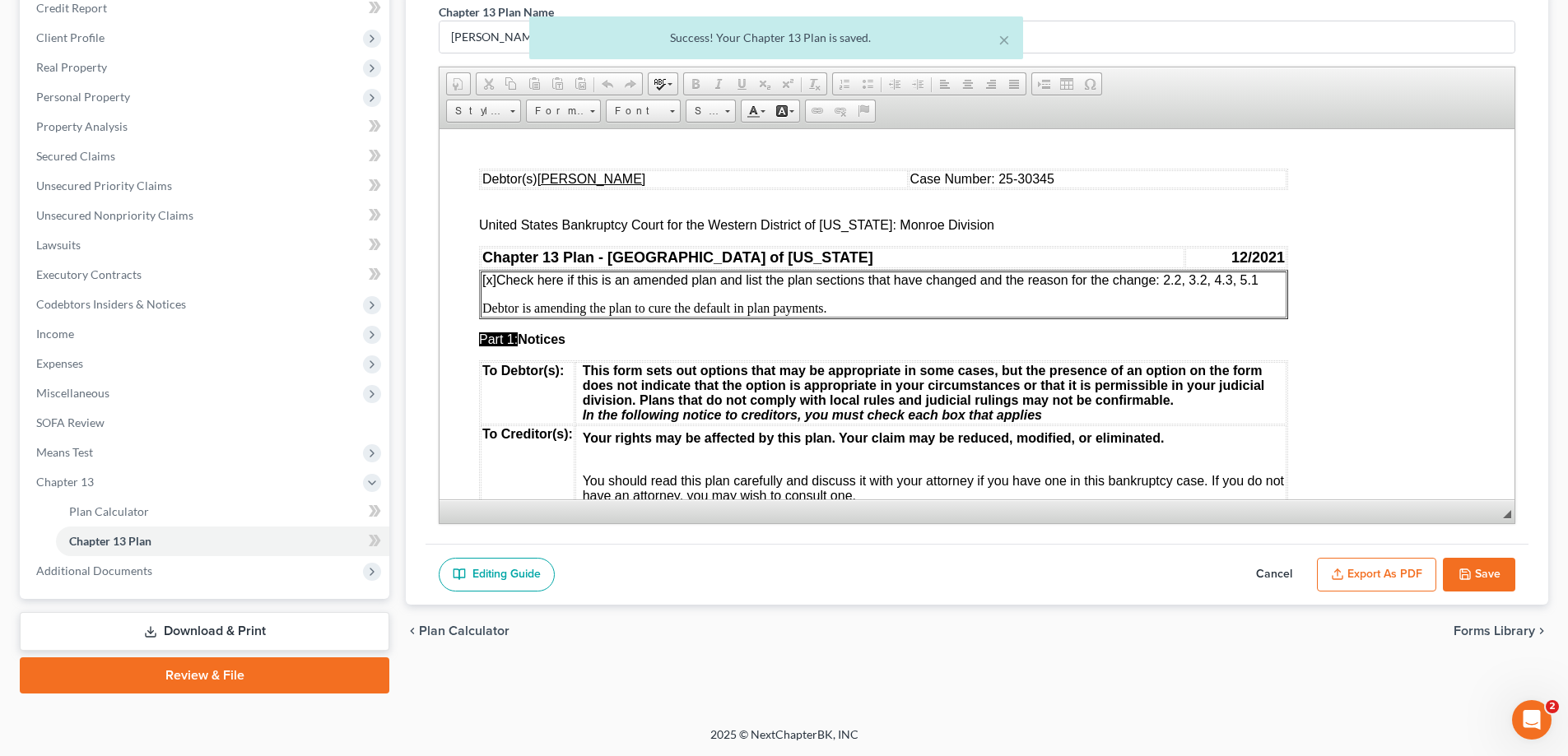
scroll to position [0, 0]
click at [1371, 574] on button "Export as PDF" at bounding box center [1376, 575] width 120 height 35
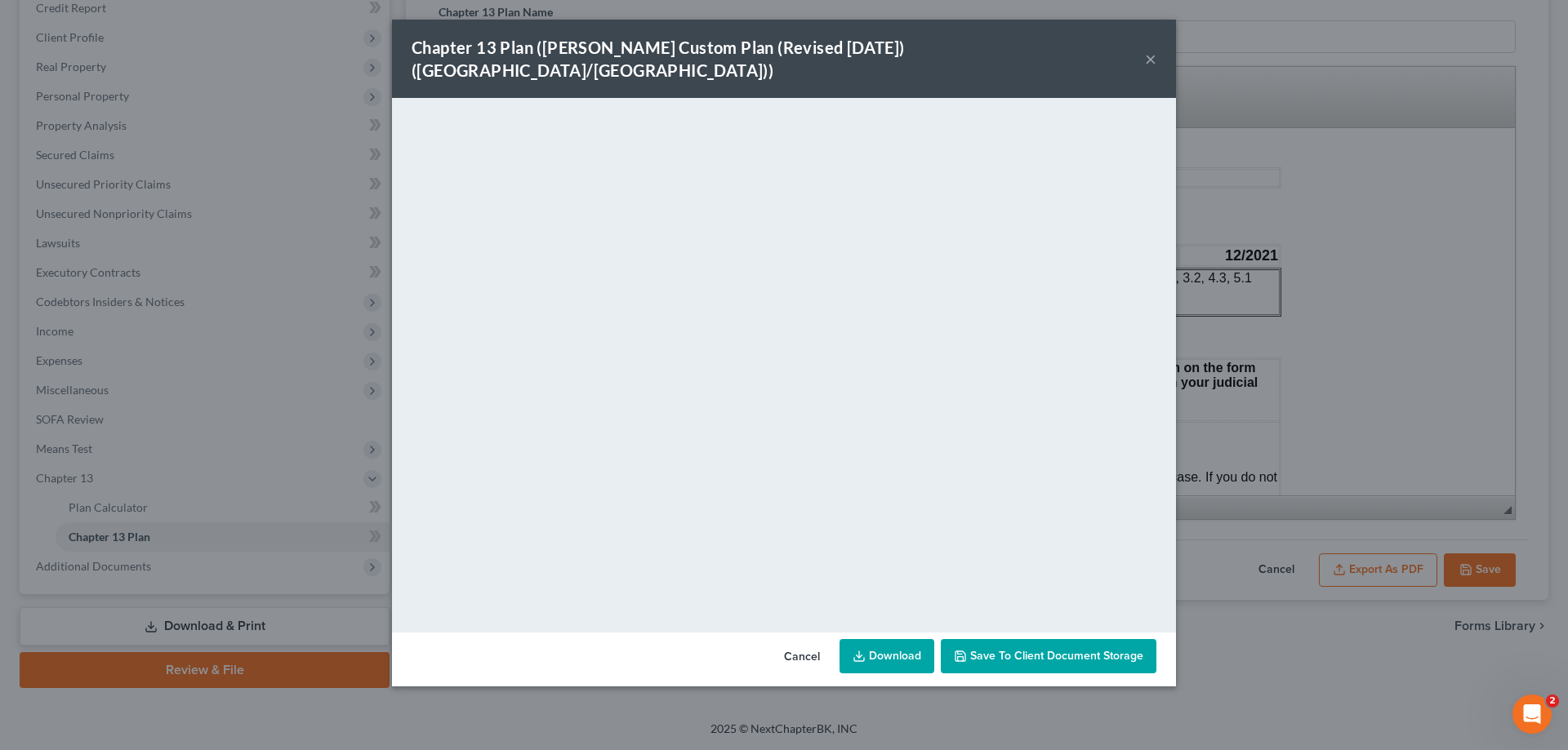
click at [1147, 49] on button "×" at bounding box center [1150, 59] width 12 height 20
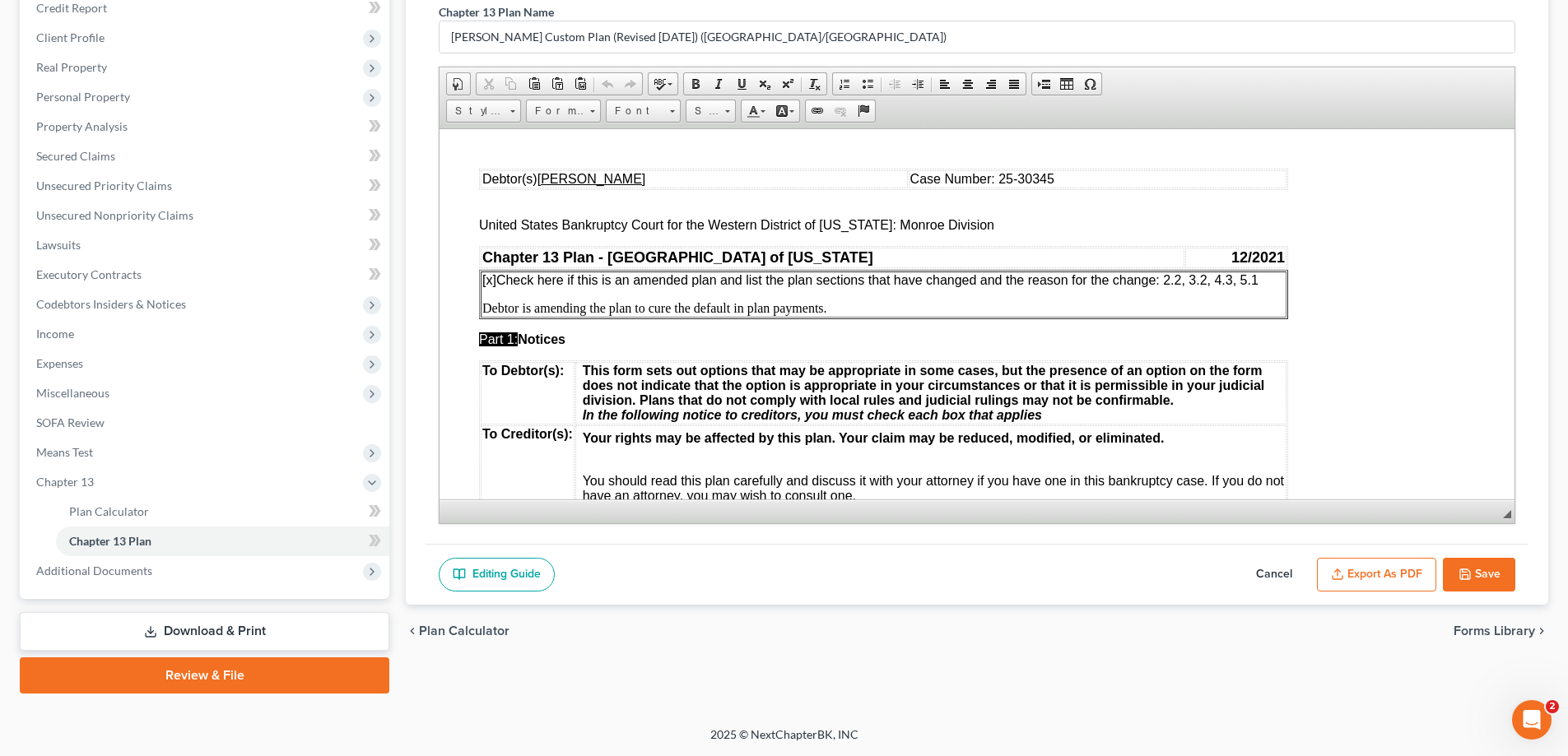
click at [1468, 574] on icon "button" at bounding box center [1465, 574] width 13 height 13
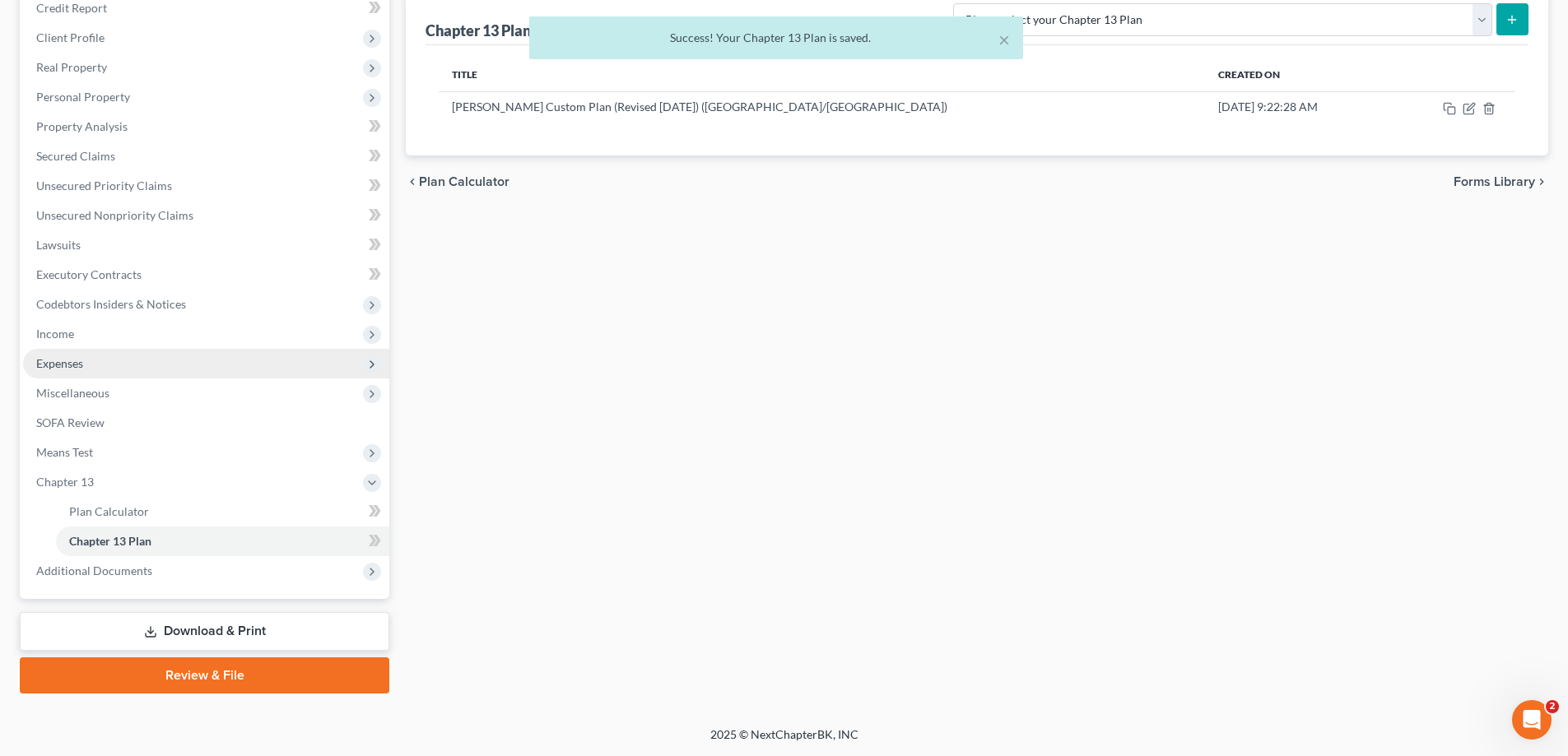
click at [60, 376] on span "Expenses" at bounding box center [205, 363] width 366 height 29
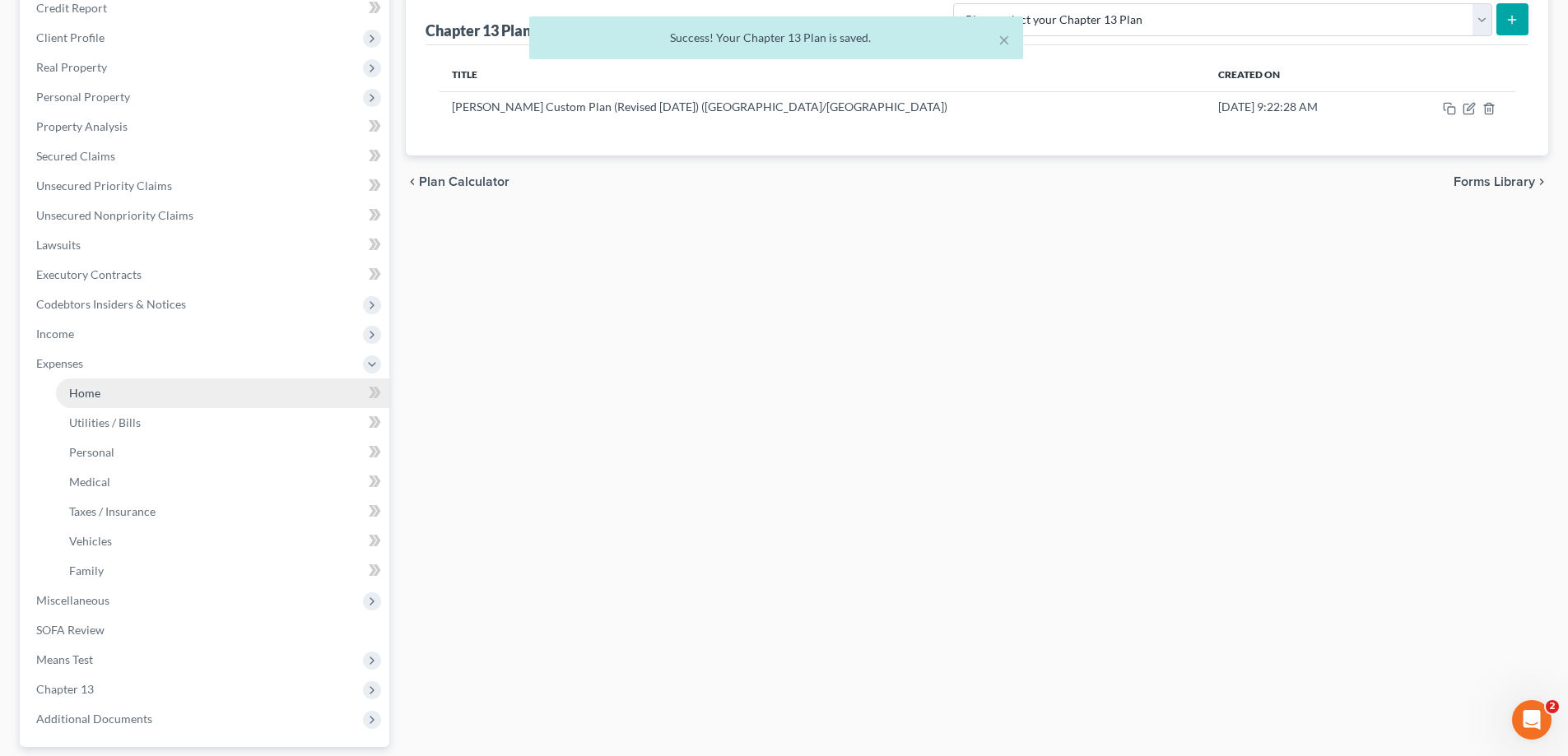
click at [154, 404] on link "Home" at bounding box center [222, 394] width 333 height 29
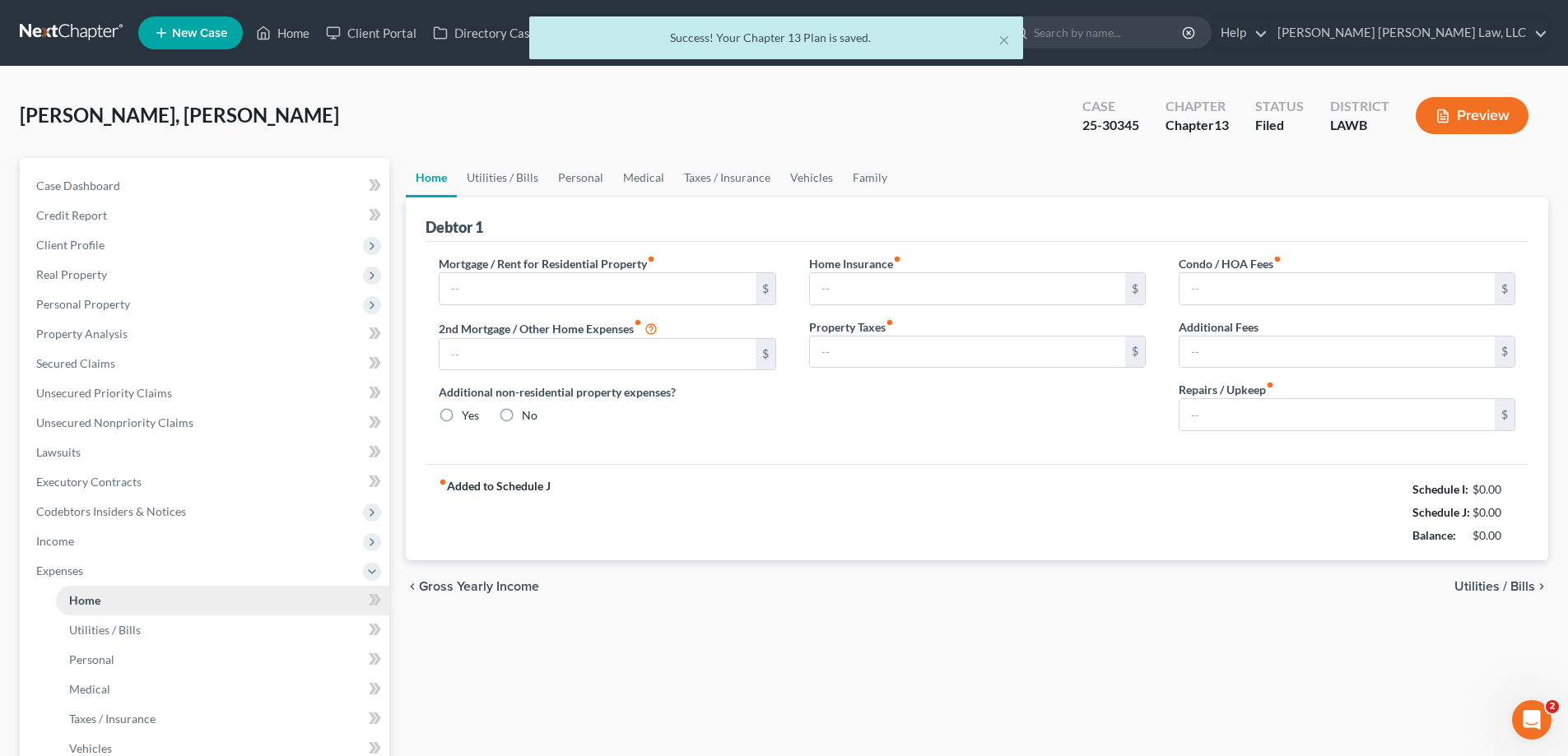
type input "853.00"
type input "0.00"
radio input "true"
type input "0.00"
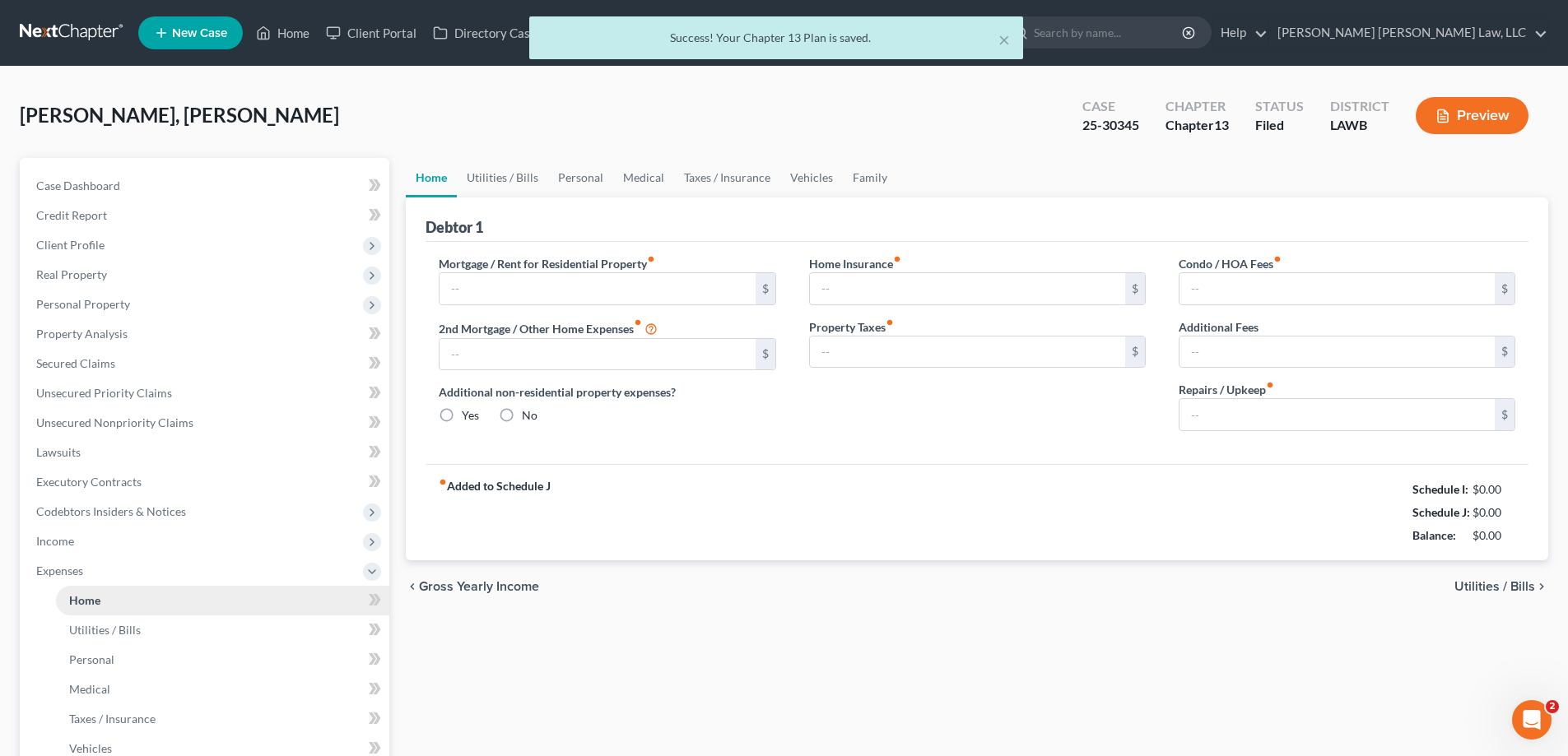
type input "0.00"
click at [572, 173] on link "Personal" at bounding box center [580, 177] width 65 height 39
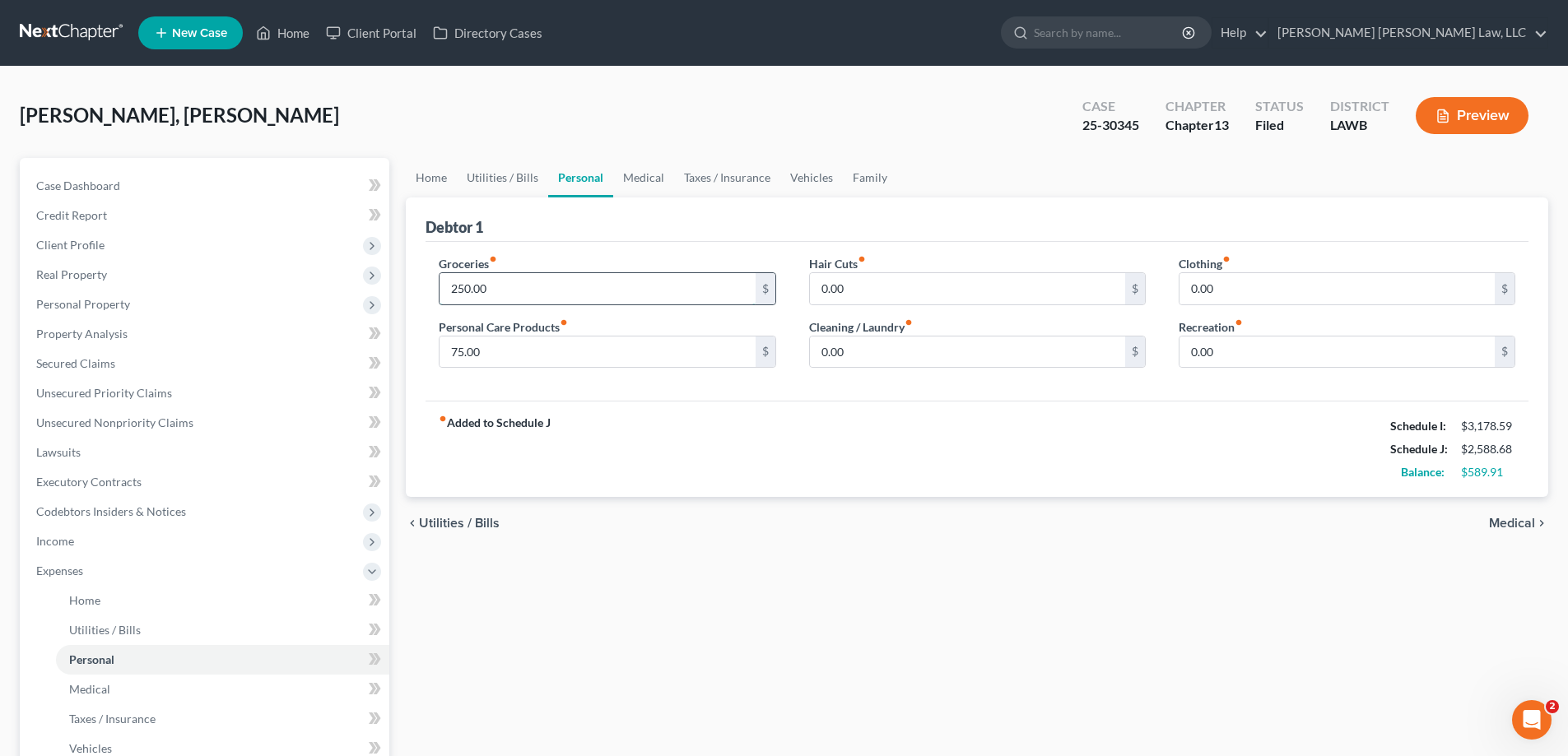
click at [557, 288] on input "250.00" at bounding box center [596, 289] width 315 height 31
type input "300.00"
click at [500, 361] on input "75.00" at bounding box center [596, 352] width 315 height 31
type input "85"
type input "50"
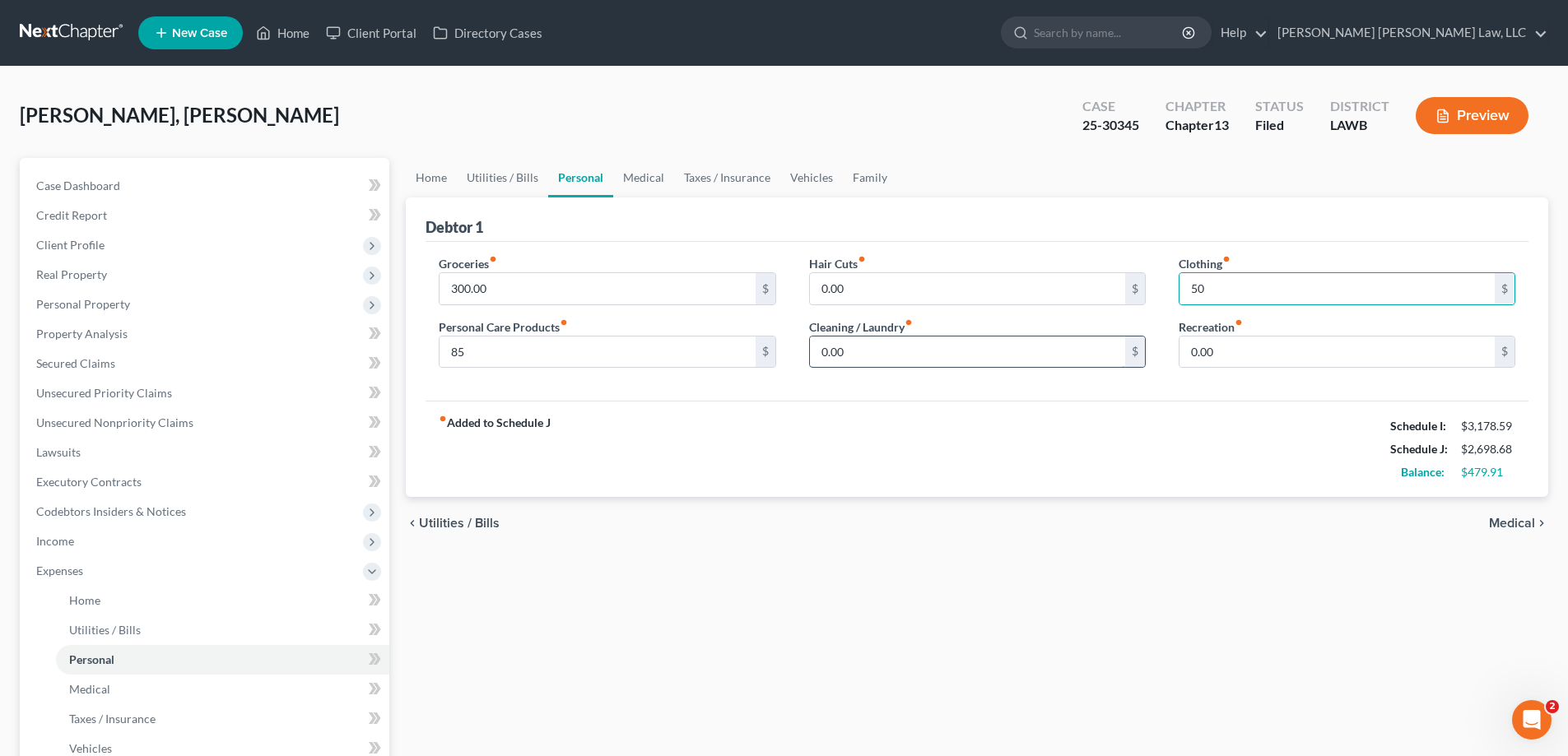
click at [886, 356] on input "0.00" at bounding box center [967, 352] width 315 height 31
type input "40"
click at [863, 283] on input "0.00" at bounding box center [967, 289] width 315 height 31
type input "40"
click at [487, 352] on input "85" at bounding box center [596, 352] width 315 height 31
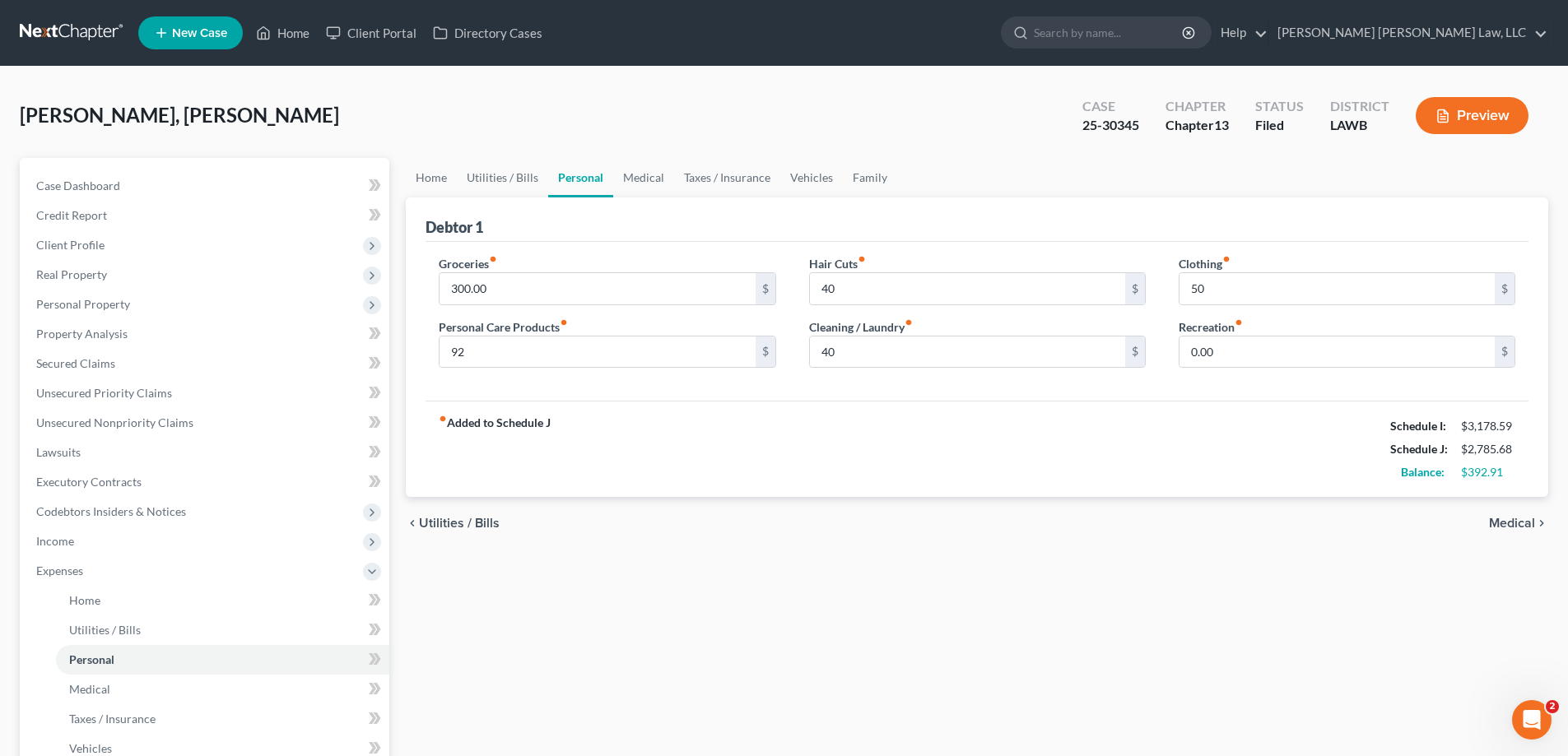
click at [517, 582] on div "Home Utilities / Bills Personal Medical Taxes / Insurance Vehicles Family Debto…" at bounding box center [976, 604] width 1159 height 891
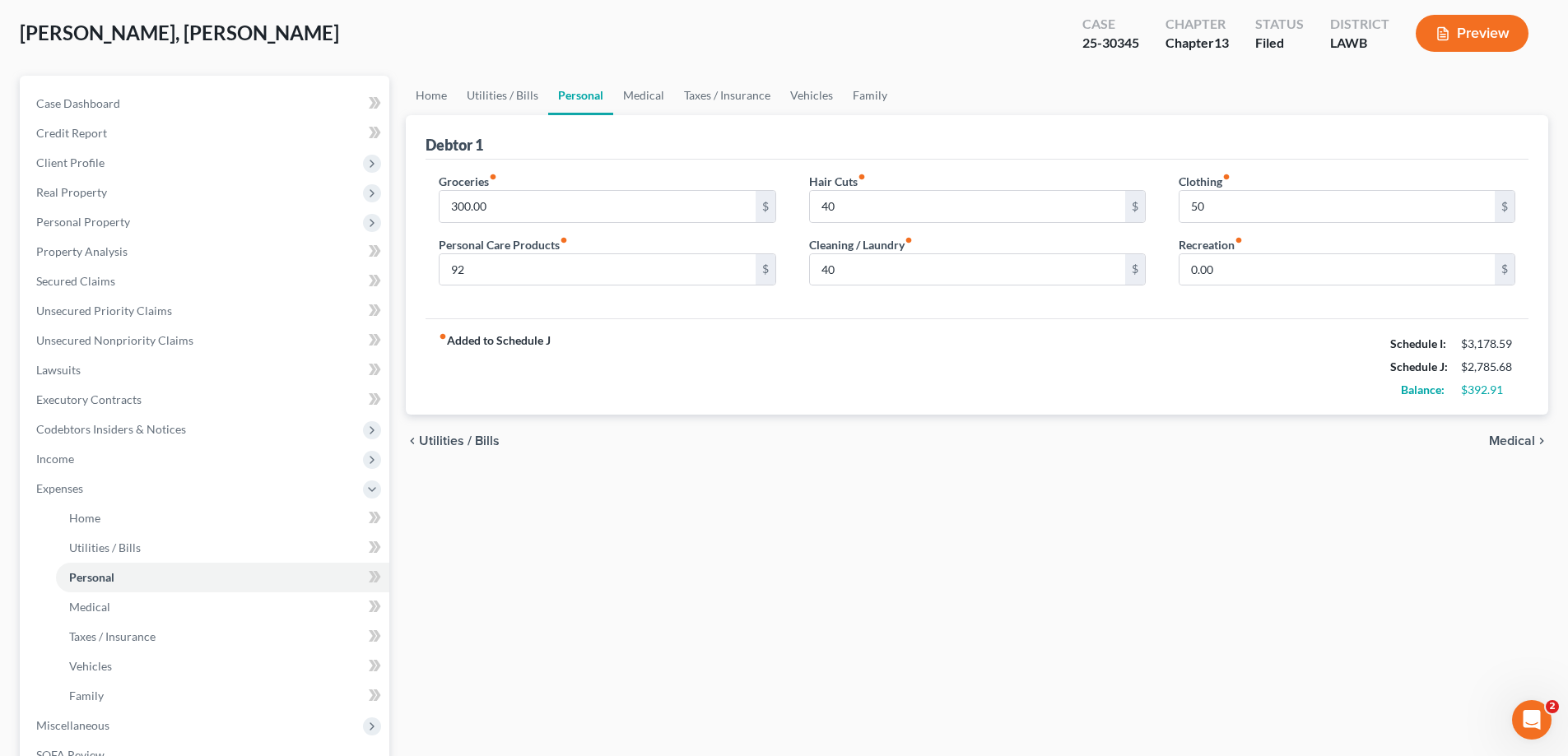
scroll to position [355, 0]
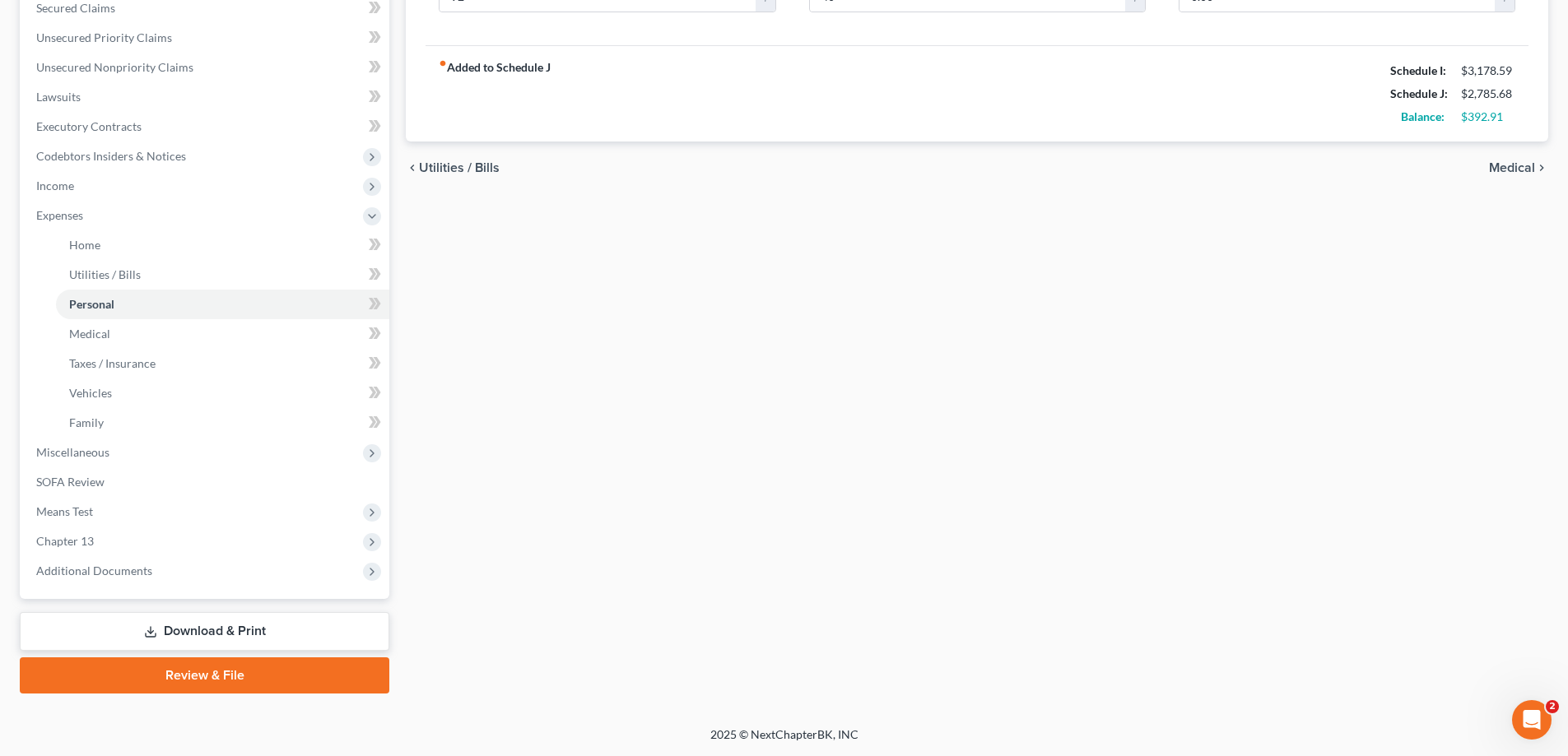
click at [183, 638] on link "Download & Print" at bounding box center [205, 631] width 370 height 38
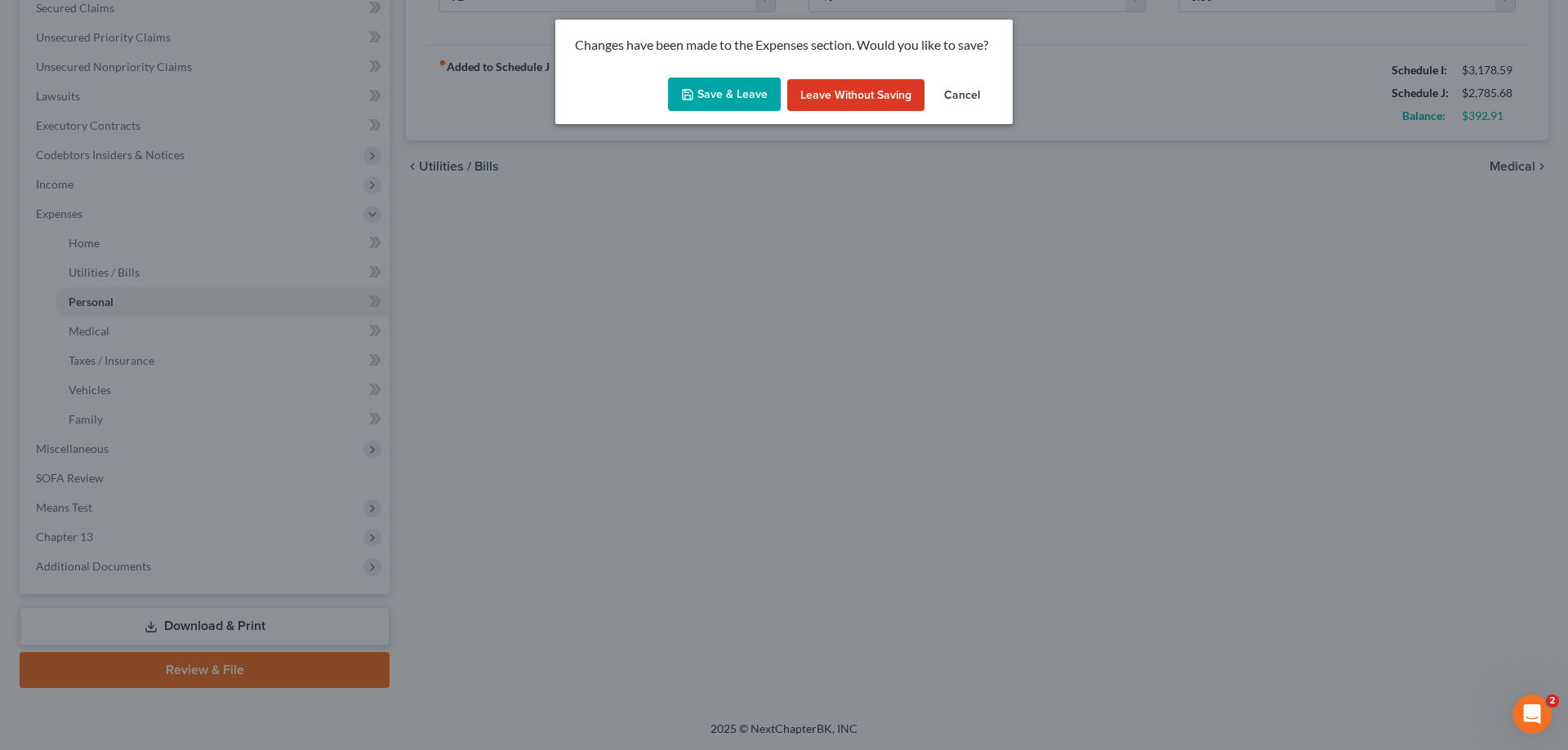
drag, startPoint x: 721, startPoint y: 80, endPoint x: 728, endPoint y: 87, distance: 9.9
click at [725, 85] on button "Save & Leave" at bounding box center [724, 95] width 112 height 34
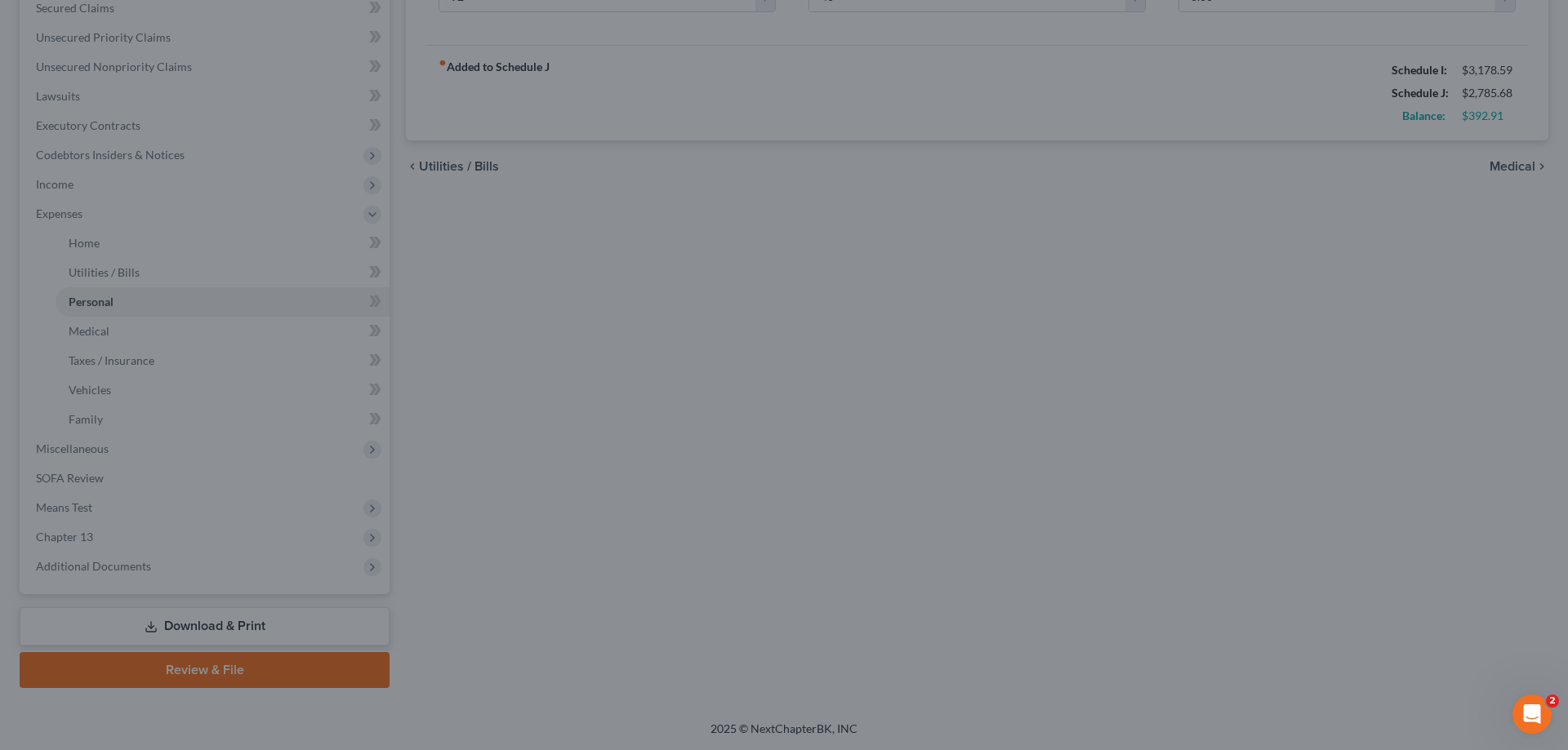
type input "92.00"
type input "40.00"
type input "50.00"
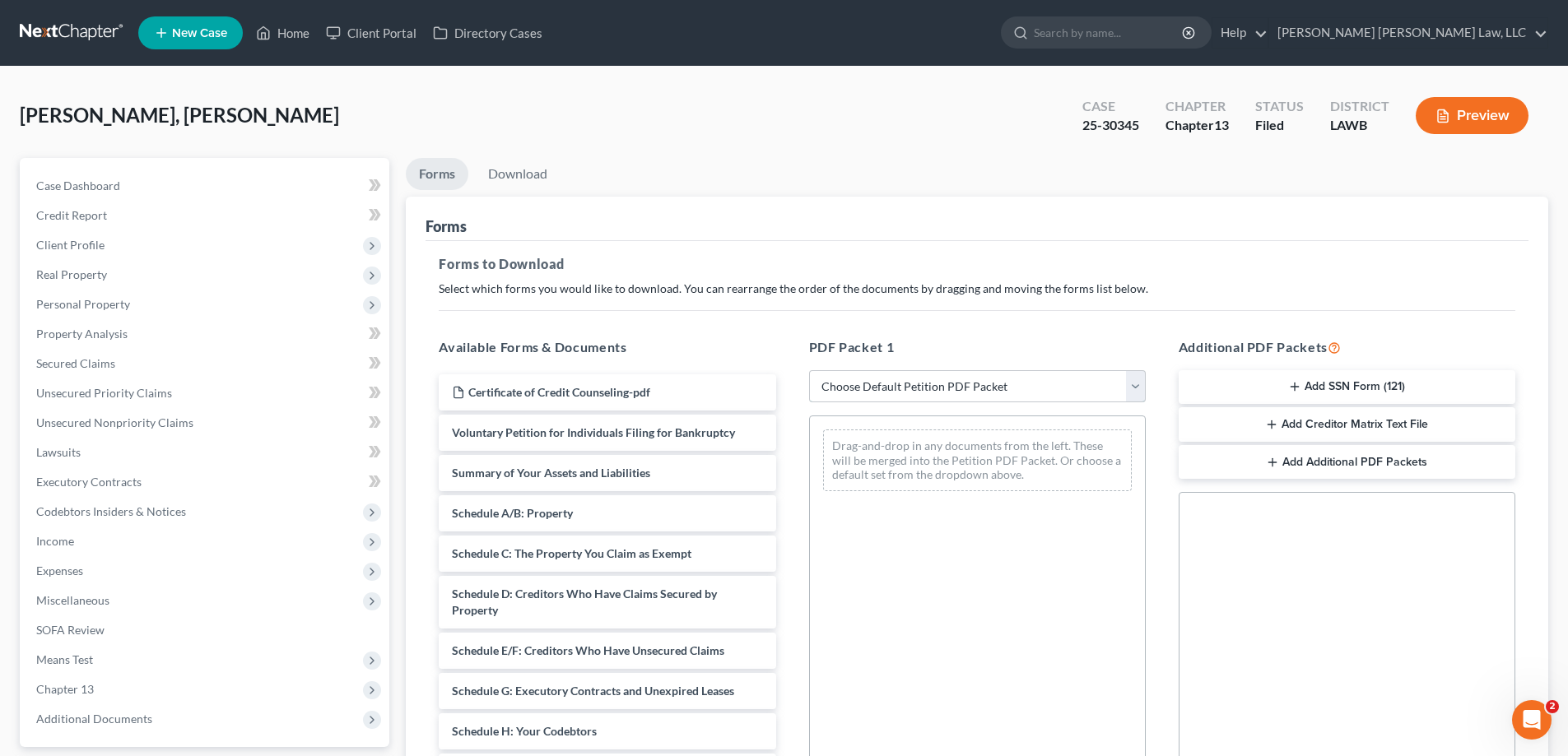
click at [930, 377] on select "Choose Default Petition PDF Packet Complete Bankruptcy Petition (all forms and …" at bounding box center [977, 387] width 337 height 33
select select "2"
click at [809, 371] on select "Choose Default Petition PDF Packet Complete Bankruptcy Petition (all forms and …" at bounding box center [977, 387] width 337 height 33
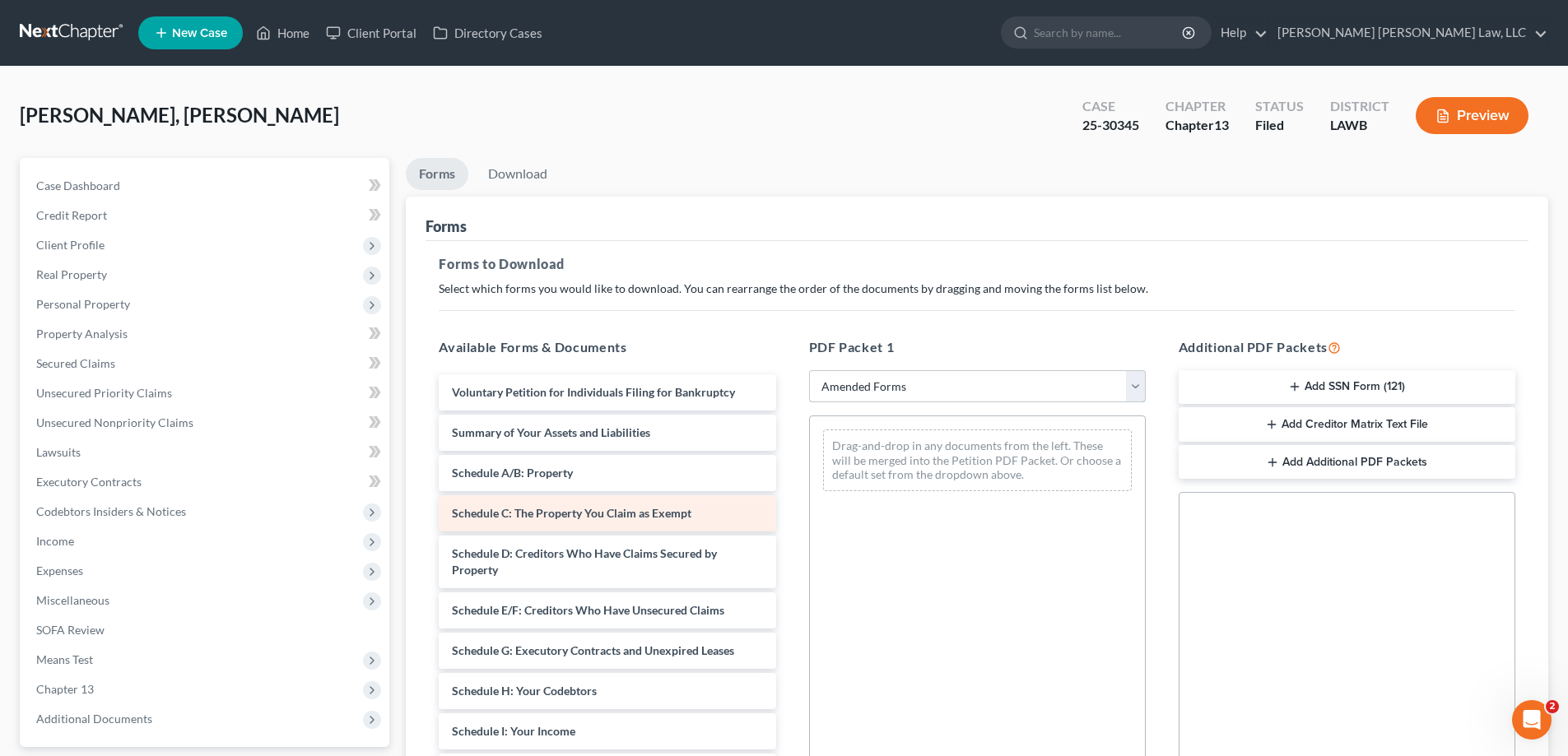
scroll to position [247, 0]
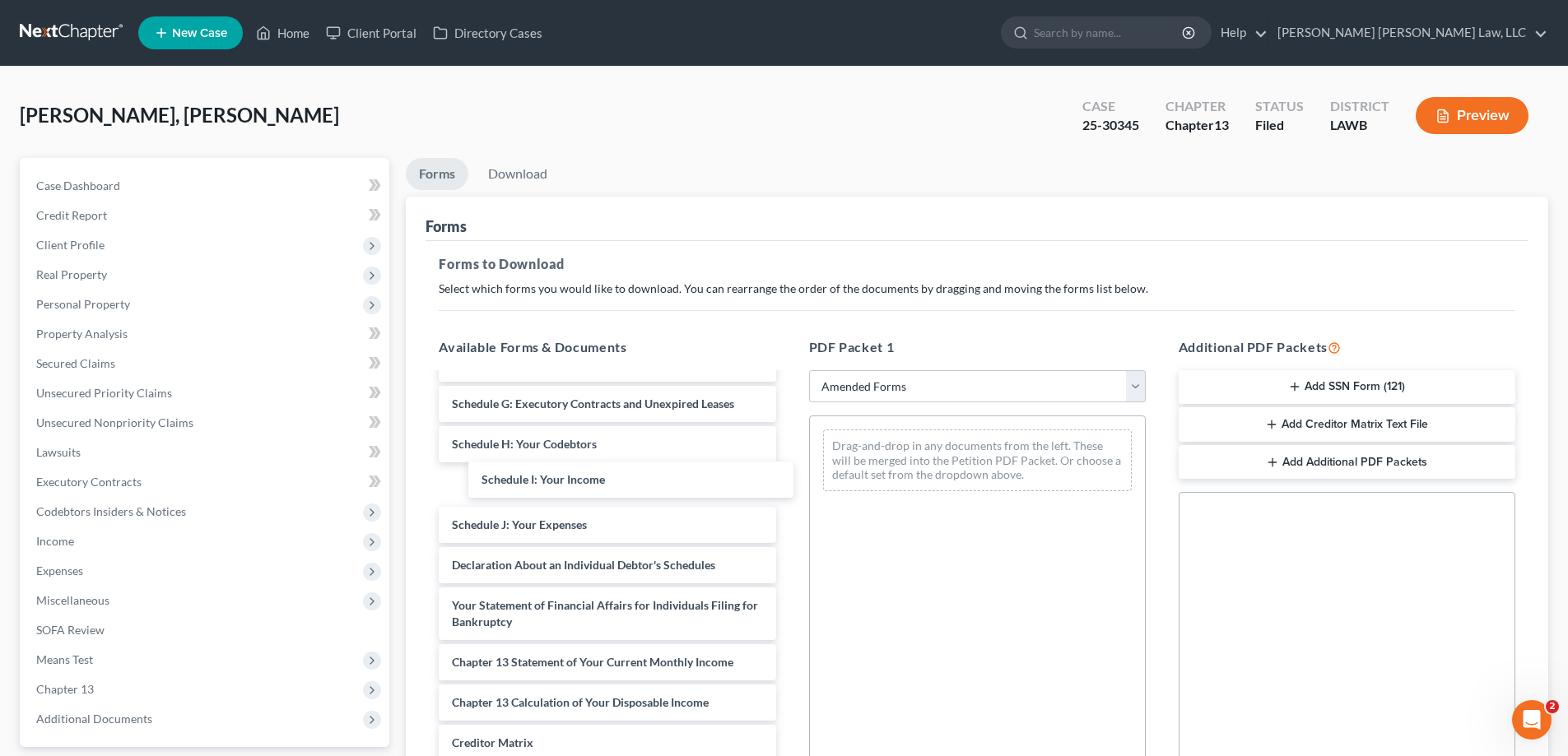
drag, startPoint x: 547, startPoint y: 493, endPoint x: 874, endPoint y: 492, distance: 327.0
click at [788, 464] on div "Schedule I: Your Income Voluntary Petition for Individuals Filing for Bankruptc…" at bounding box center [606, 513] width 363 height 771
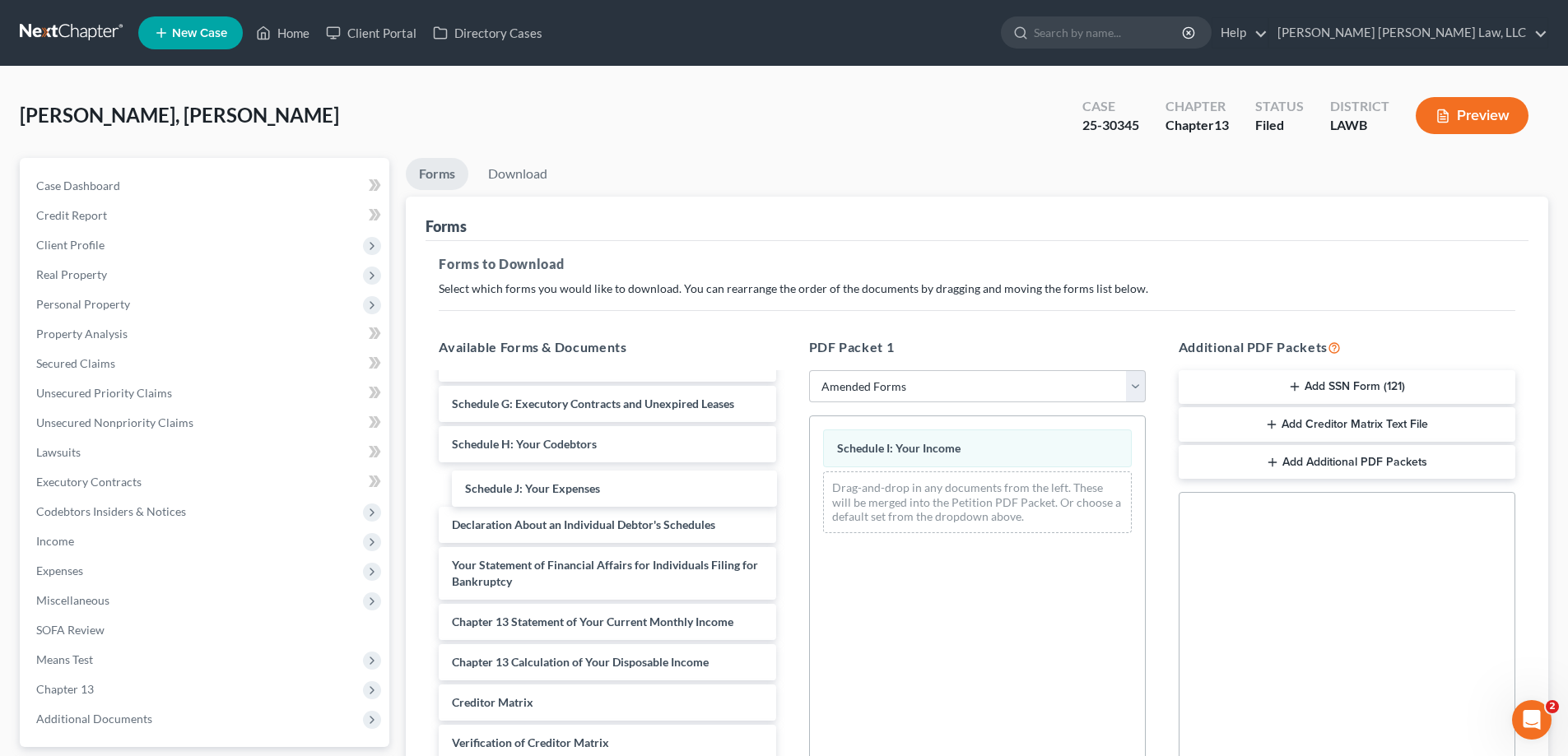
drag, startPoint x: 620, startPoint y: 496, endPoint x: 930, endPoint y: 512, distance: 310.4
click at [788, 510] on div "Schedule J: Your Expenses Voluntary Petition for Individuals Filing for Bankrup…" at bounding box center [606, 493] width 363 height 730
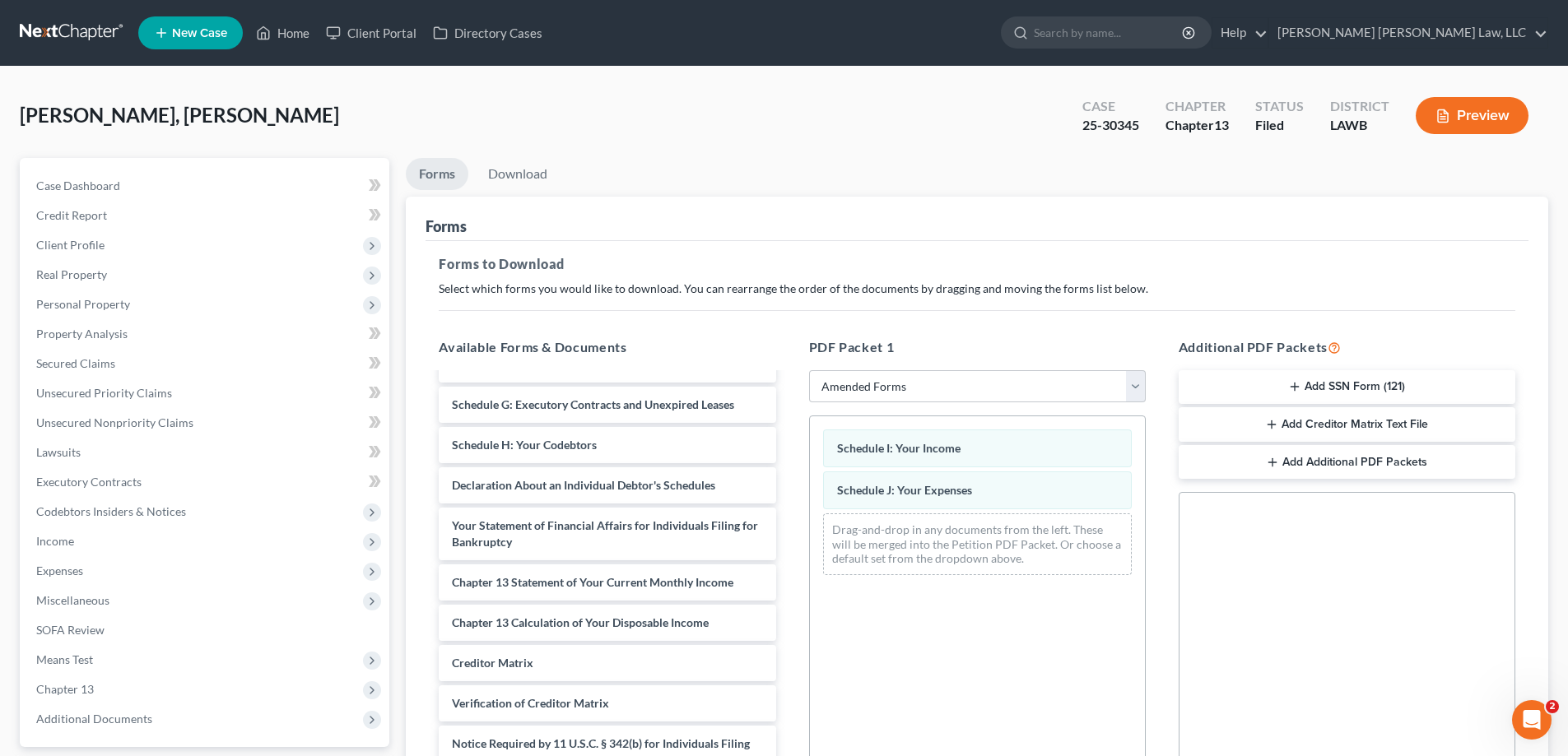
click at [788, 548] on div "Voluntary Petition for Individuals Filing for Bankruptcy Summary of Your Assets…" at bounding box center [606, 474] width 363 height 690
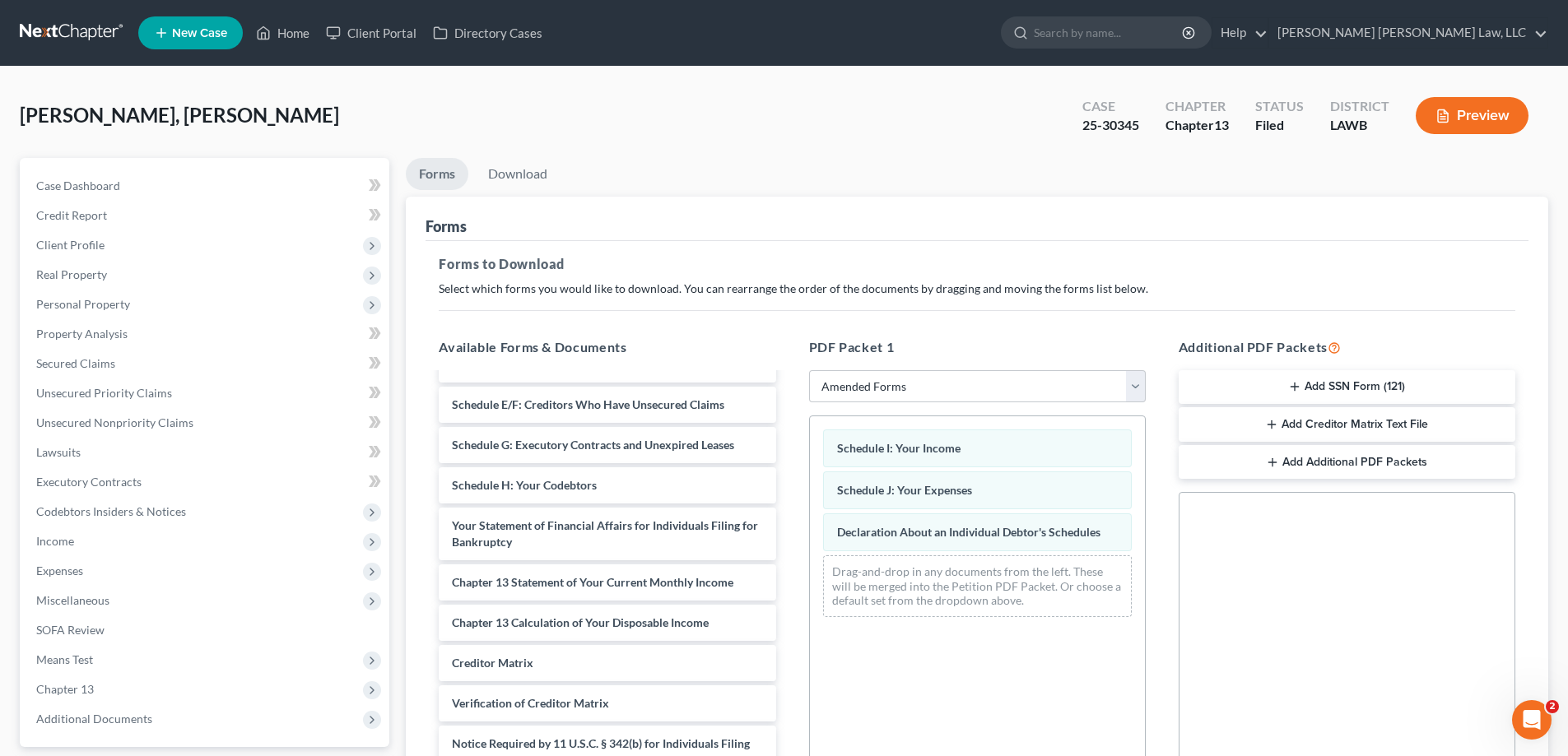
scroll to position [260, 0]
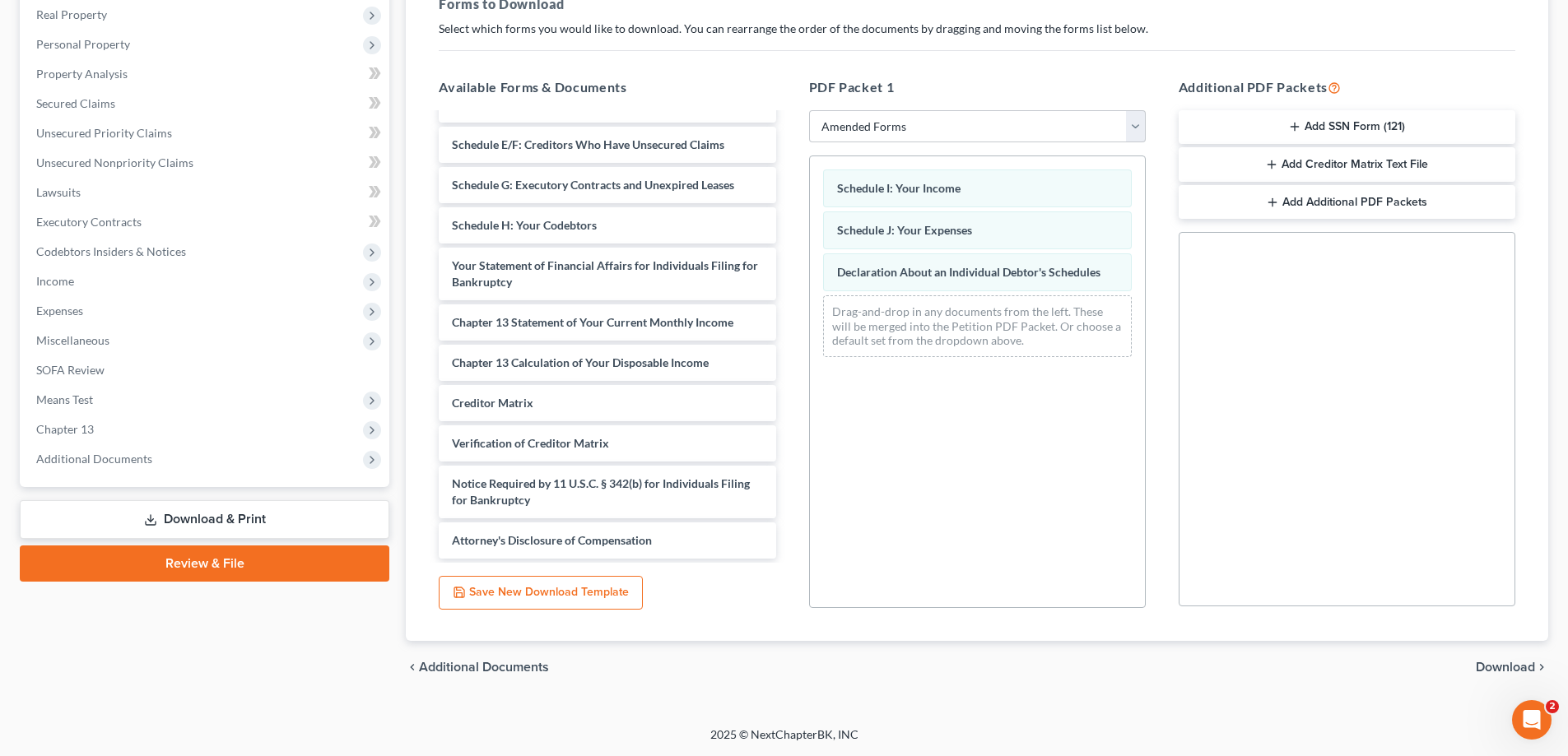
drag, startPoint x: 1489, startPoint y: 654, endPoint x: 1489, endPoint y: 662, distance: 8.0
click at [1489, 655] on div "chevron_left Additional Documents Download chevron_right" at bounding box center [976, 667] width 1142 height 53
click at [1490, 665] on span "Download" at bounding box center [1505, 667] width 59 height 13
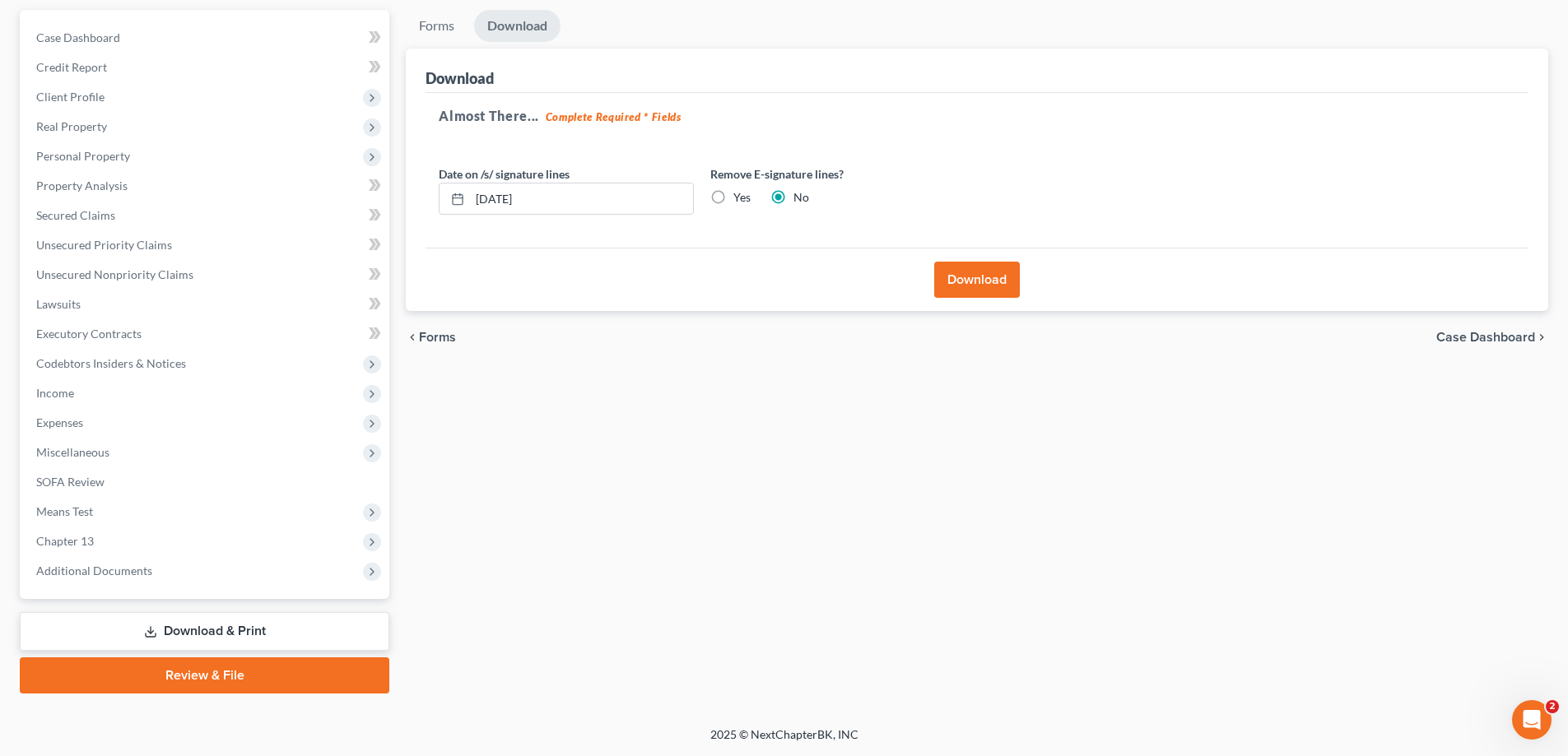
click at [984, 269] on button "Download" at bounding box center [977, 280] width 86 height 37
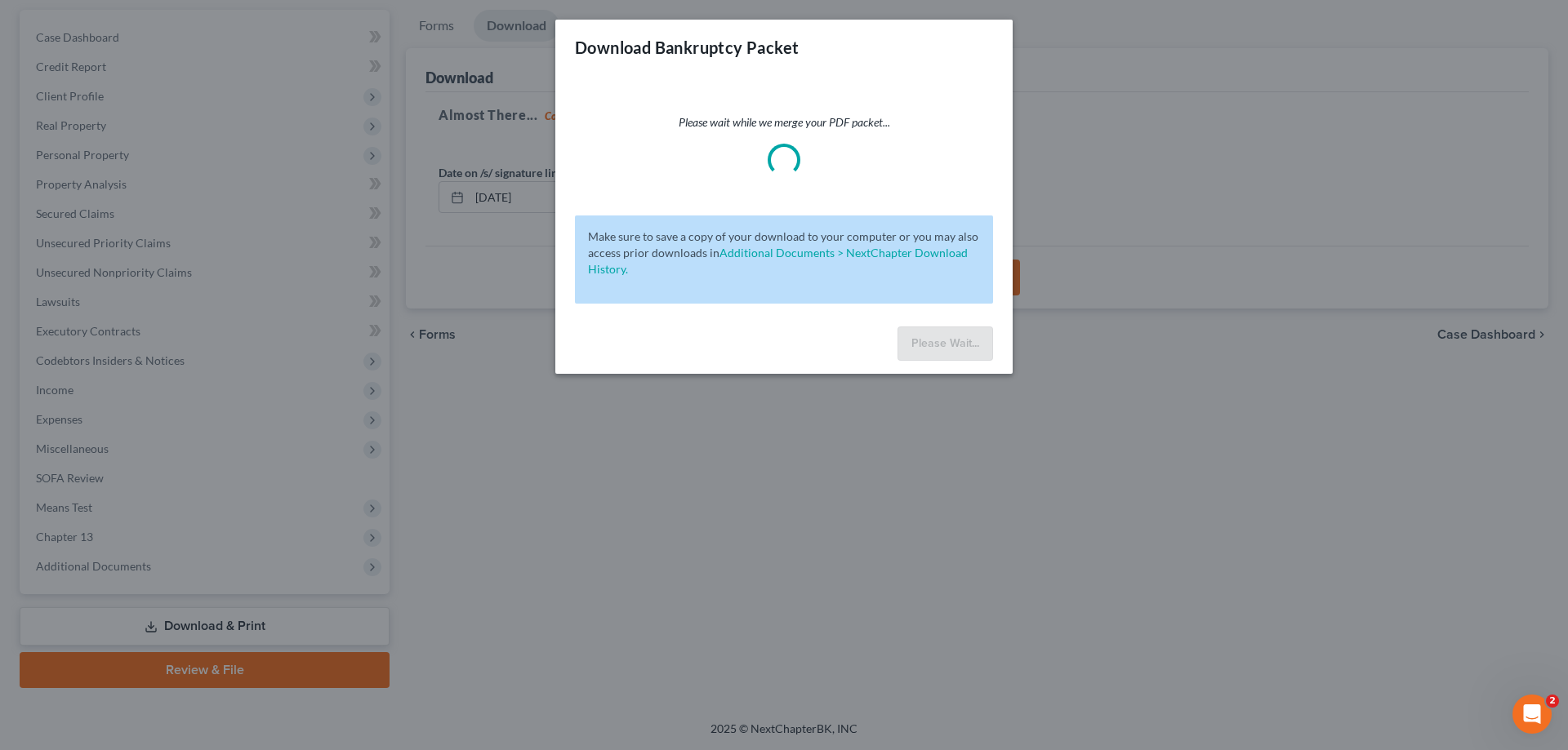
click at [1166, 247] on div "Download Bankruptcy Packet Please wait while we merge your PDF packet... Make s…" at bounding box center [784, 375] width 1568 height 750
click at [829, 154] on div "Please wait while we merge your PDF packet..." at bounding box center [783, 145] width 418 height 62
click at [740, 415] on div "Download Bankruptcy Packet Please wait while we merge your PDF packet... Make s…" at bounding box center [784, 375] width 1568 height 750
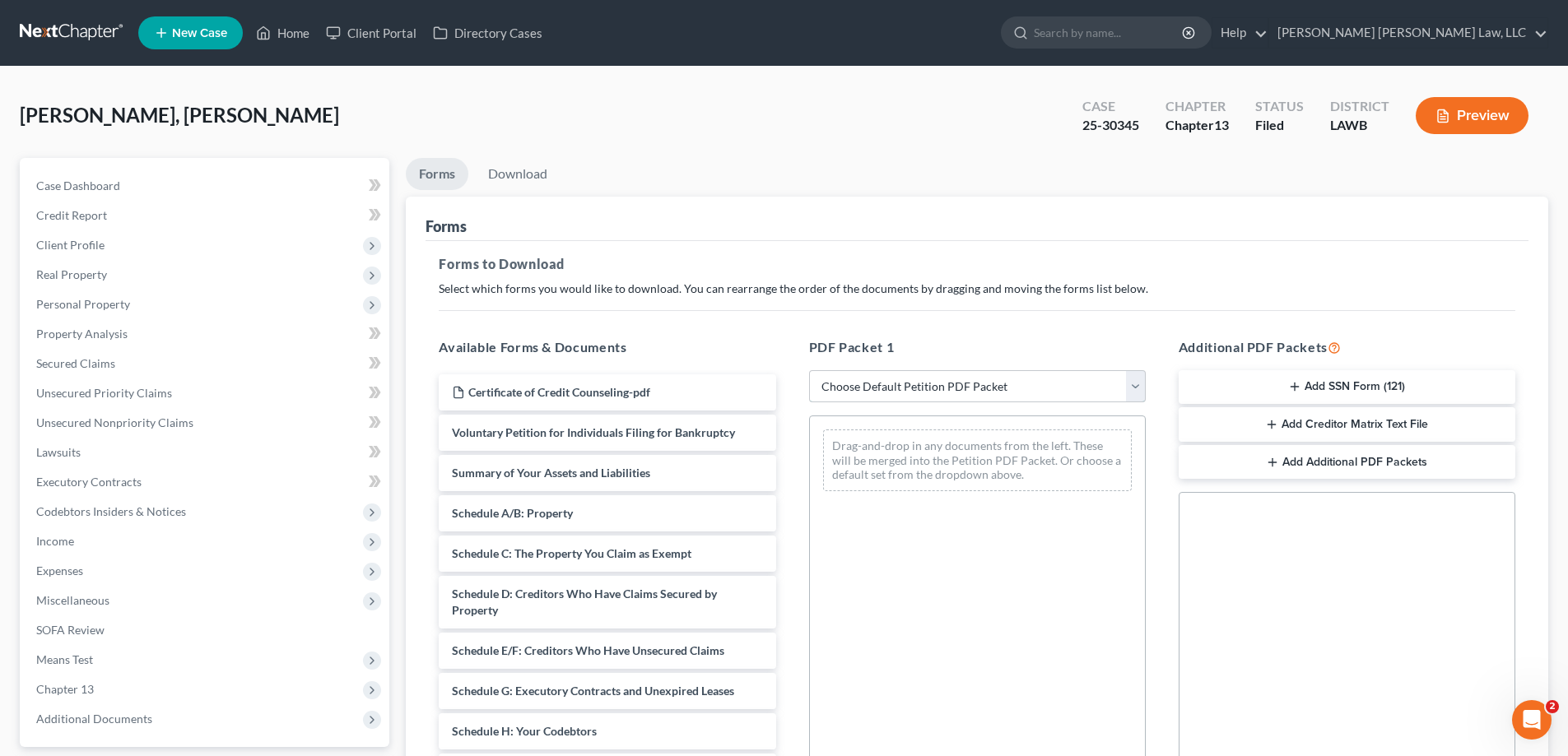
click at [885, 392] on select "Choose Default Petition PDF Packet Complete Bankruptcy Petition (all forms and …" at bounding box center [977, 387] width 337 height 33
select select "2"
click at [809, 371] on select "Choose Default Petition PDF Packet Complete Bankruptcy Petition (all forms and …" at bounding box center [977, 387] width 337 height 33
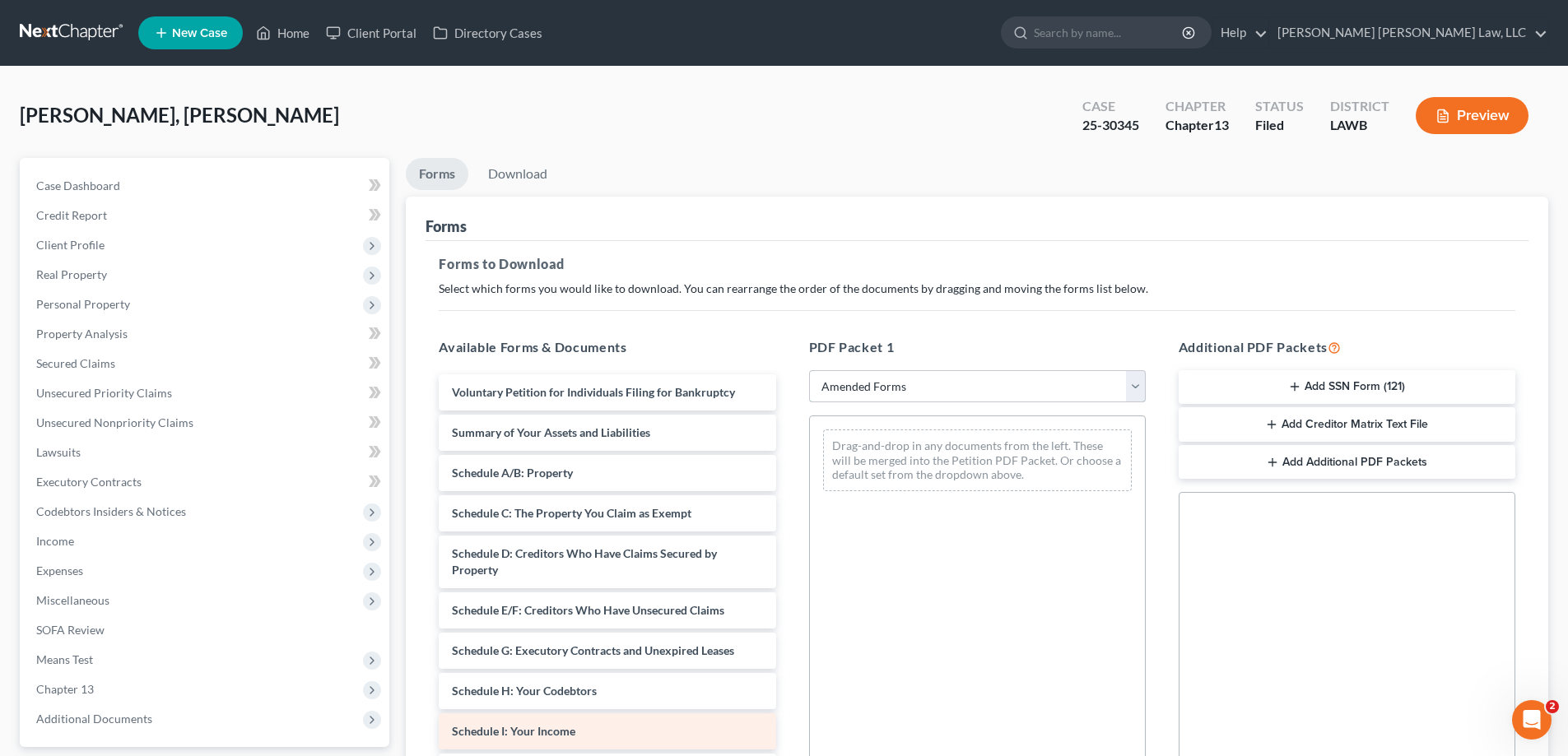
scroll to position [164, 0]
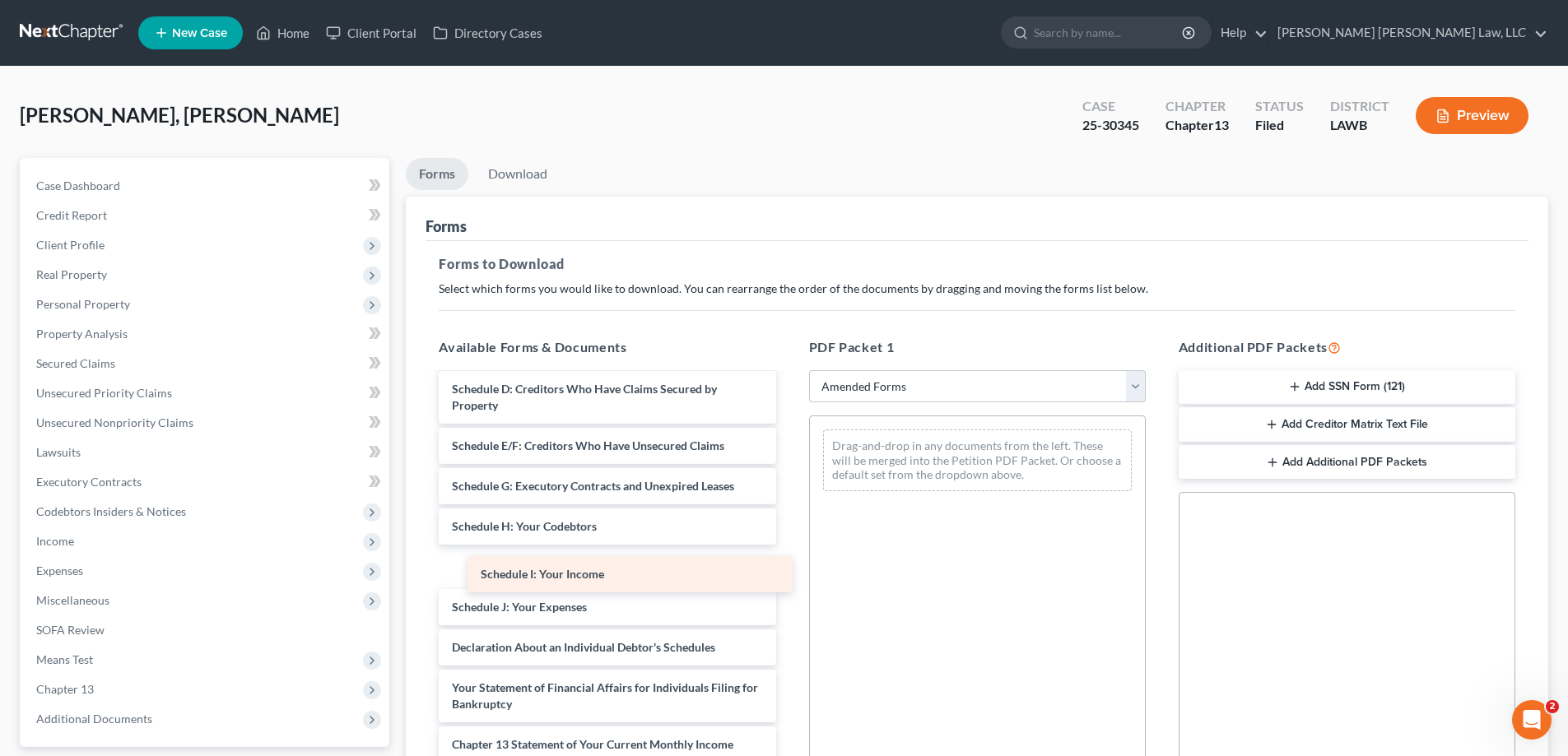
drag, startPoint x: 620, startPoint y: 577, endPoint x: 963, endPoint y: 504, distance: 350.7
click at [788, 506] on div "Schedule I: Your Income Voluntary Petition for Individuals Filing for Bankruptc…" at bounding box center [606, 595] width 363 height 771
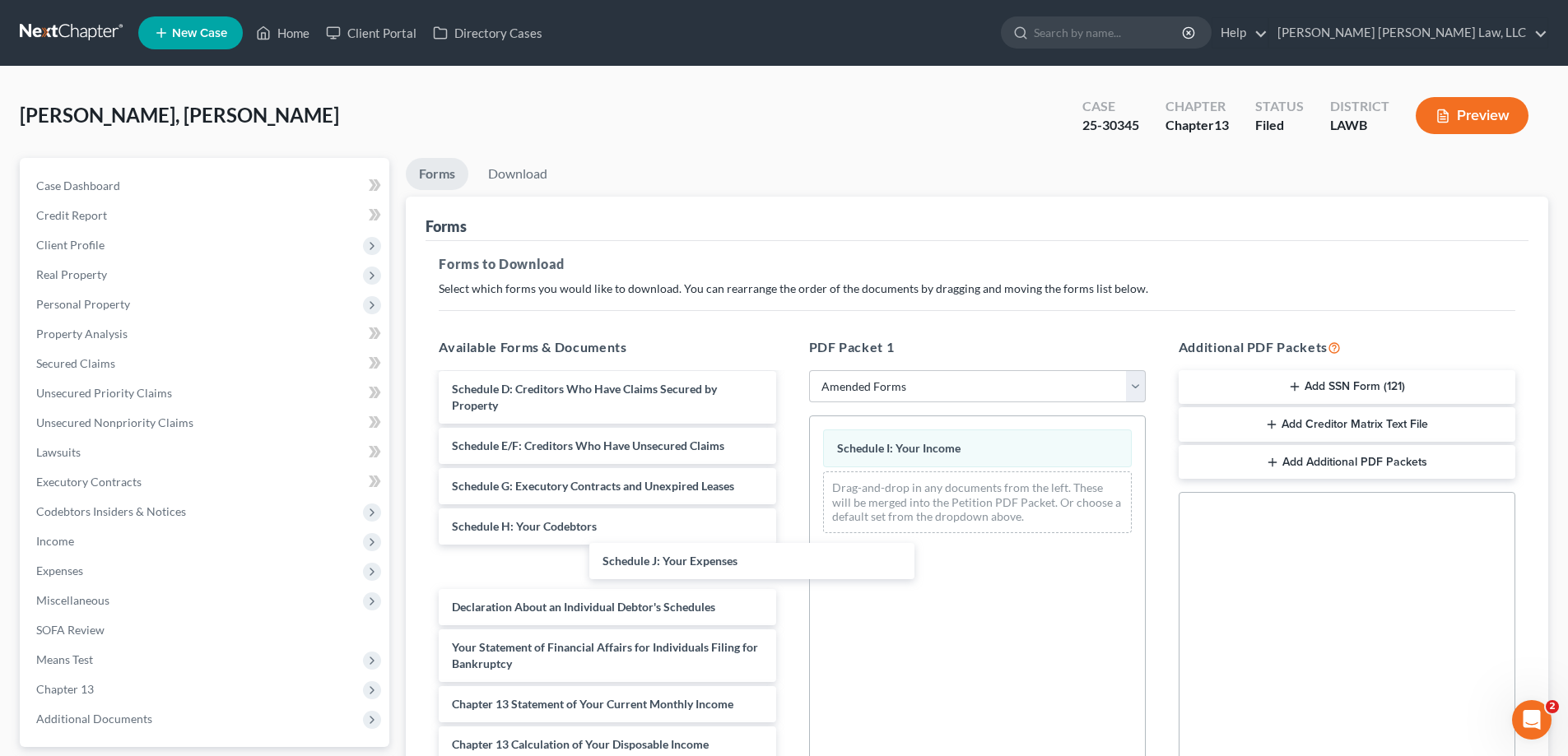
drag, startPoint x: 581, startPoint y: 577, endPoint x: 914, endPoint y: 529, distance: 336.4
click at [788, 559] on div "Schedule J: Your Expenses Voluntary Petition for Individuals Filing for Bankrup…" at bounding box center [606, 575] width 363 height 730
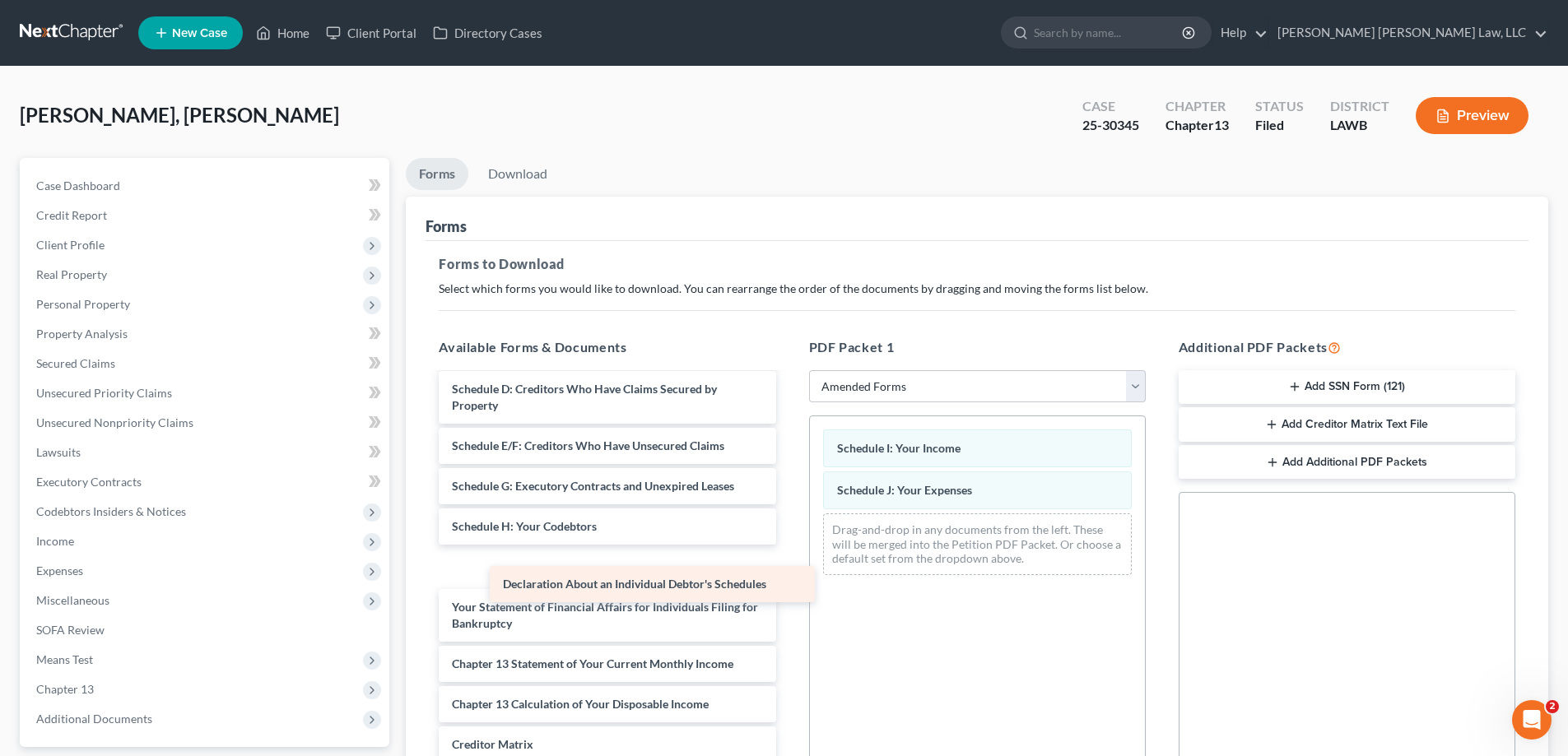
drag, startPoint x: 593, startPoint y: 570, endPoint x: 952, endPoint y: 557, distance: 359.2
click at [788, 571] on div "Declaration About an Individual Debtor's Schedules Voluntary Petition for Indiv…" at bounding box center [606, 555] width 363 height 690
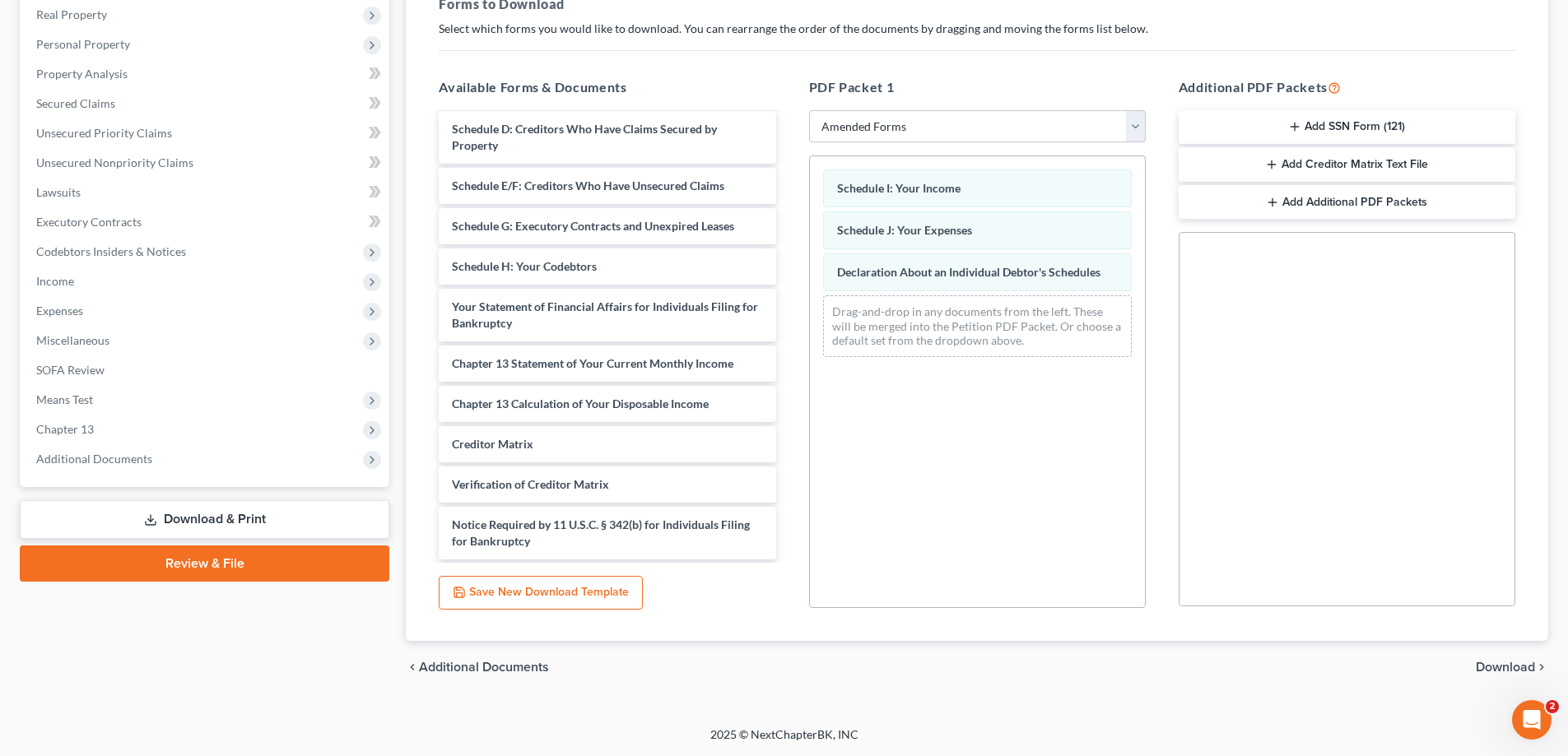
click at [1488, 667] on span "Download" at bounding box center [1505, 667] width 59 height 13
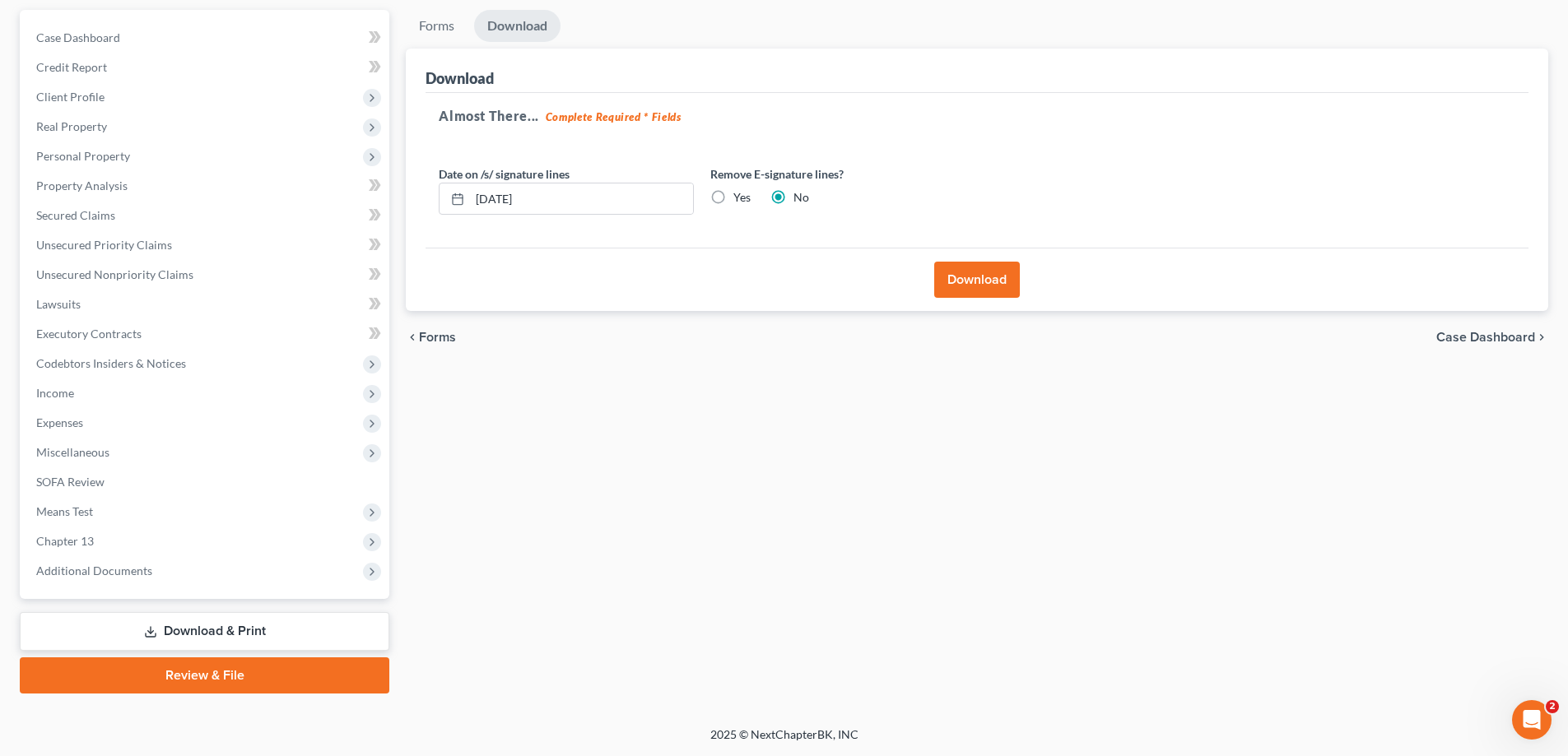
scroll to position [148, 0]
click at [986, 271] on button "Download" at bounding box center [977, 280] width 86 height 37
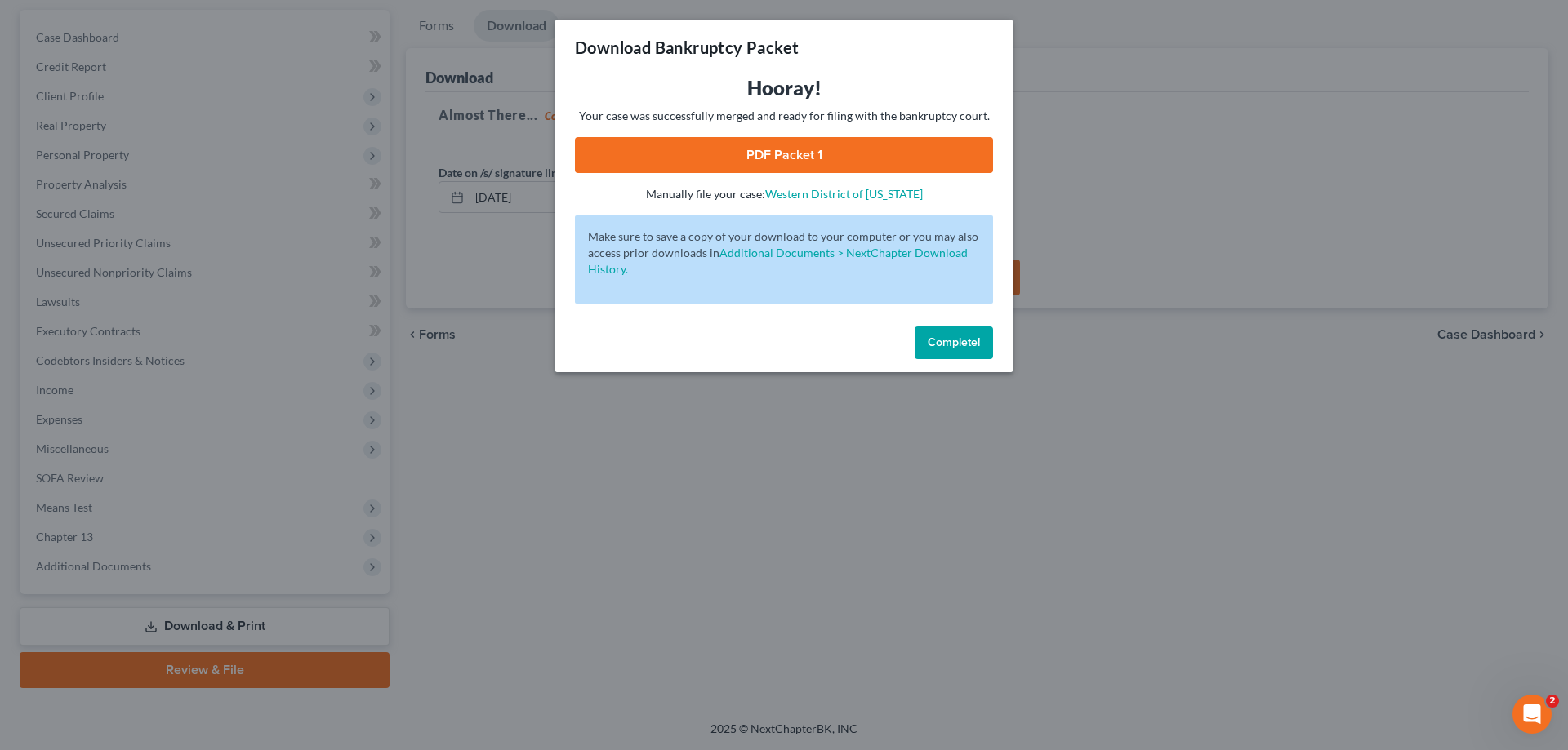
click at [892, 139] on link "PDF Packet 1" at bounding box center [783, 155] width 418 height 36
drag, startPoint x: 971, startPoint y: 341, endPoint x: 924, endPoint y: 367, distance: 53.7
click at [971, 341] on span "Complete!" at bounding box center [954, 341] width 53 height 14
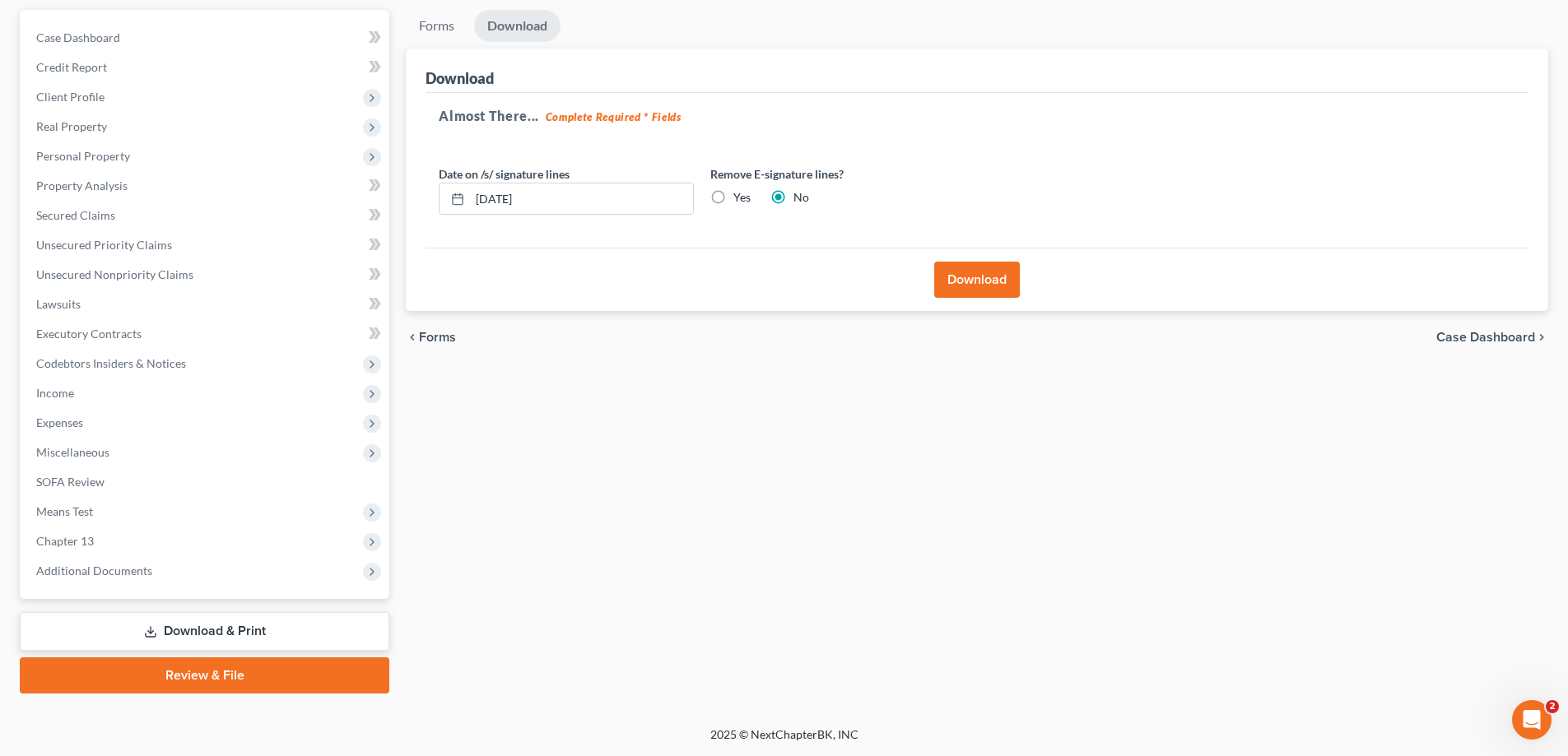
scroll to position [0, 0]
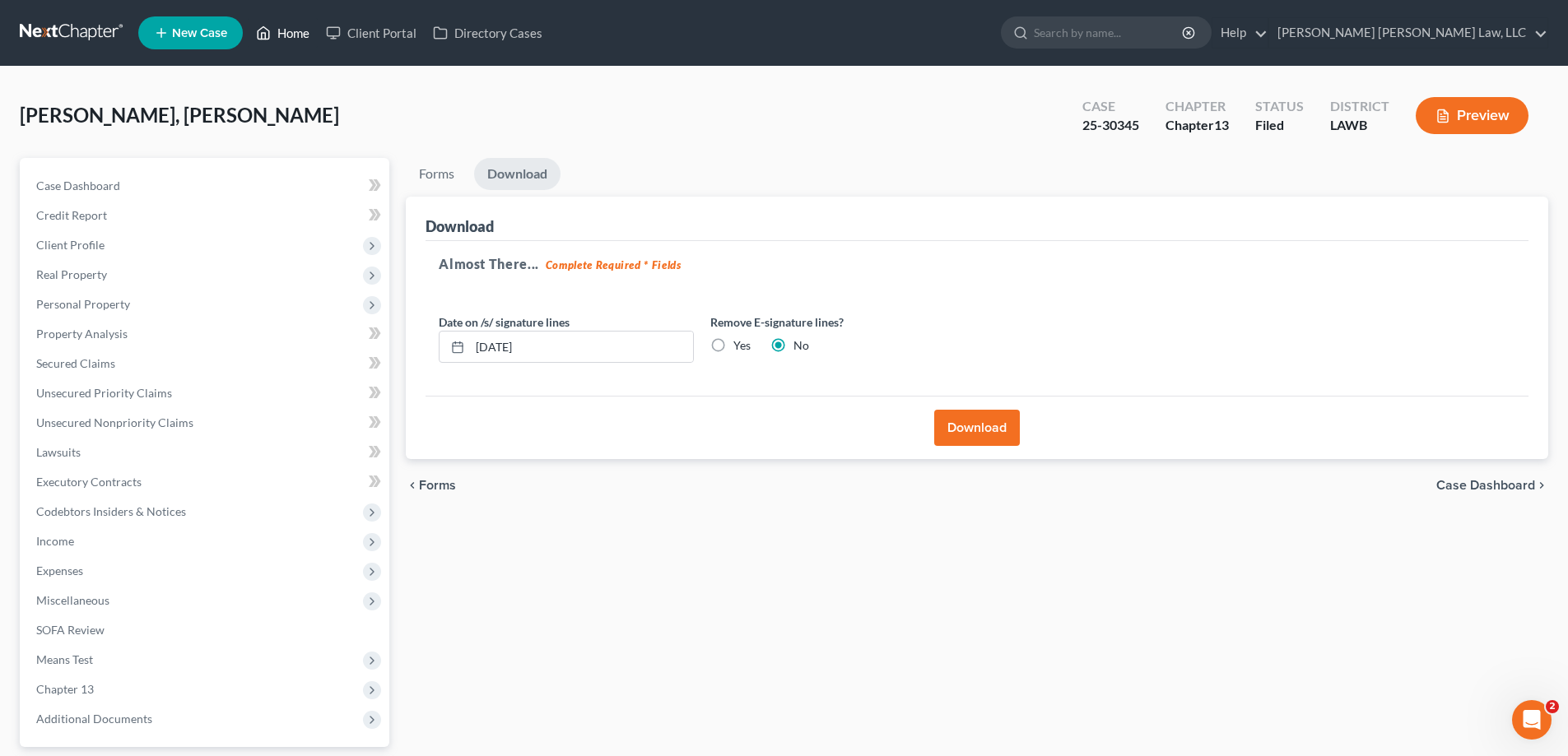
click at [304, 33] on link "Home" at bounding box center [282, 33] width 70 height 29
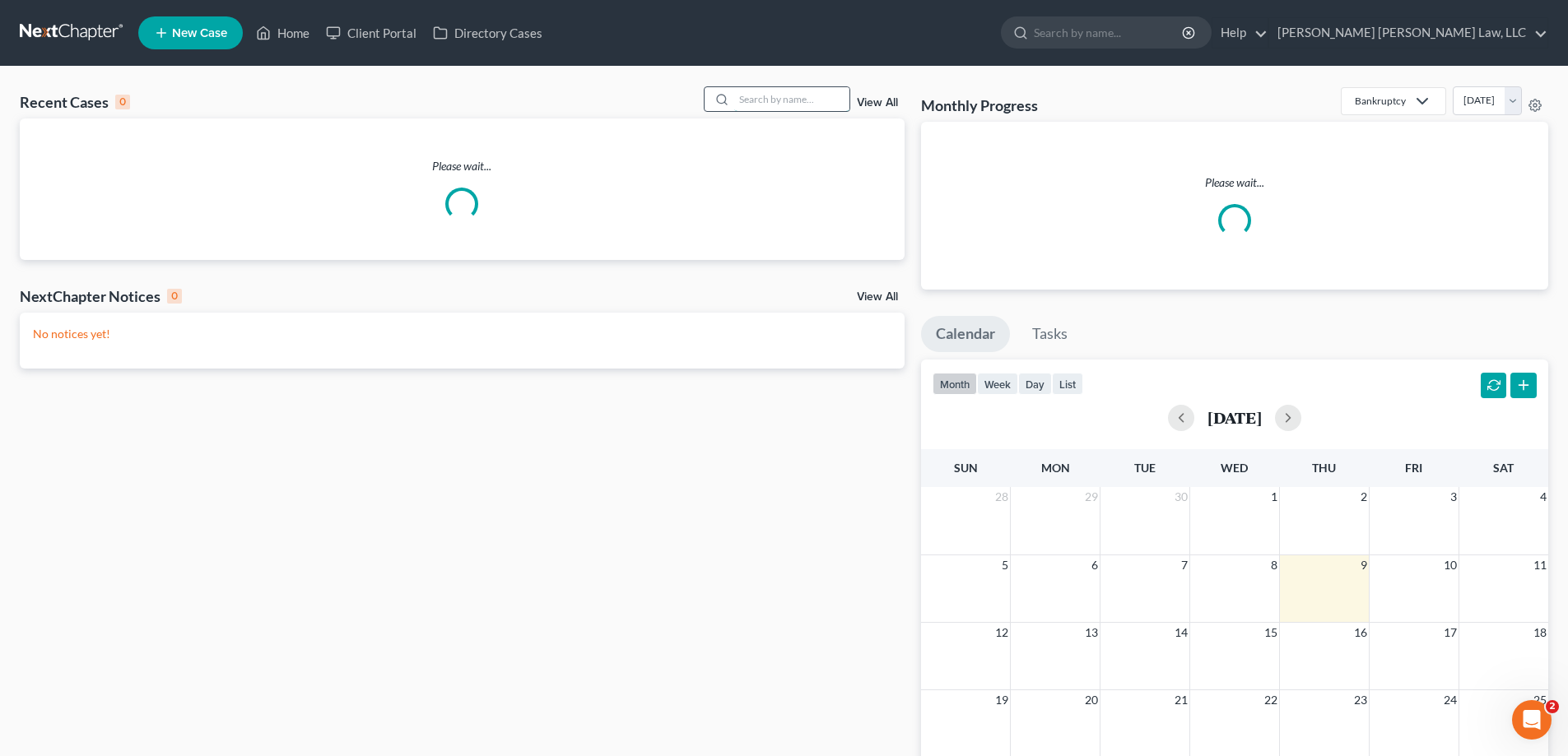
click at [741, 103] on input "search" at bounding box center [792, 100] width 115 height 24
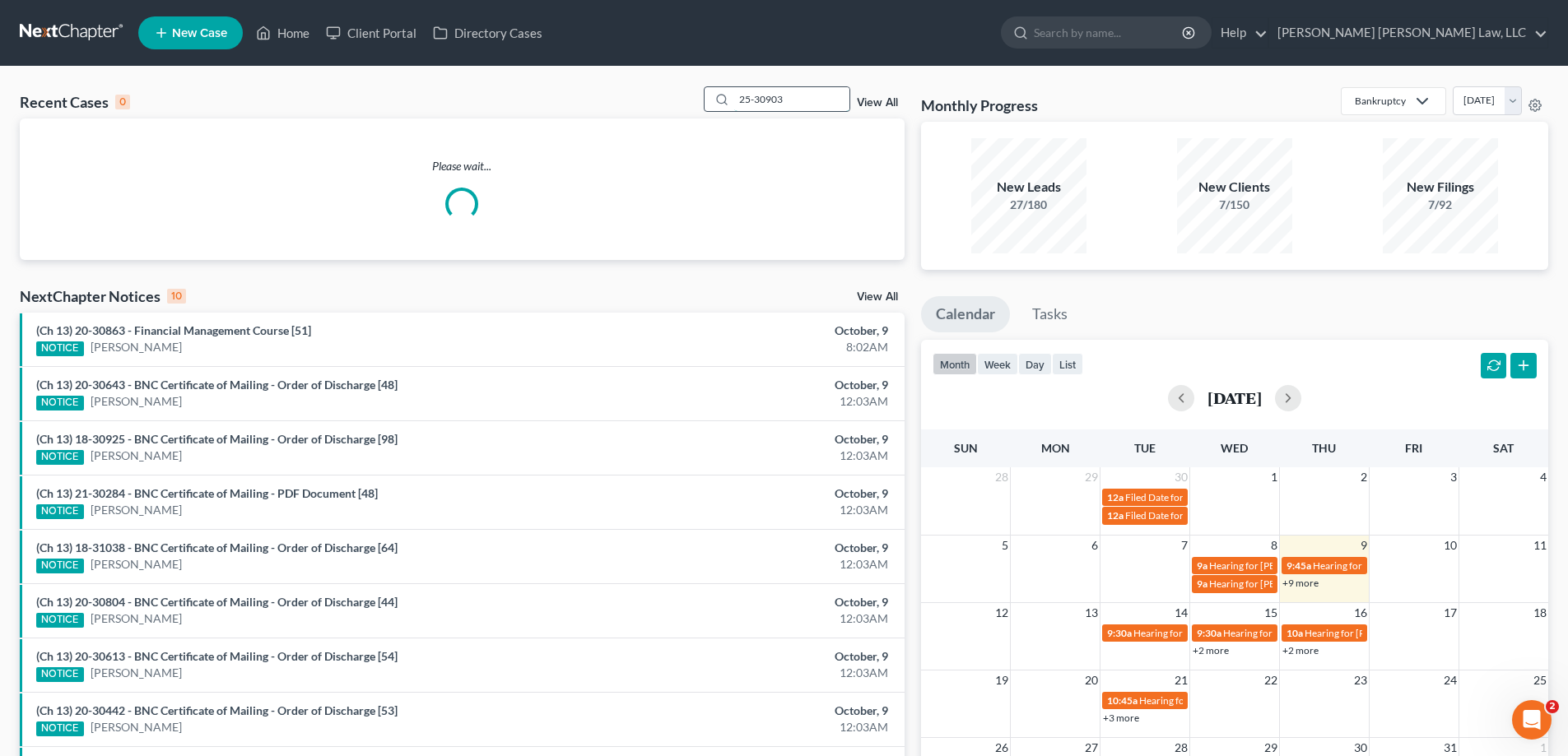
type input "25-30903"
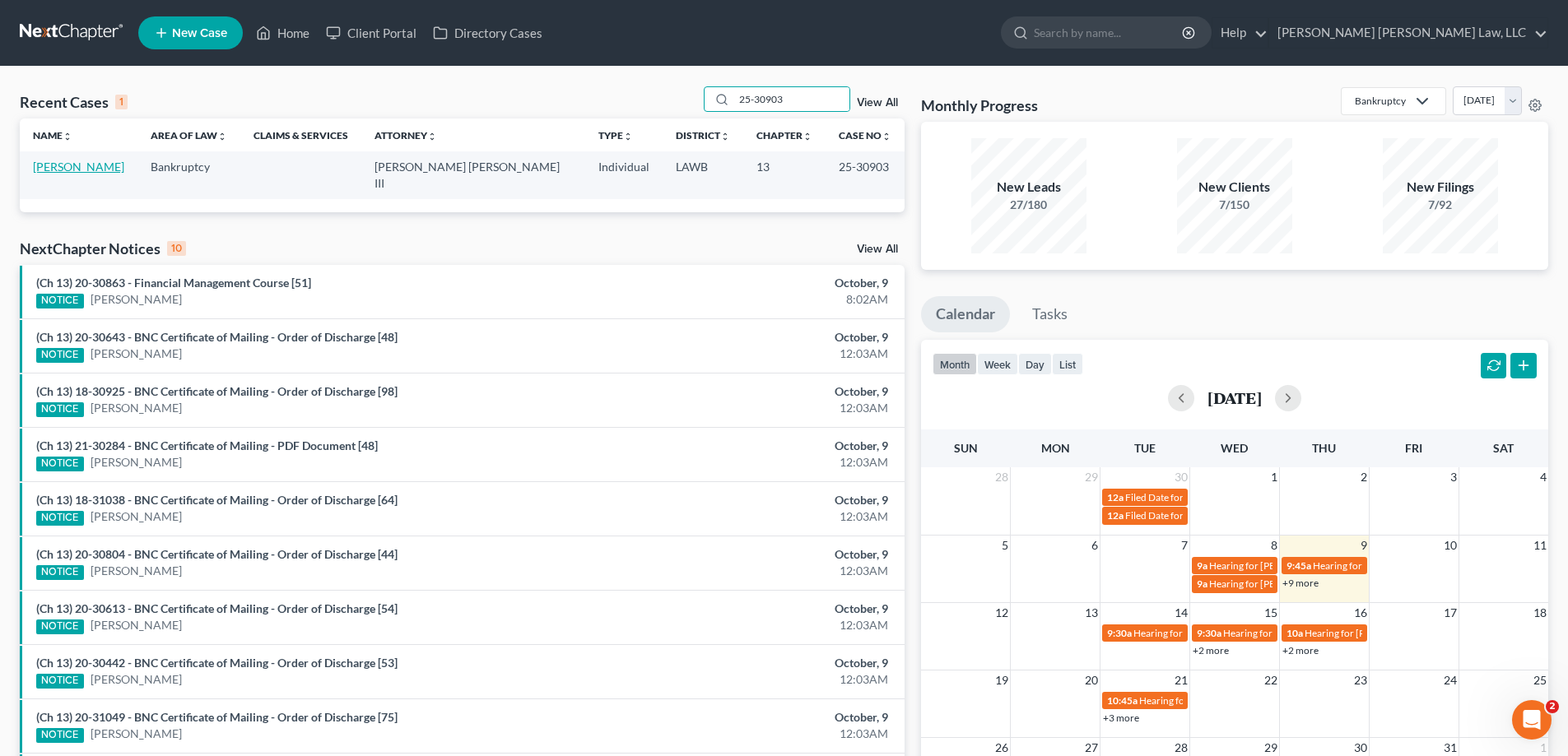
click at [92, 160] on link "[PERSON_NAME]" at bounding box center [79, 166] width 91 height 14
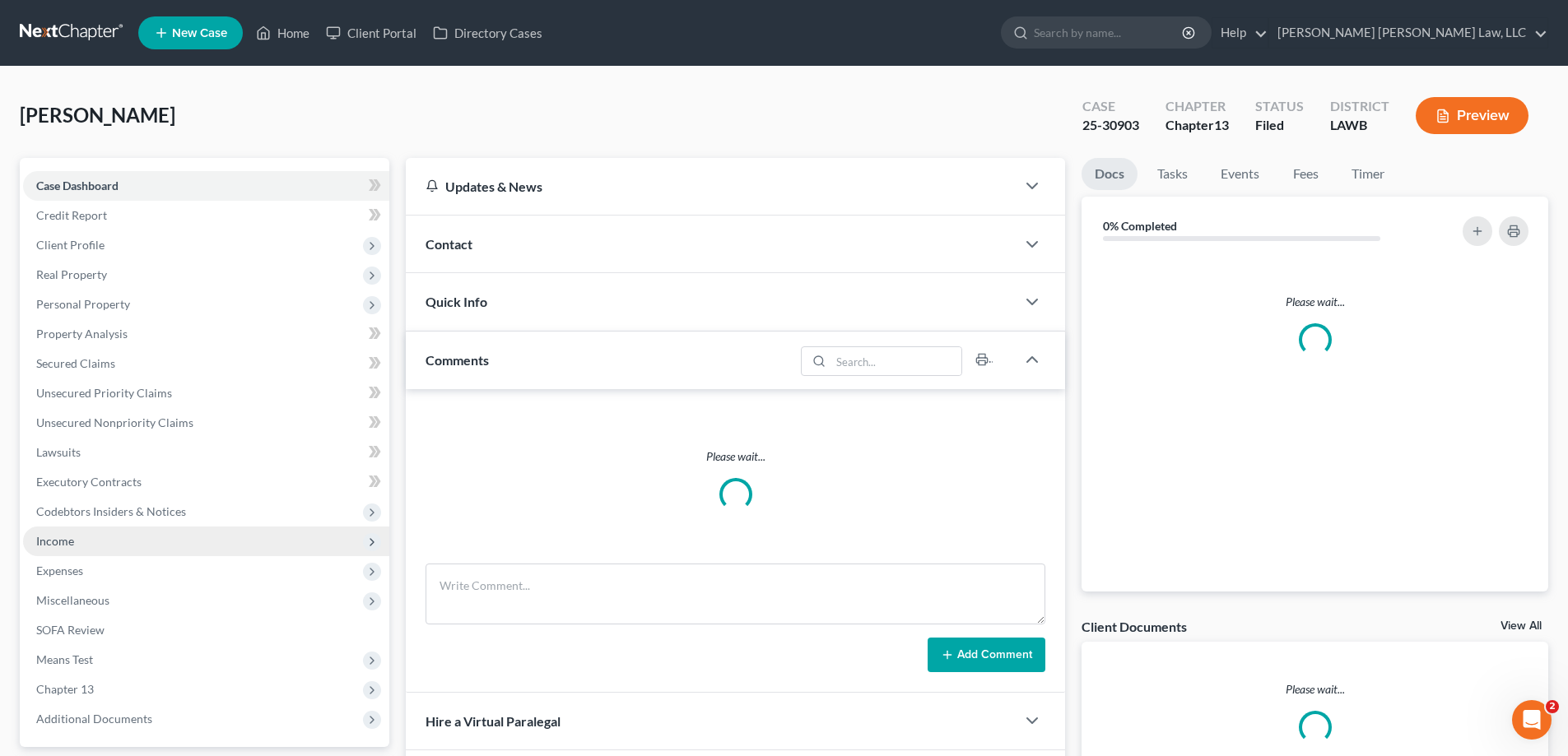
click at [78, 547] on span "Income" at bounding box center [205, 541] width 366 height 29
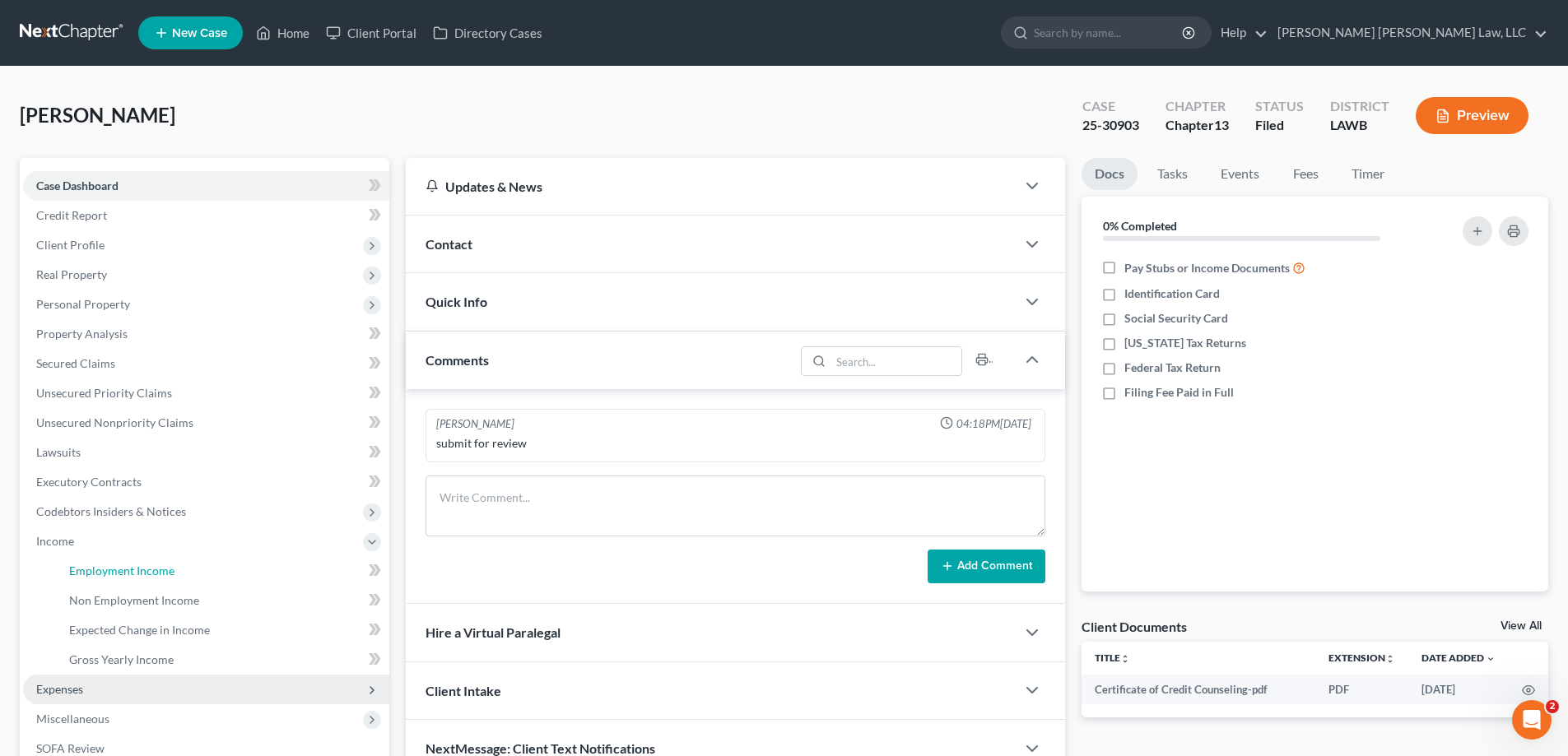
click at [101, 564] on span "Employment Income" at bounding box center [121, 570] width 105 height 14
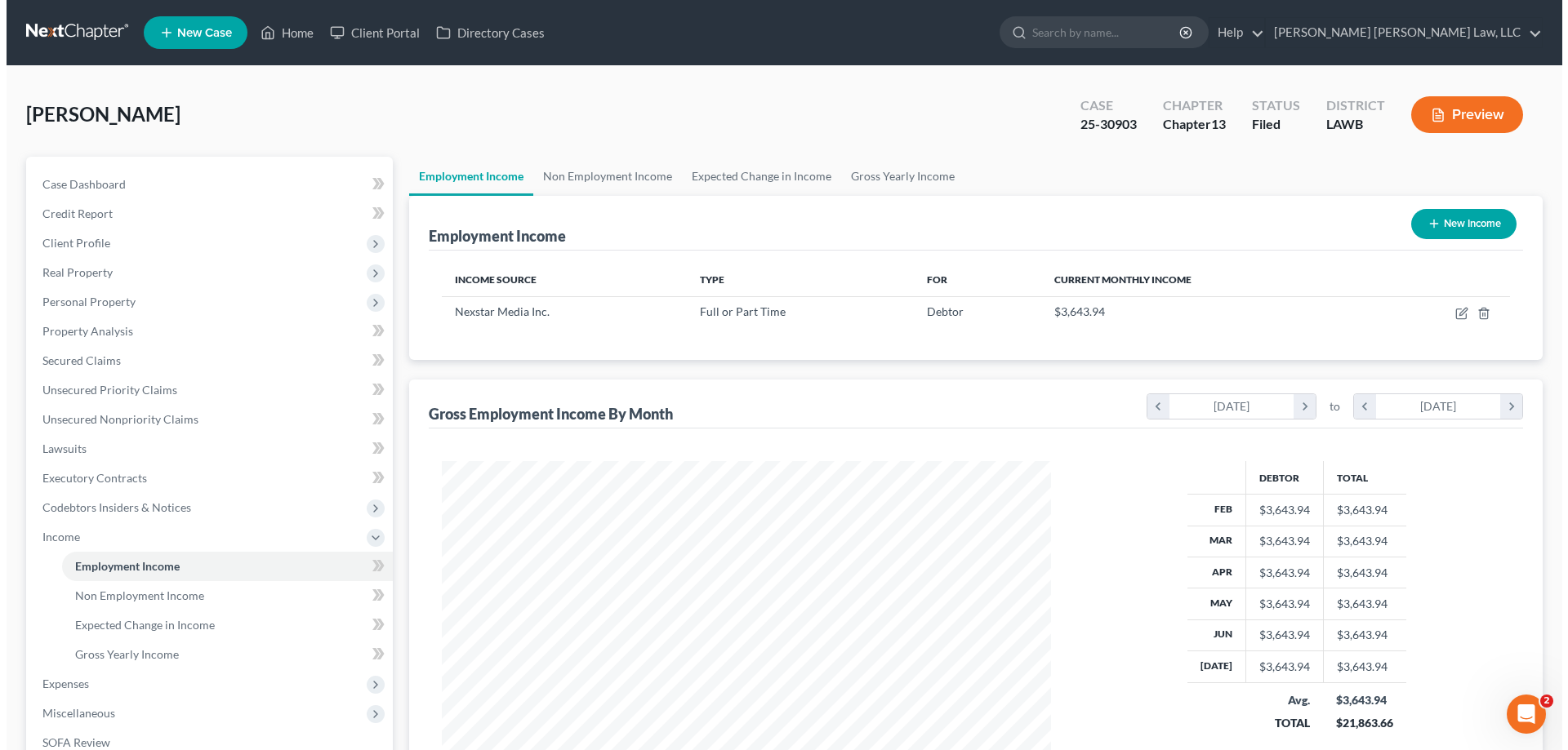
scroll to position [304, 642]
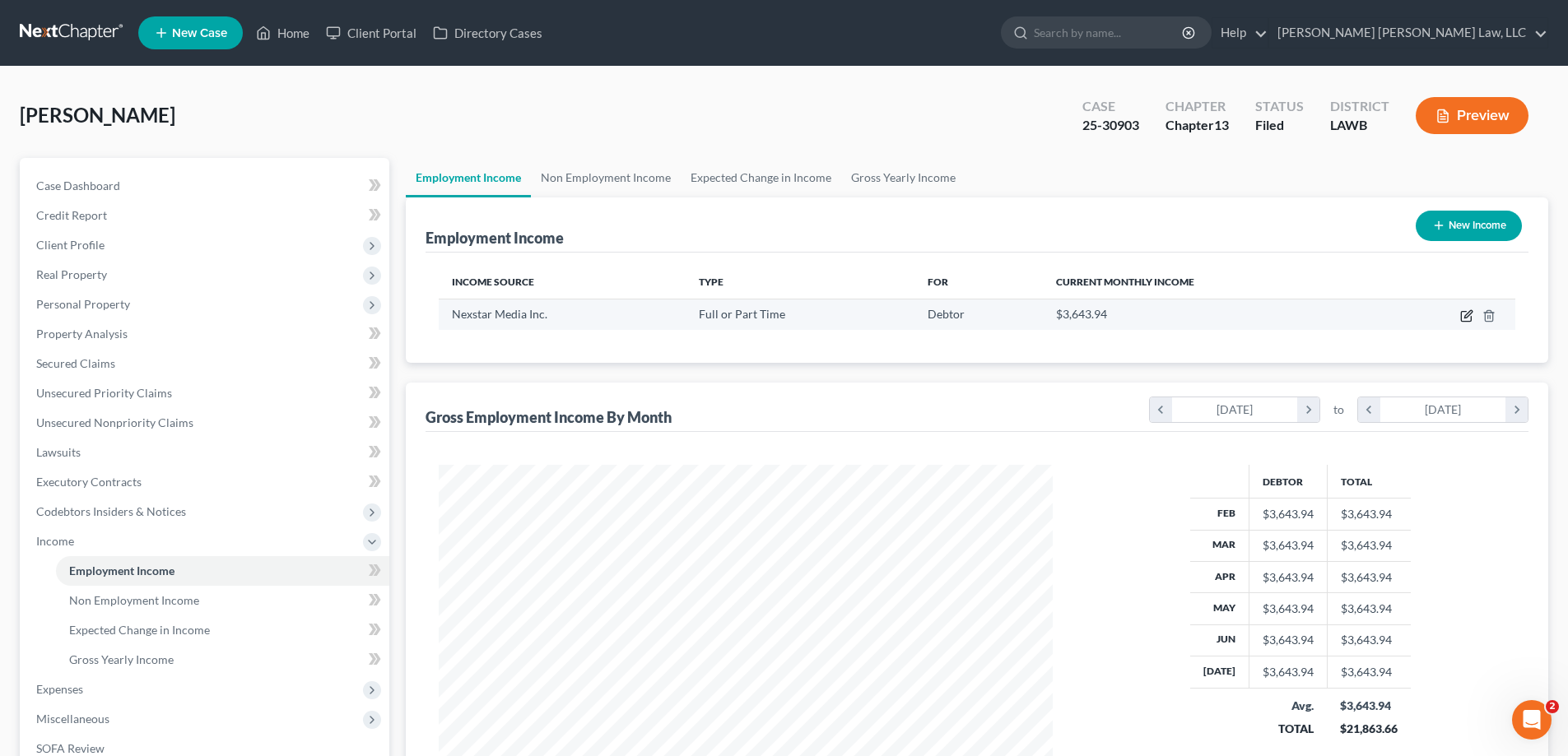
click at [1468, 318] on icon "button" at bounding box center [1468, 314] width 7 height 7
select select "0"
select select "45"
select select "2"
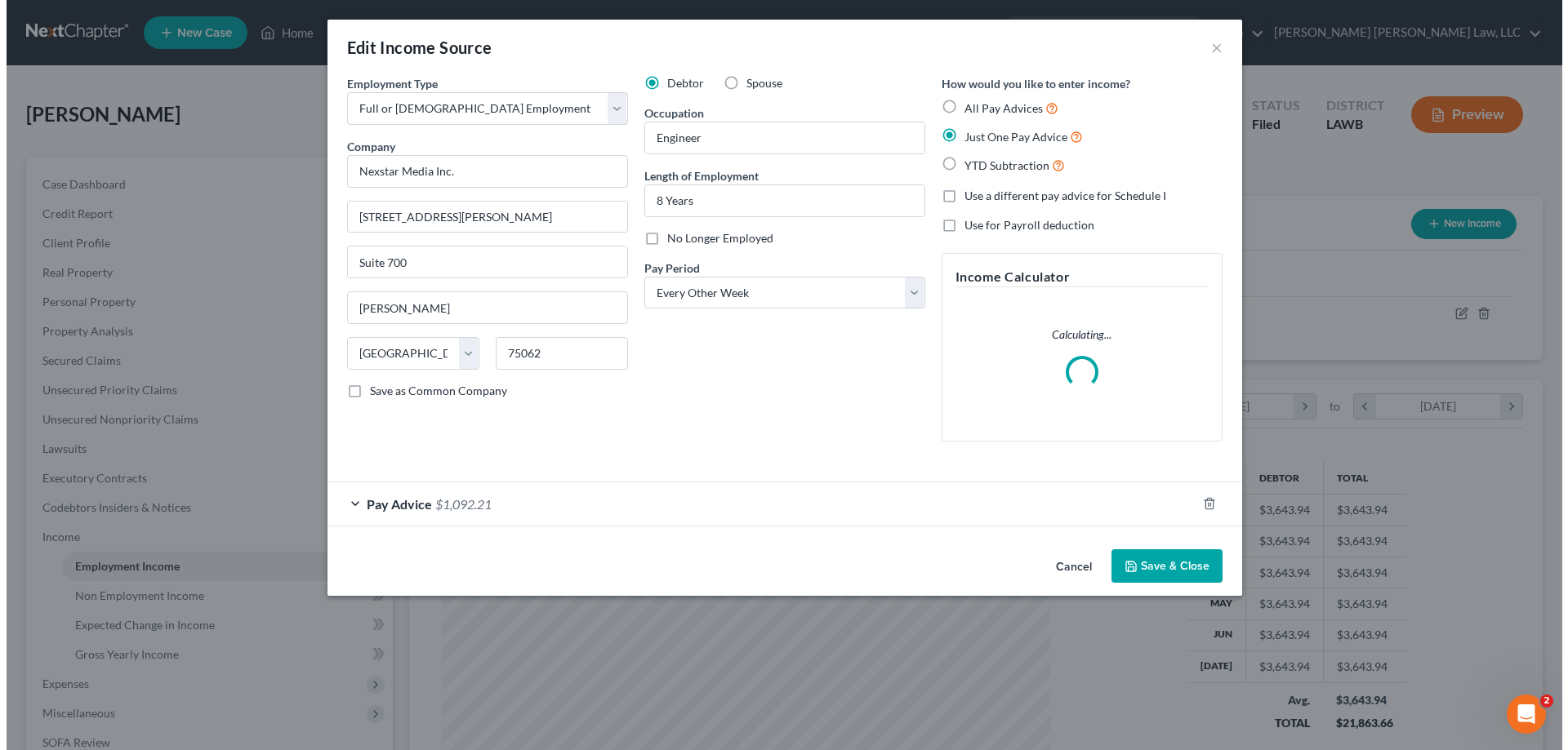
scroll to position [307, 648]
